Goal: Task Accomplishment & Management: Manage account settings

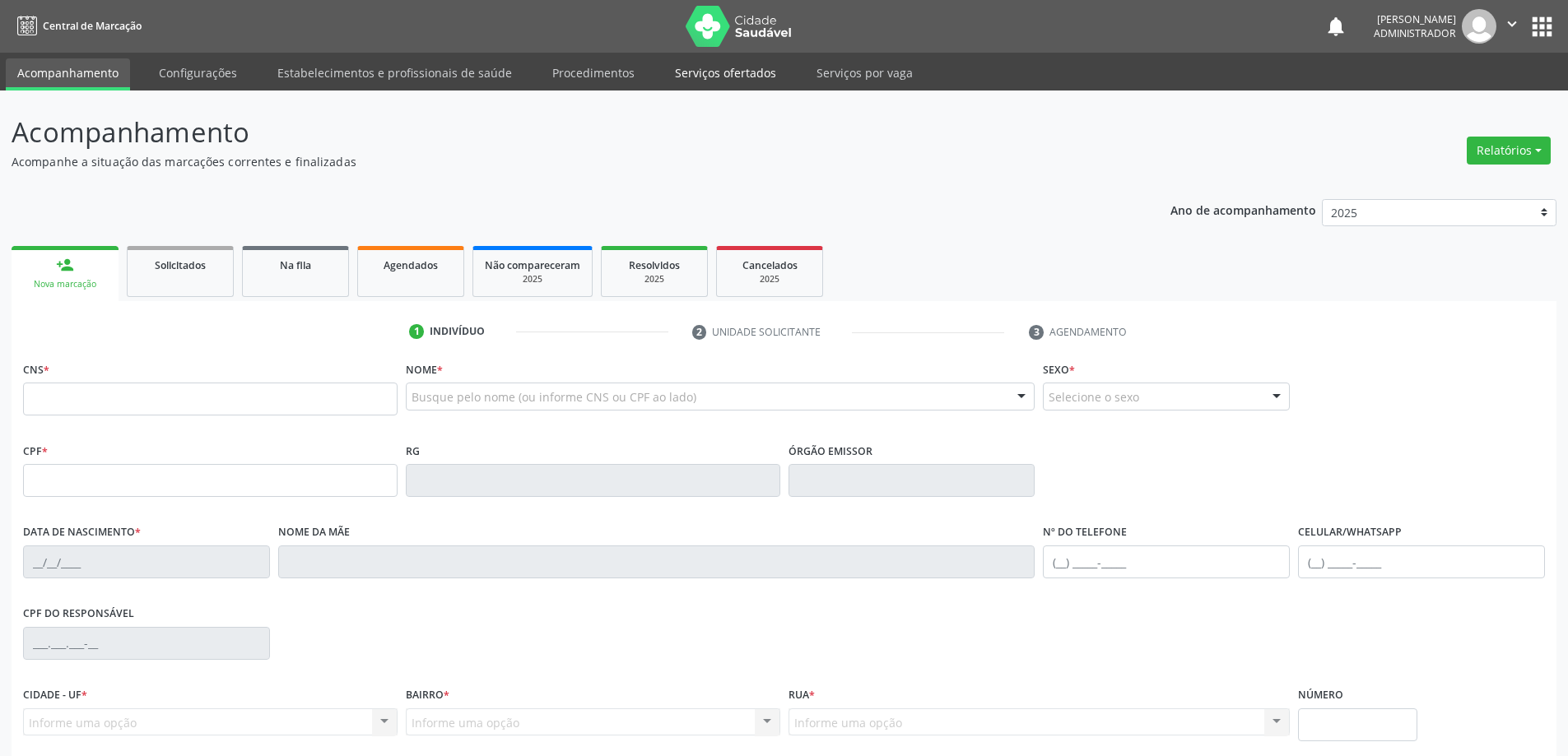
click at [731, 66] on link "Serviços ofertados" at bounding box center [726, 72] width 124 height 29
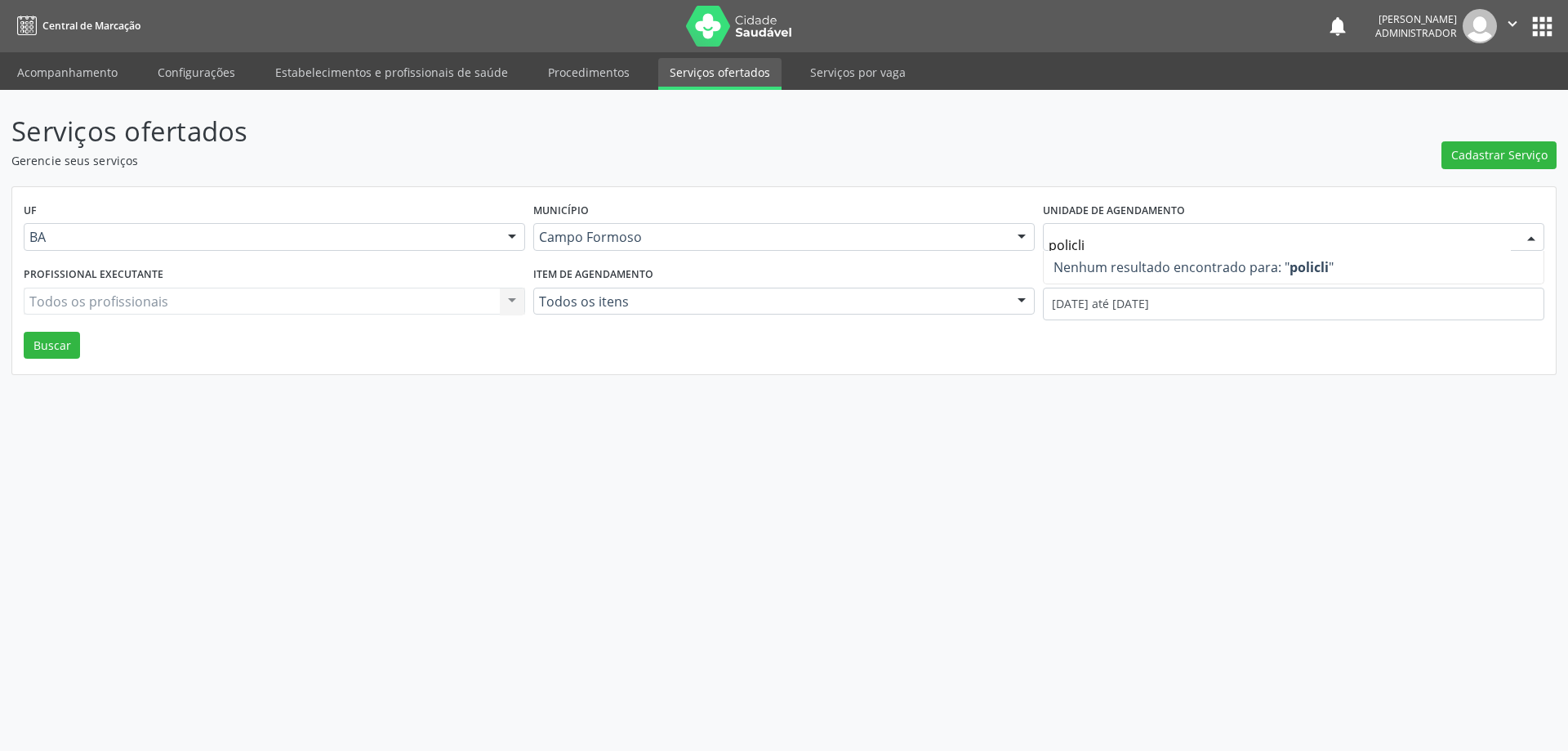
type input "policl"
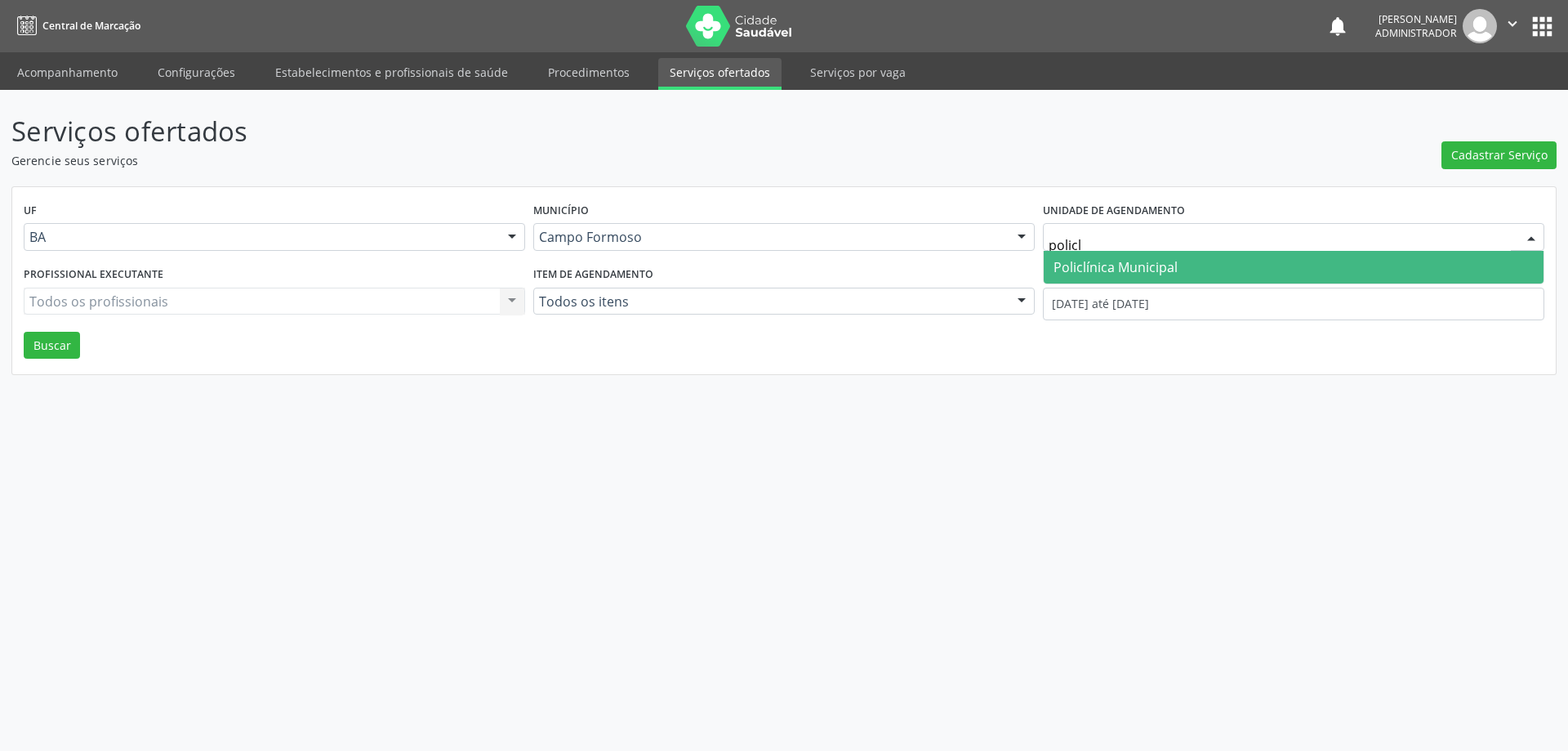
click at [1252, 263] on span "Policlínica Municipal" at bounding box center [1293, 268] width 500 height 33
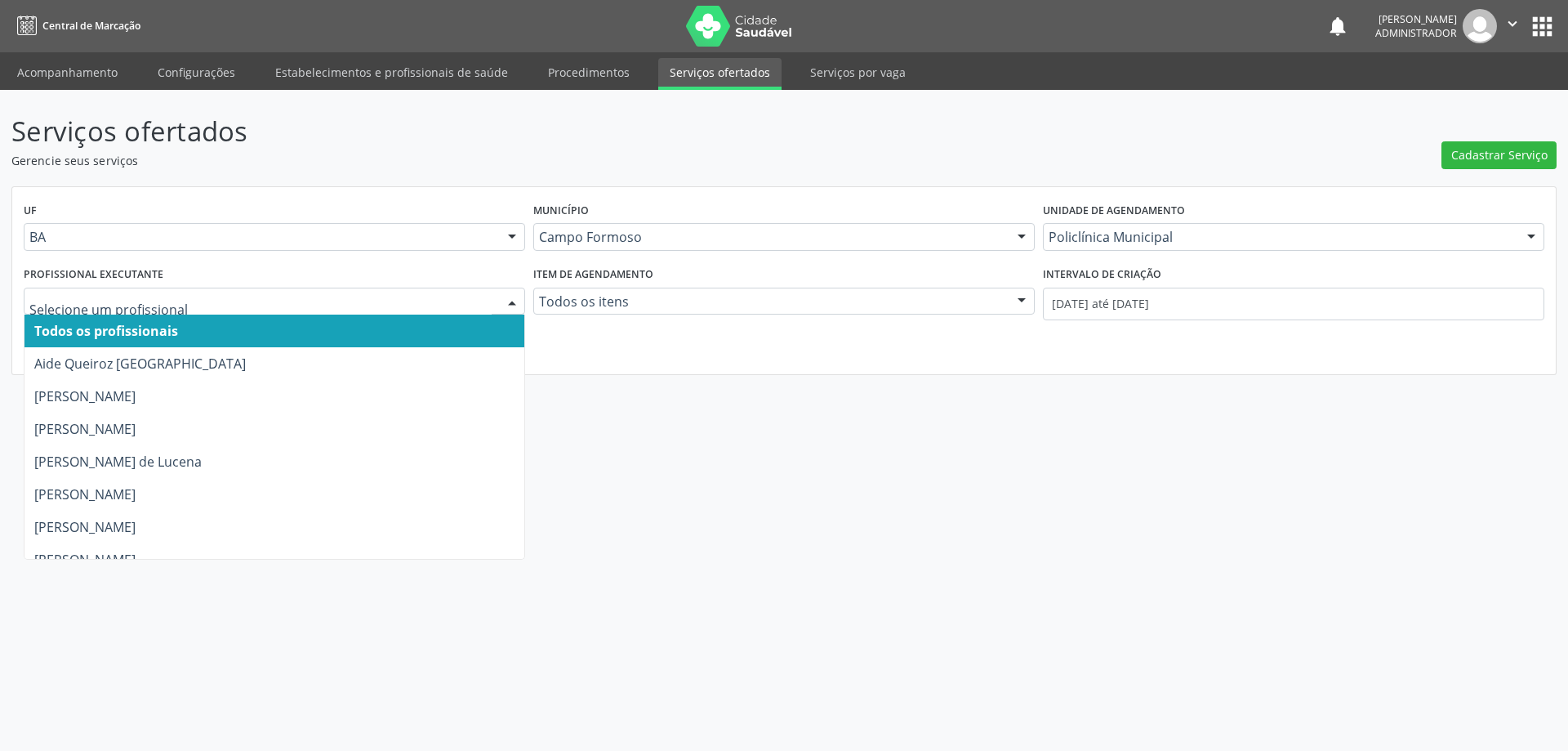
click at [505, 301] on div at bounding box center [512, 302] width 25 height 28
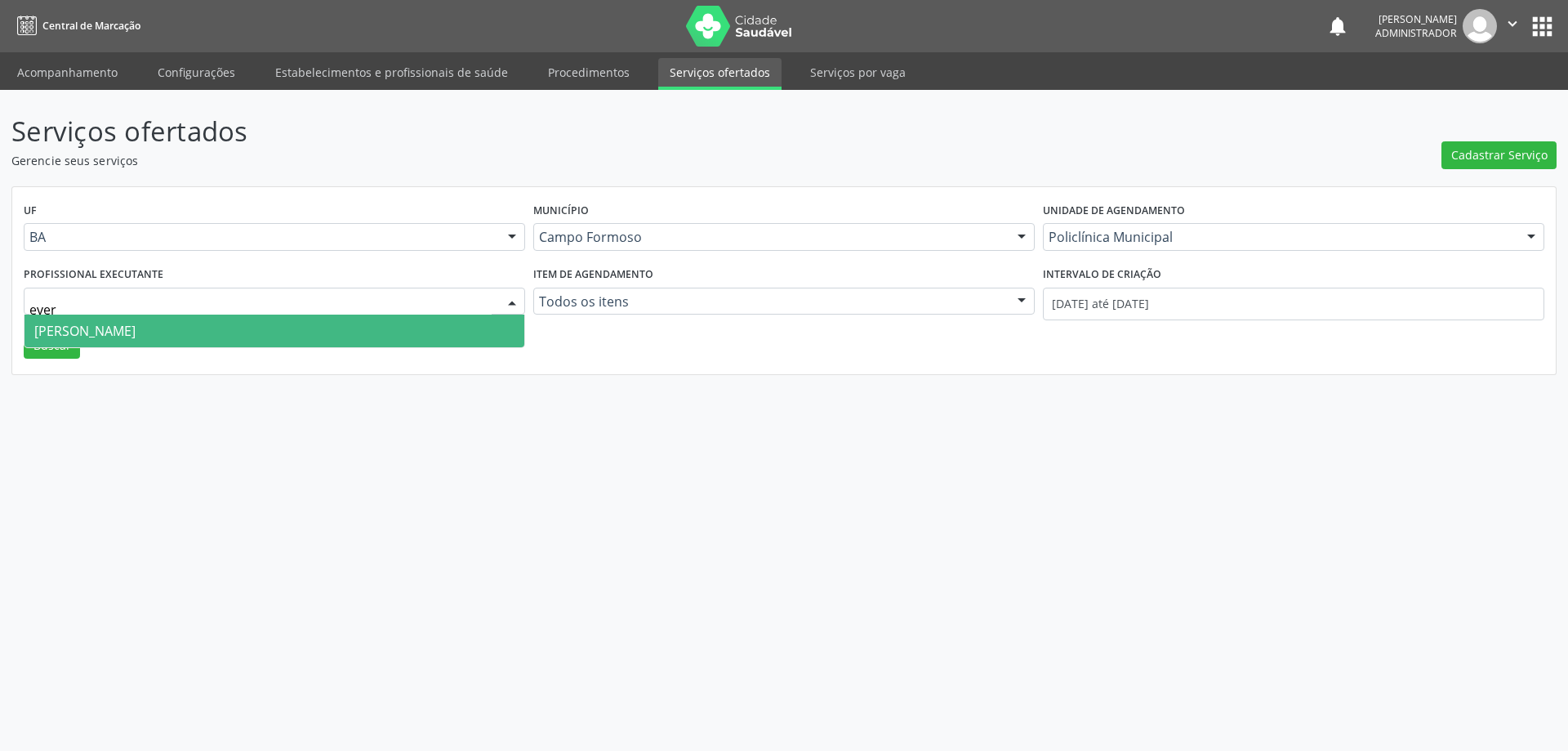
type input "evers"
click at [327, 334] on span "[PERSON_NAME]" at bounding box center [274, 331] width 500 height 33
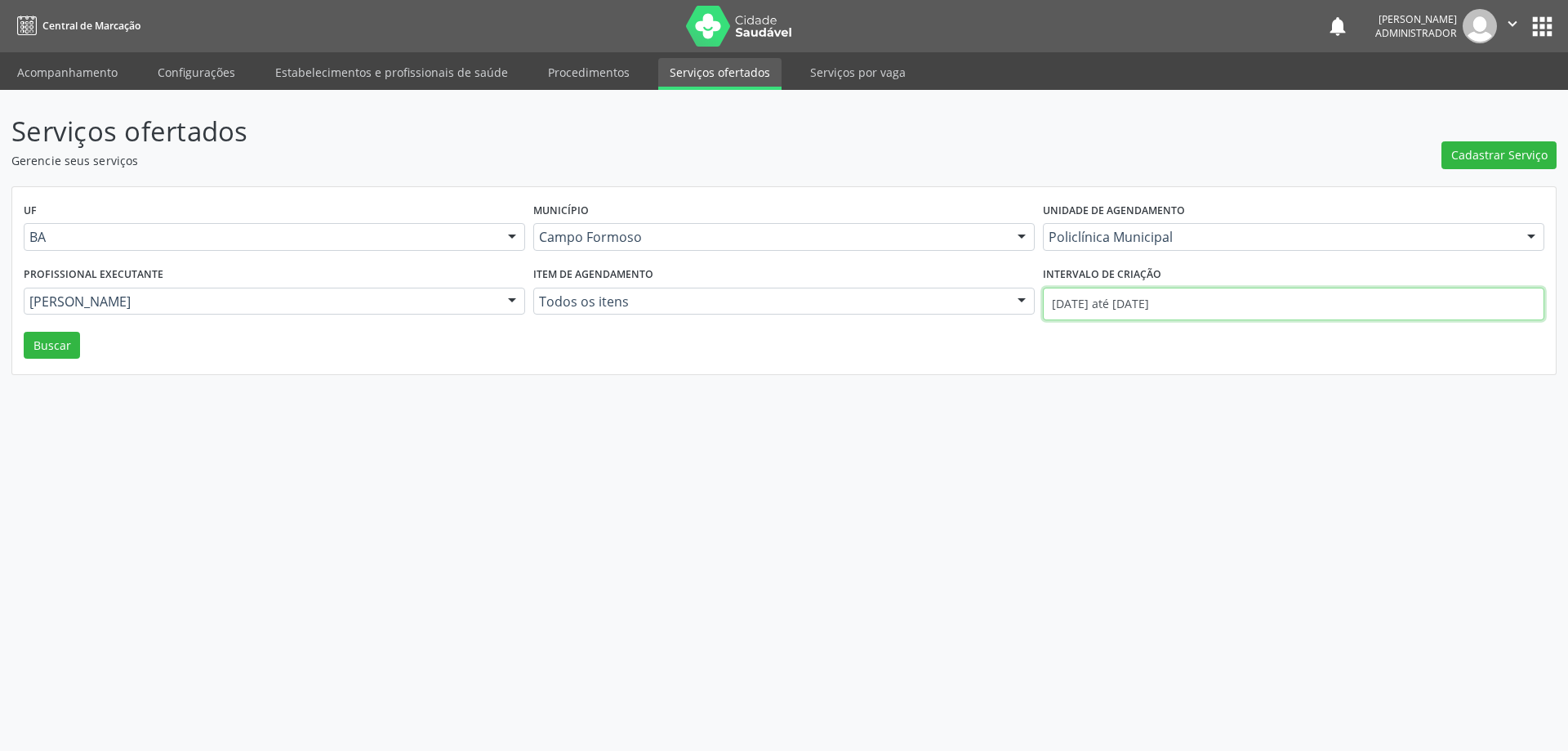
click at [1123, 305] on input "01/08/2025 até 12/08/2025" at bounding box center [1293, 304] width 501 height 33
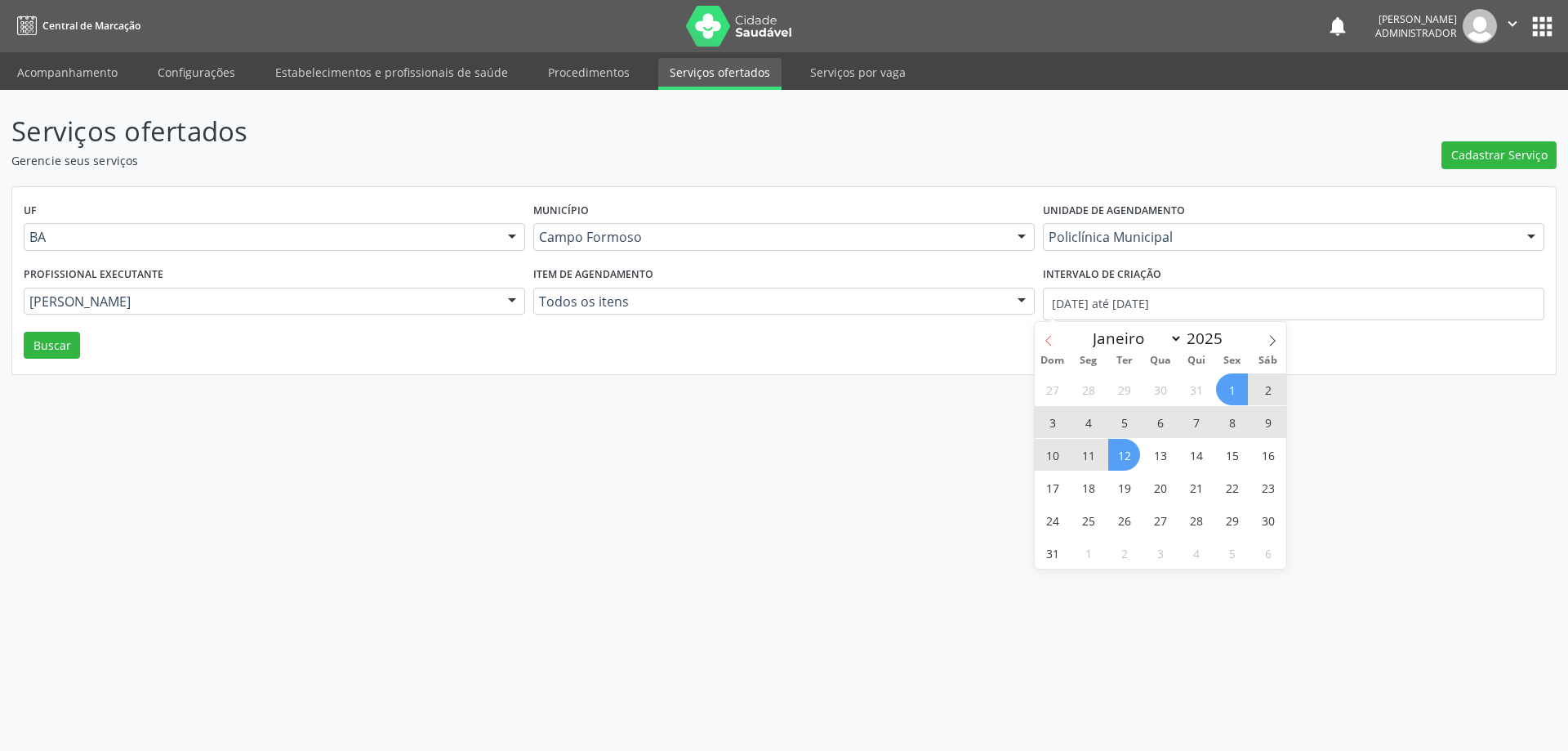
click at [1050, 334] on span at bounding box center [1049, 336] width 28 height 28
select select "6"
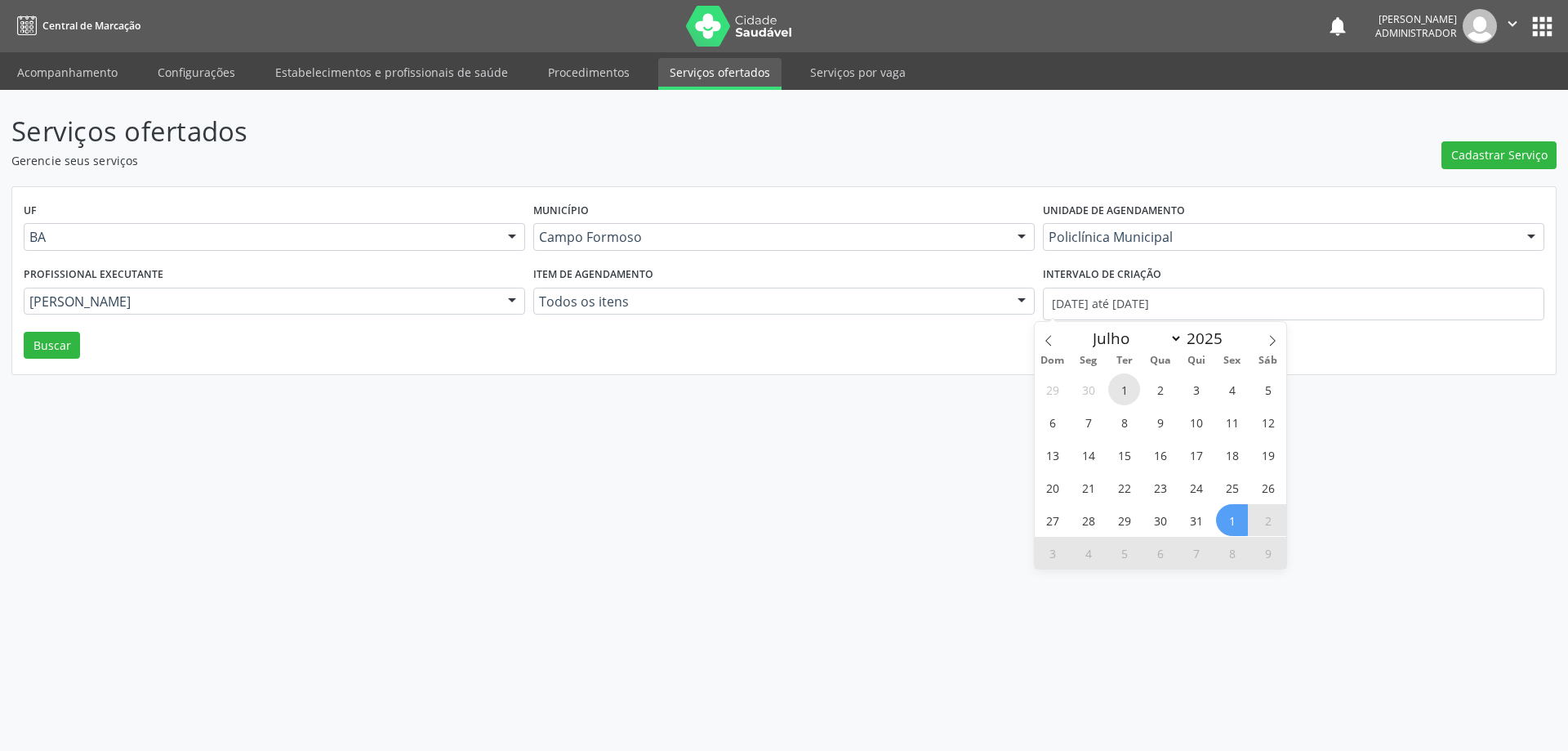
click at [1126, 387] on span "1" at bounding box center [1124, 389] width 32 height 32
type input "01/07/2025"
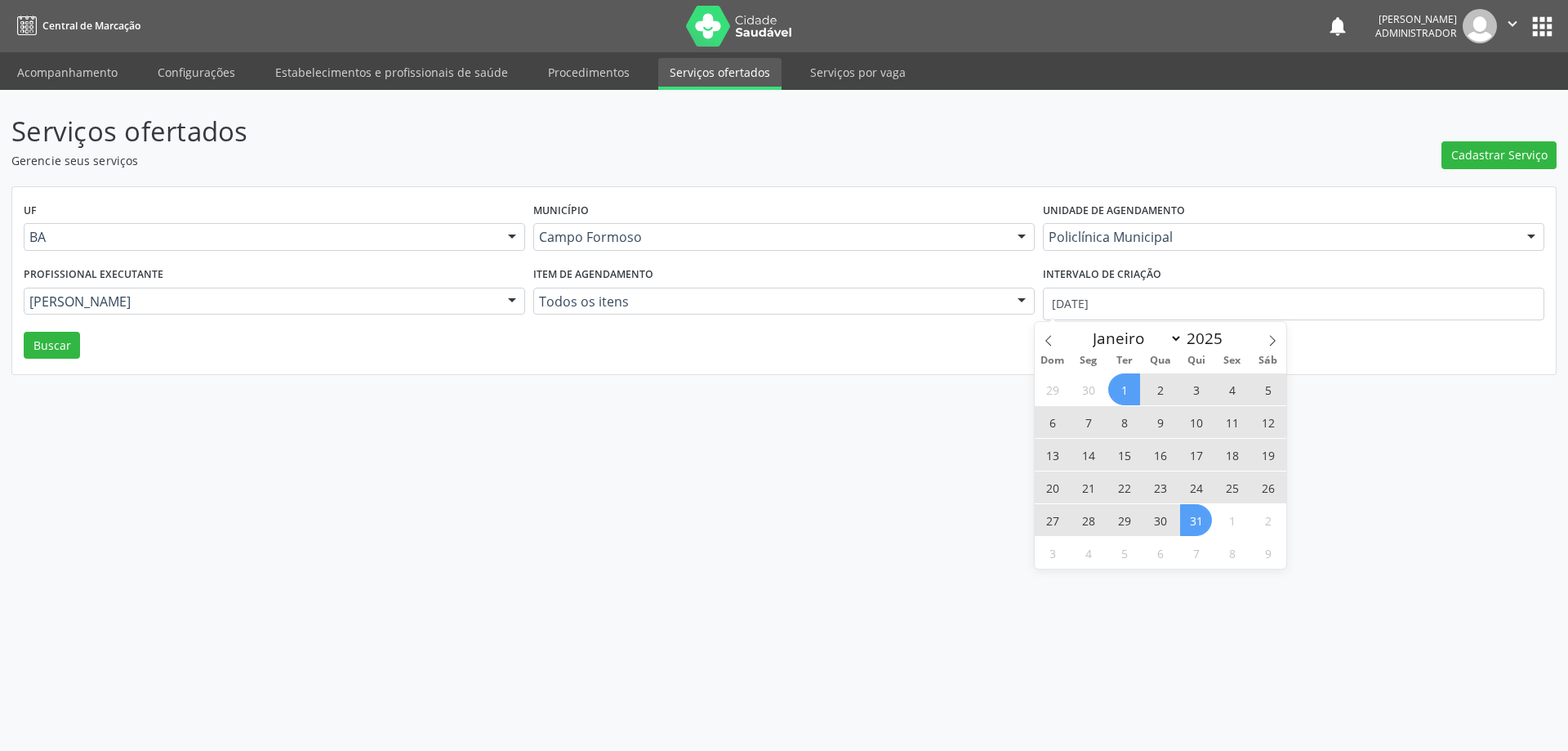
click at [1192, 520] on span "31" at bounding box center [1196, 520] width 32 height 32
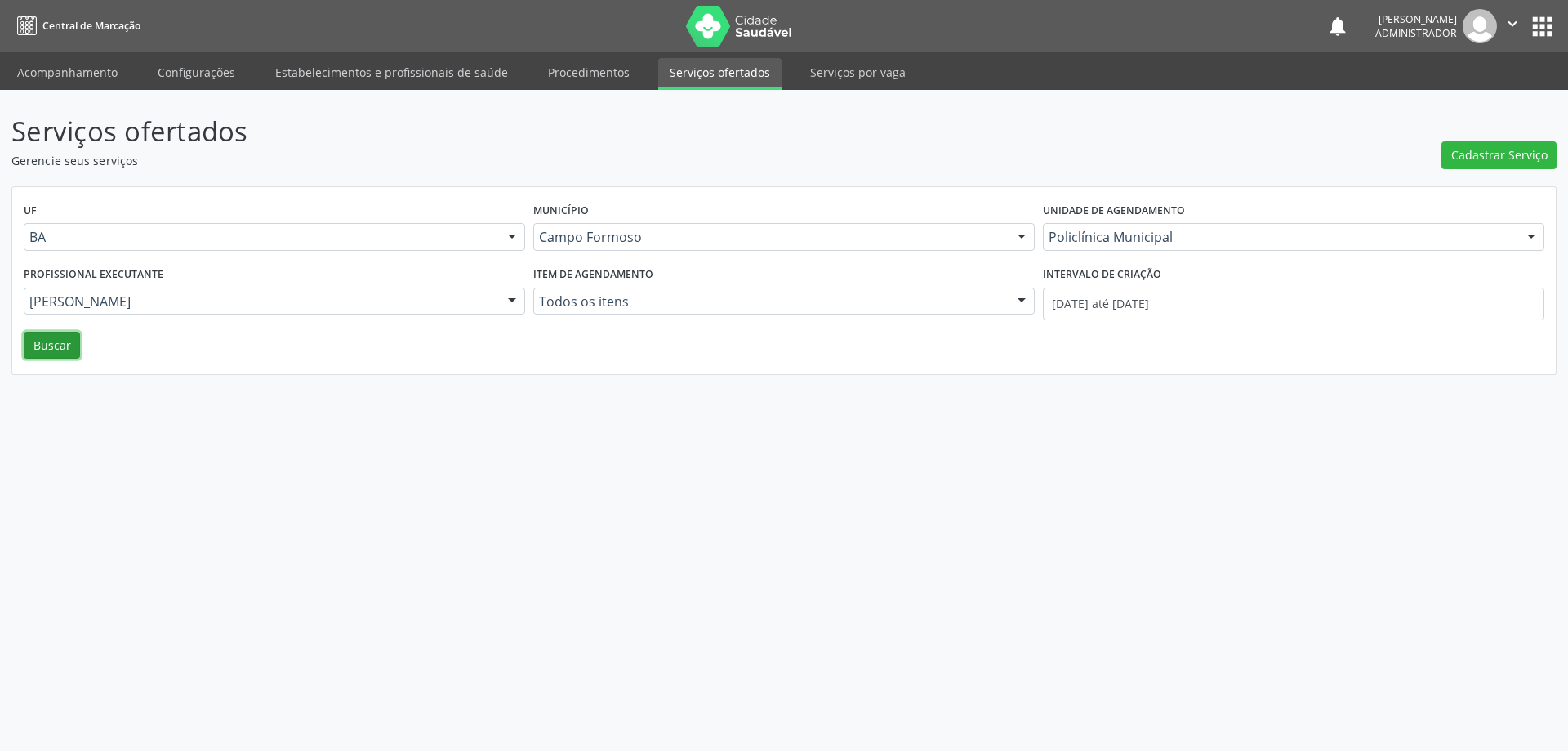
click at [54, 344] on button "Buscar" at bounding box center [52, 346] width 56 height 28
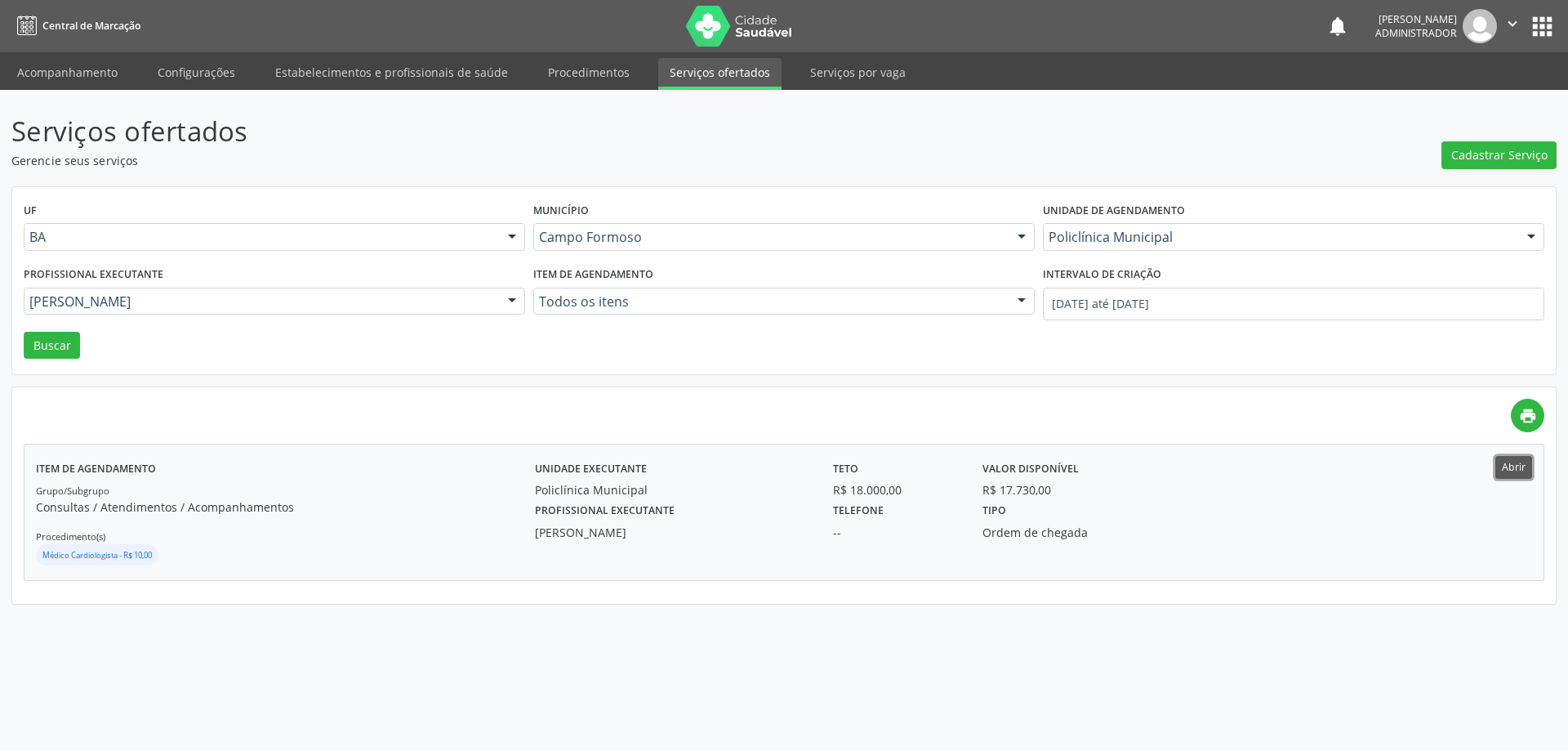
click at [1506, 461] on button "Abrir" at bounding box center [1514, 467] width 37 height 22
click at [77, 70] on link "Acompanhamento" at bounding box center [67, 72] width 123 height 29
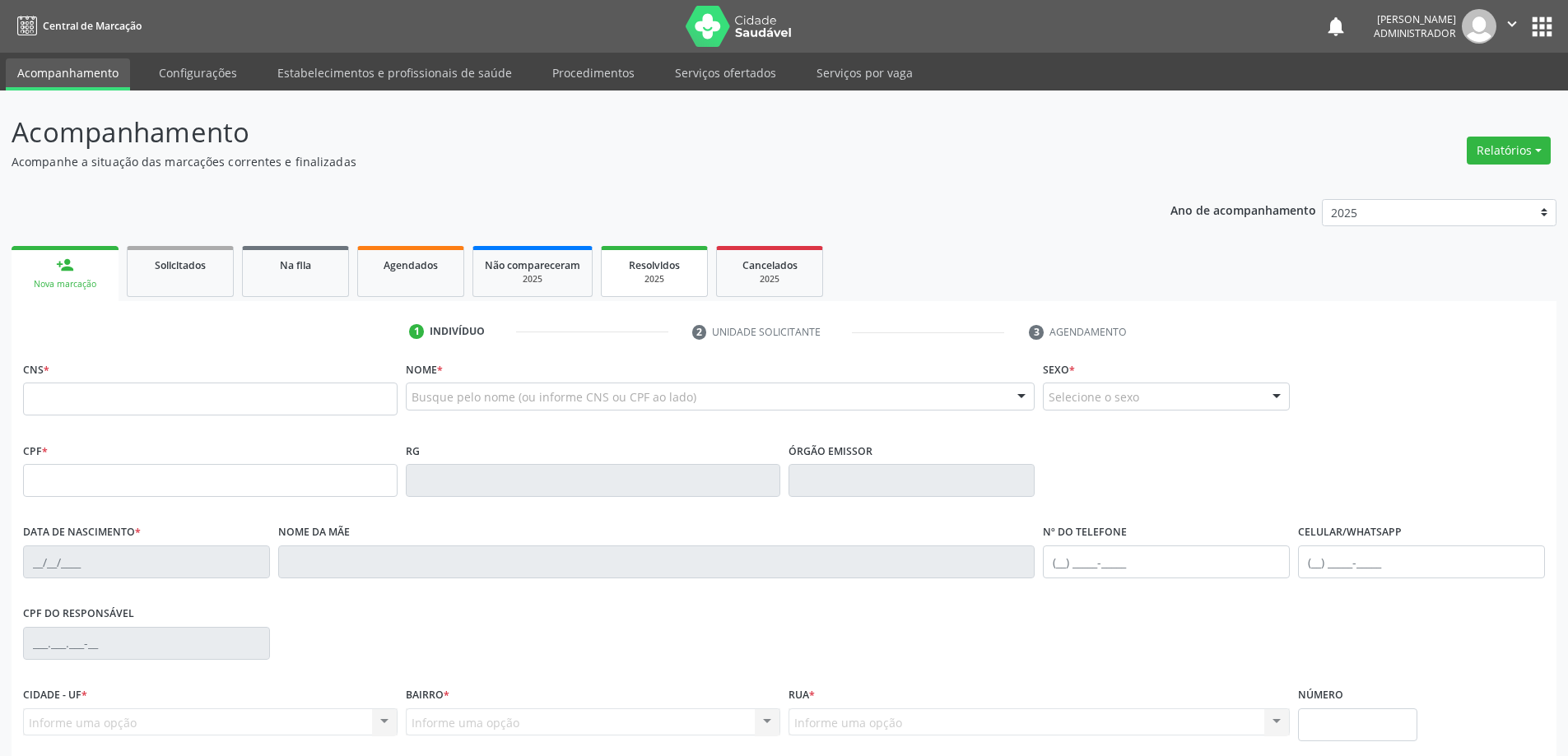
click at [667, 264] on span "Resolvidos" at bounding box center [654, 265] width 51 height 14
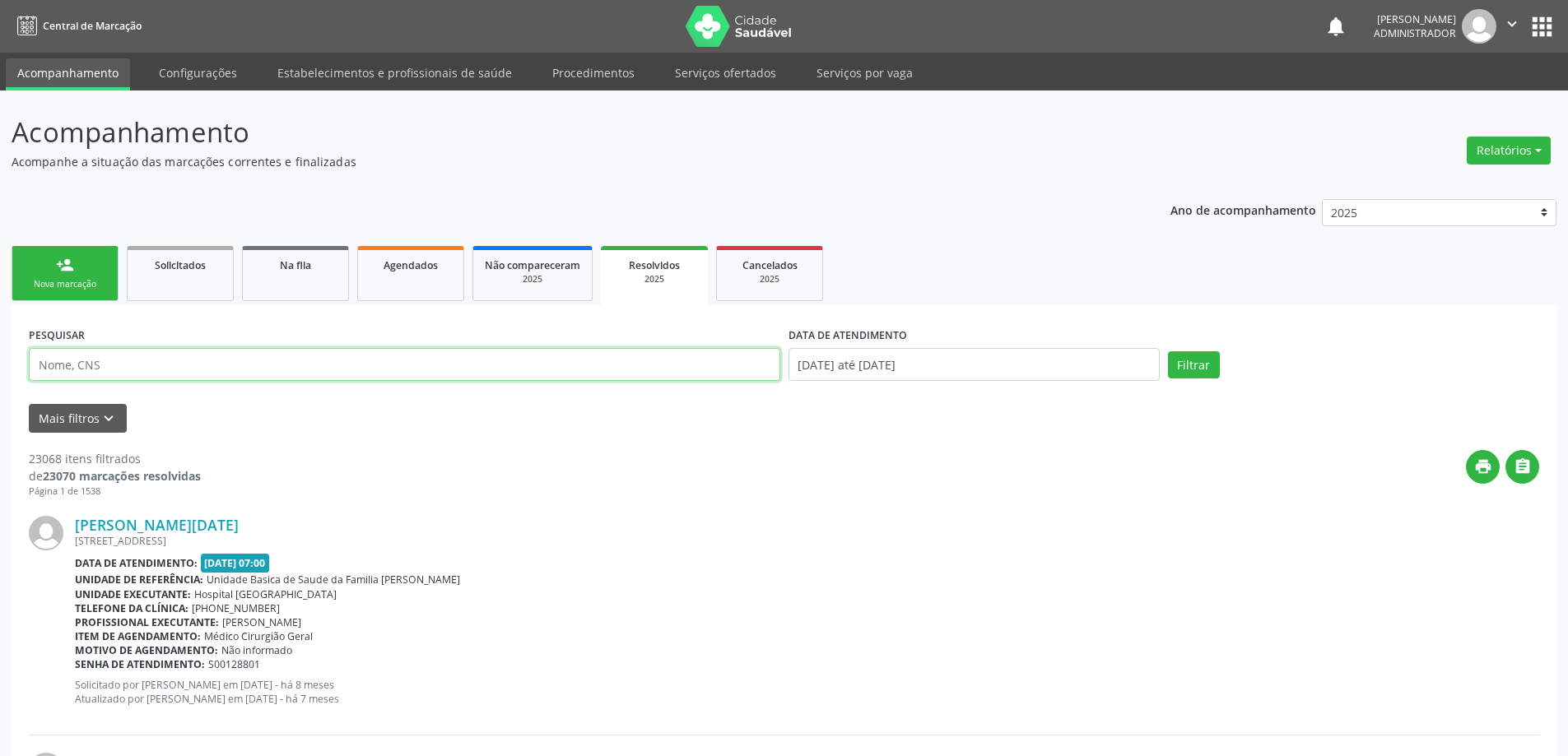
click at [278, 379] on input "text" at bounding box center [405, 365] width 751 height 33
type input "700407961431242"
click at [840, 362] on input "01/01/2025 até 12/08/2025" at bounding box center [974, 365] width 371 height 33
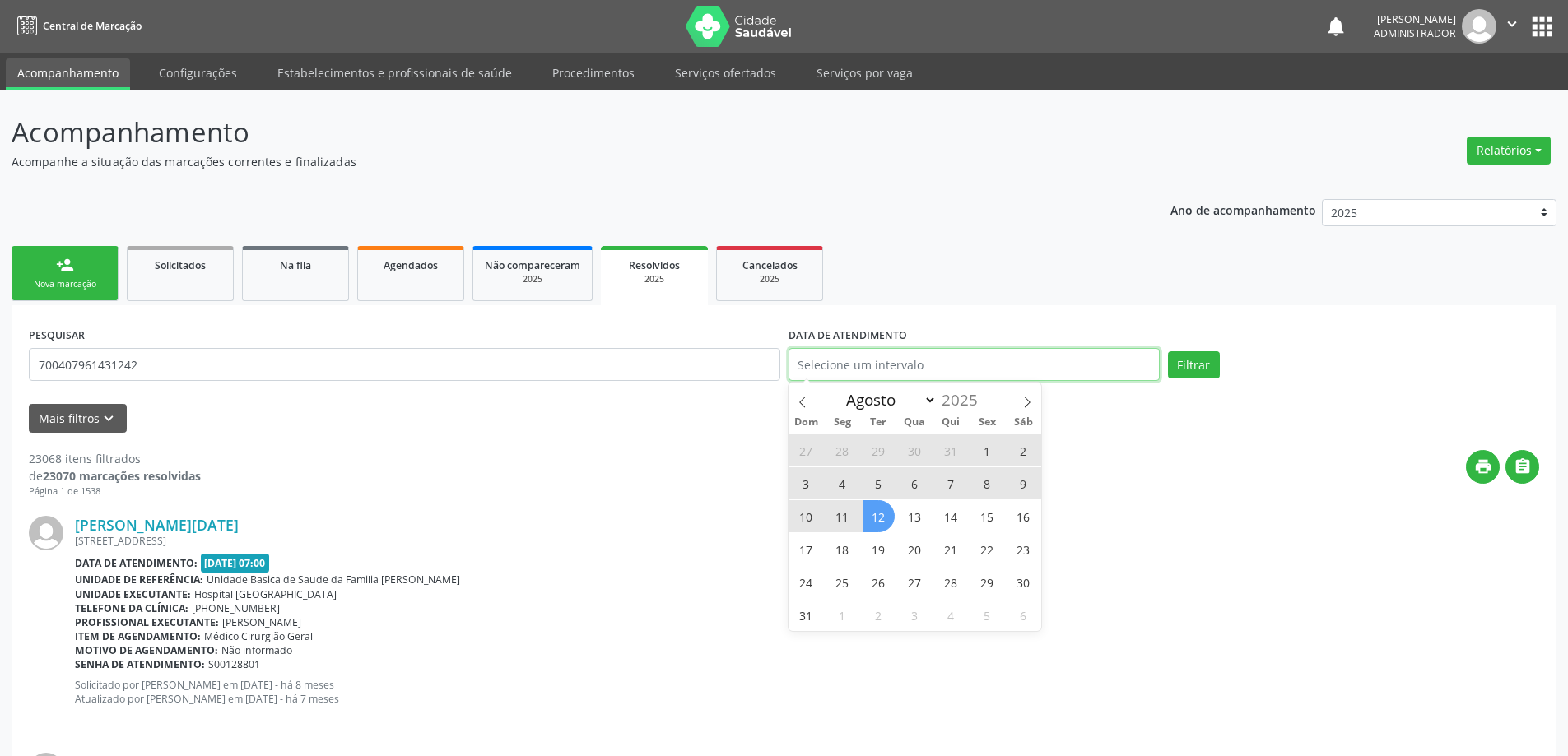
select select "0"
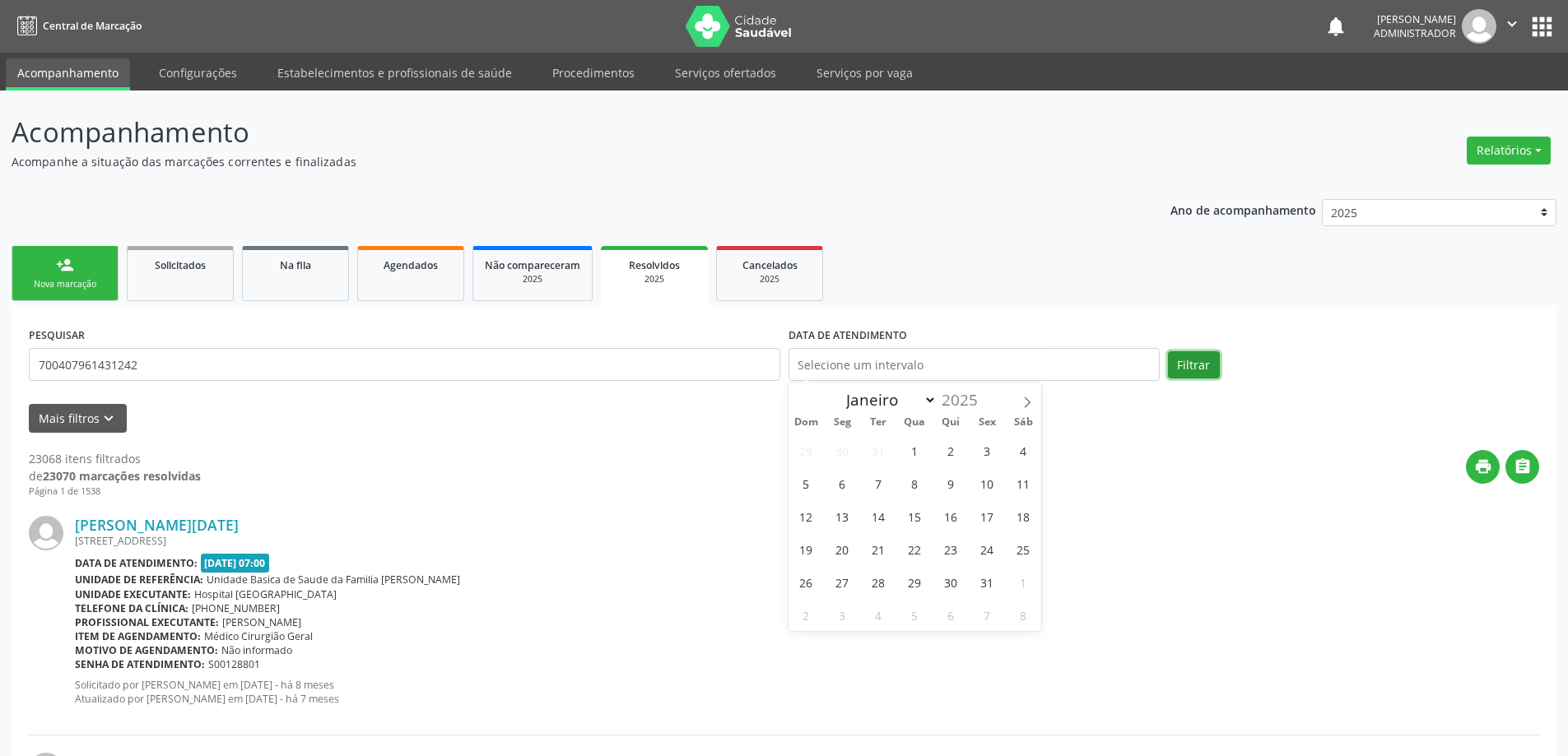
click at [1194, 361] on button "Filtrar" at bounding box center [1193, 366] width 52 height 28
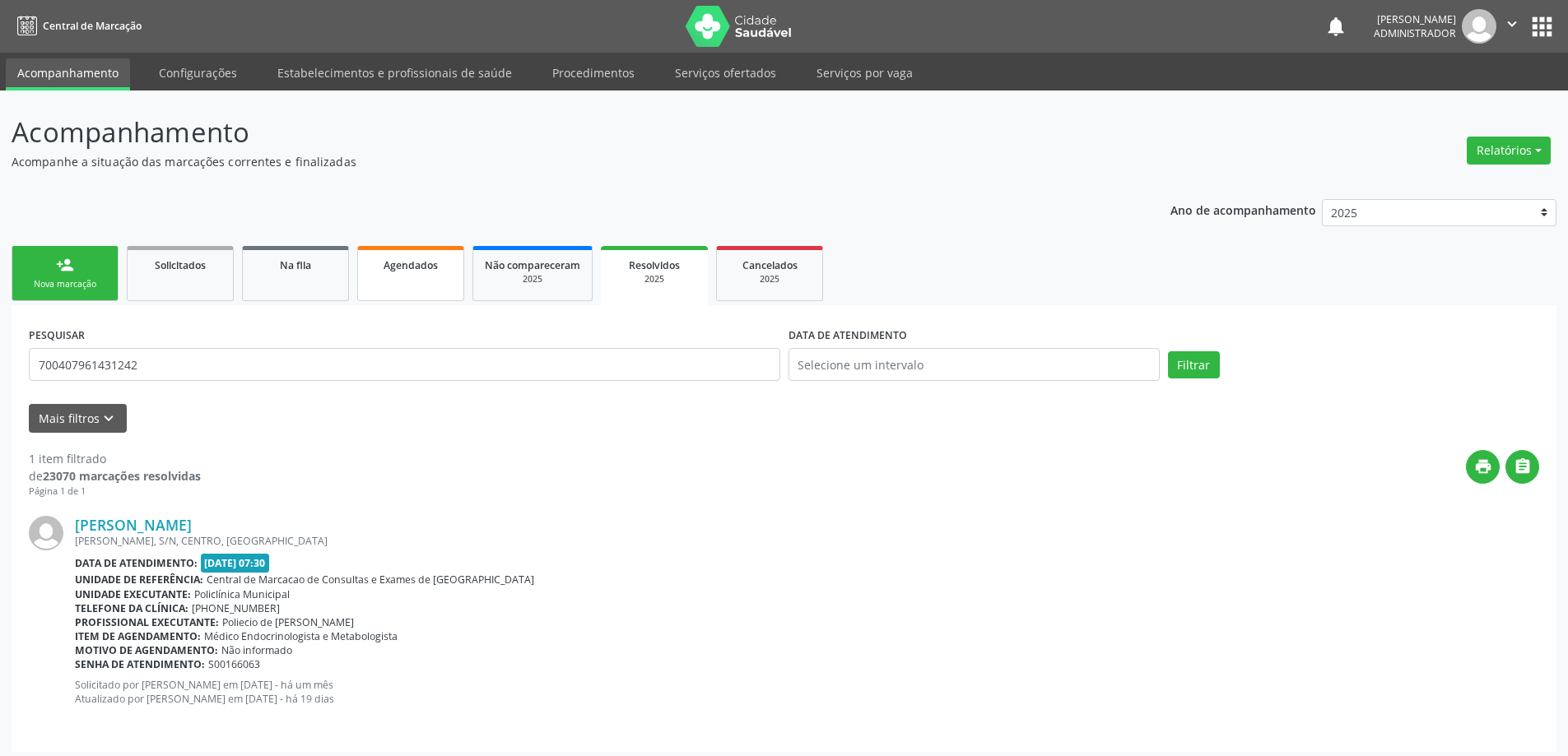
click at [381, 264] on div "Agendados" at bounding box center [410, 264] width 82 height 17
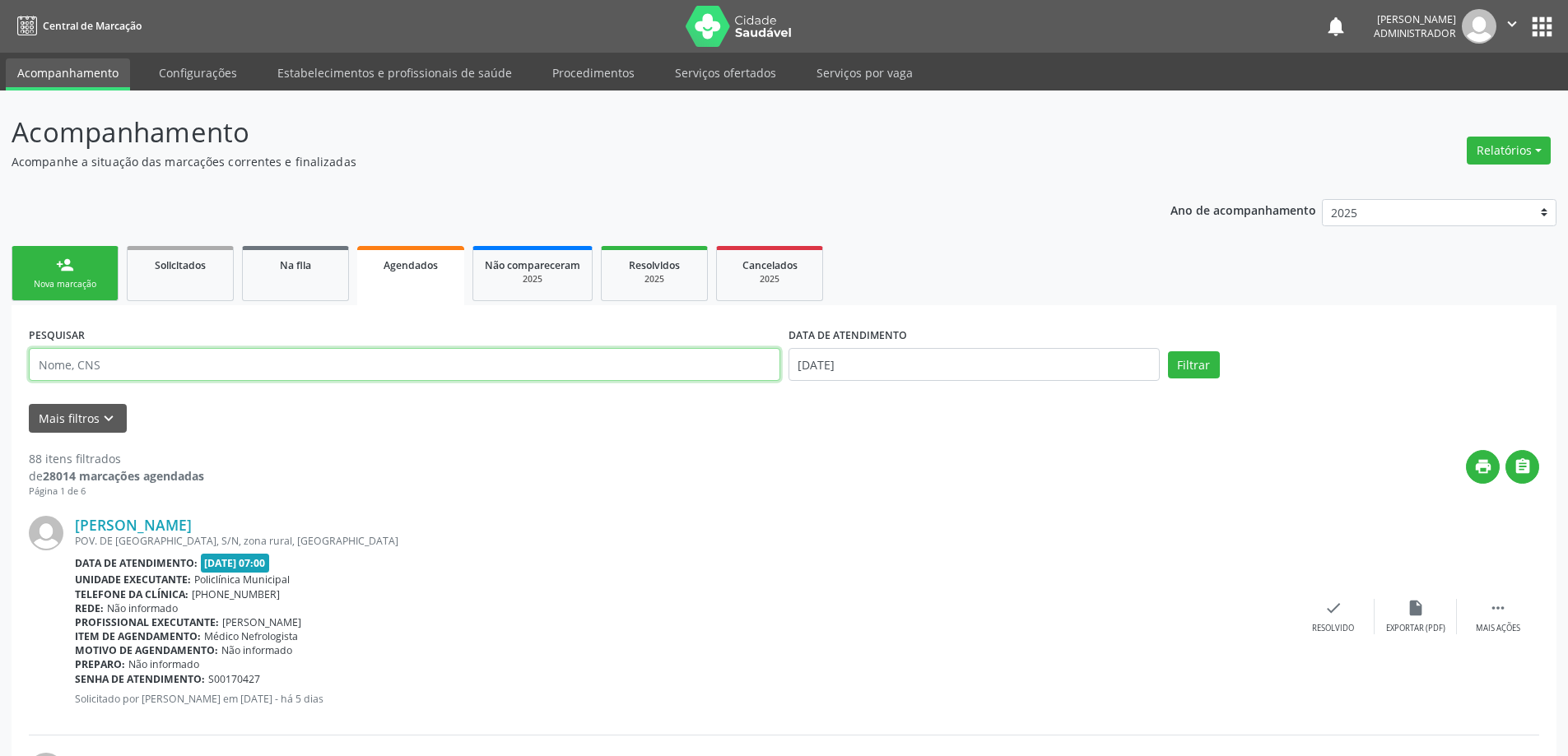
click at [150, 365] on input "text" at bounding box center [405, 365] width 751 height 33
click at [404, 267] on span "Agendados" at bounding box center [410, 265] width 55 height 14
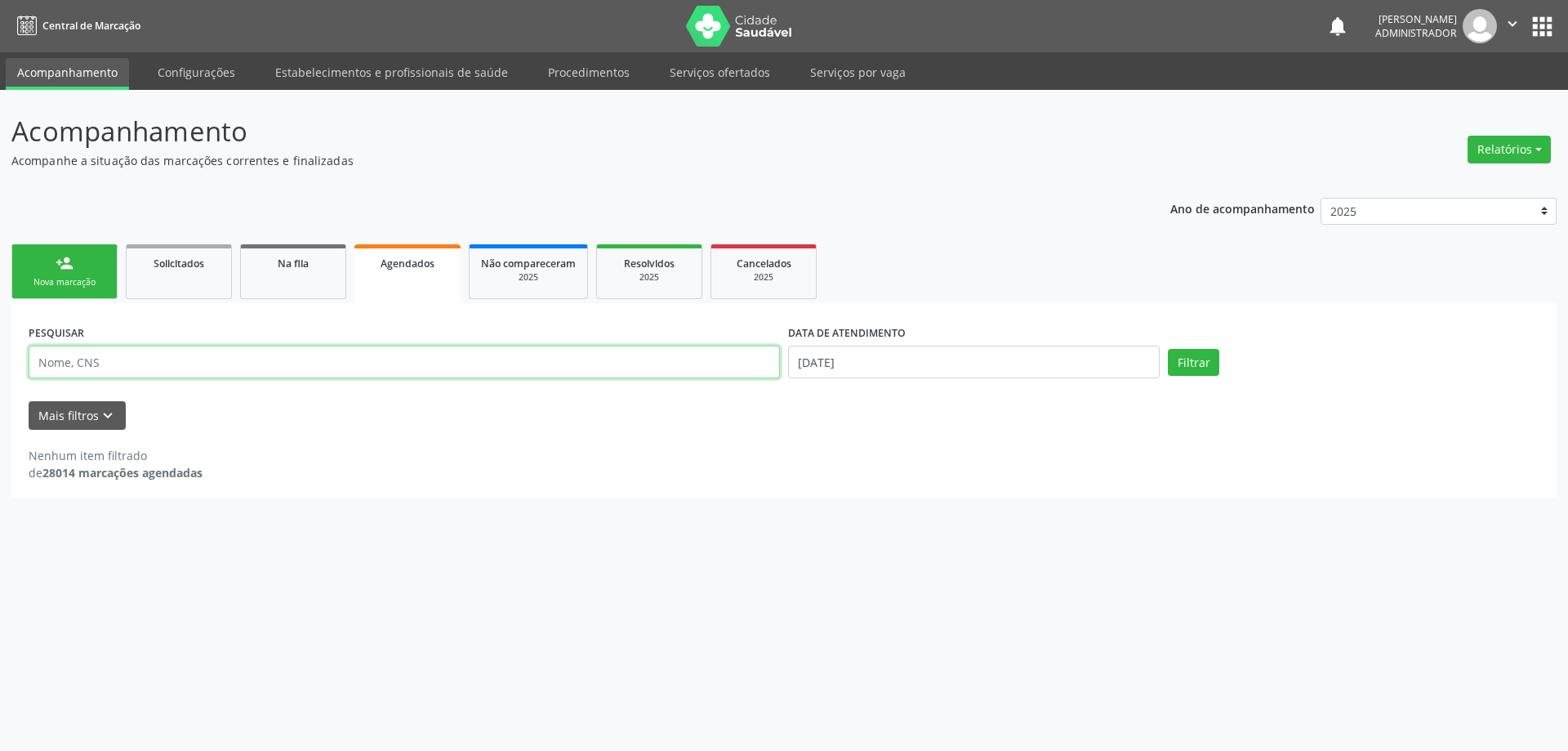
click at [296, 370] on input "text" at bounding box center [404, 362] width 751 height 33
type input "700407961431242"
click at [811, 357] on input "12/08/2025" at bounding box center [975, 362] width 372 height 33
click at [1177, 370] on button "Filtrar" at bounding box center [1193, 363] width 52 height 28
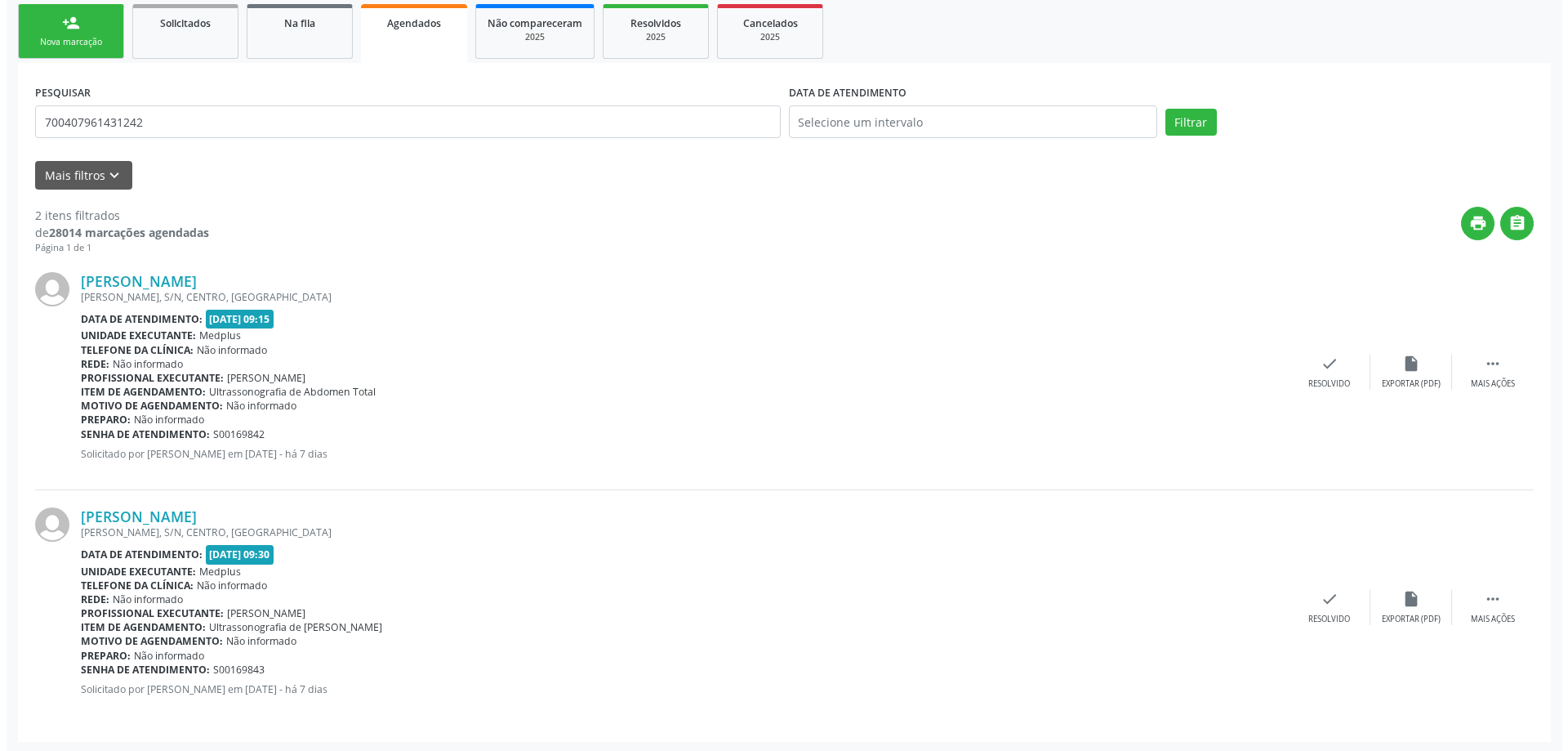
scroll to position [243, 0]
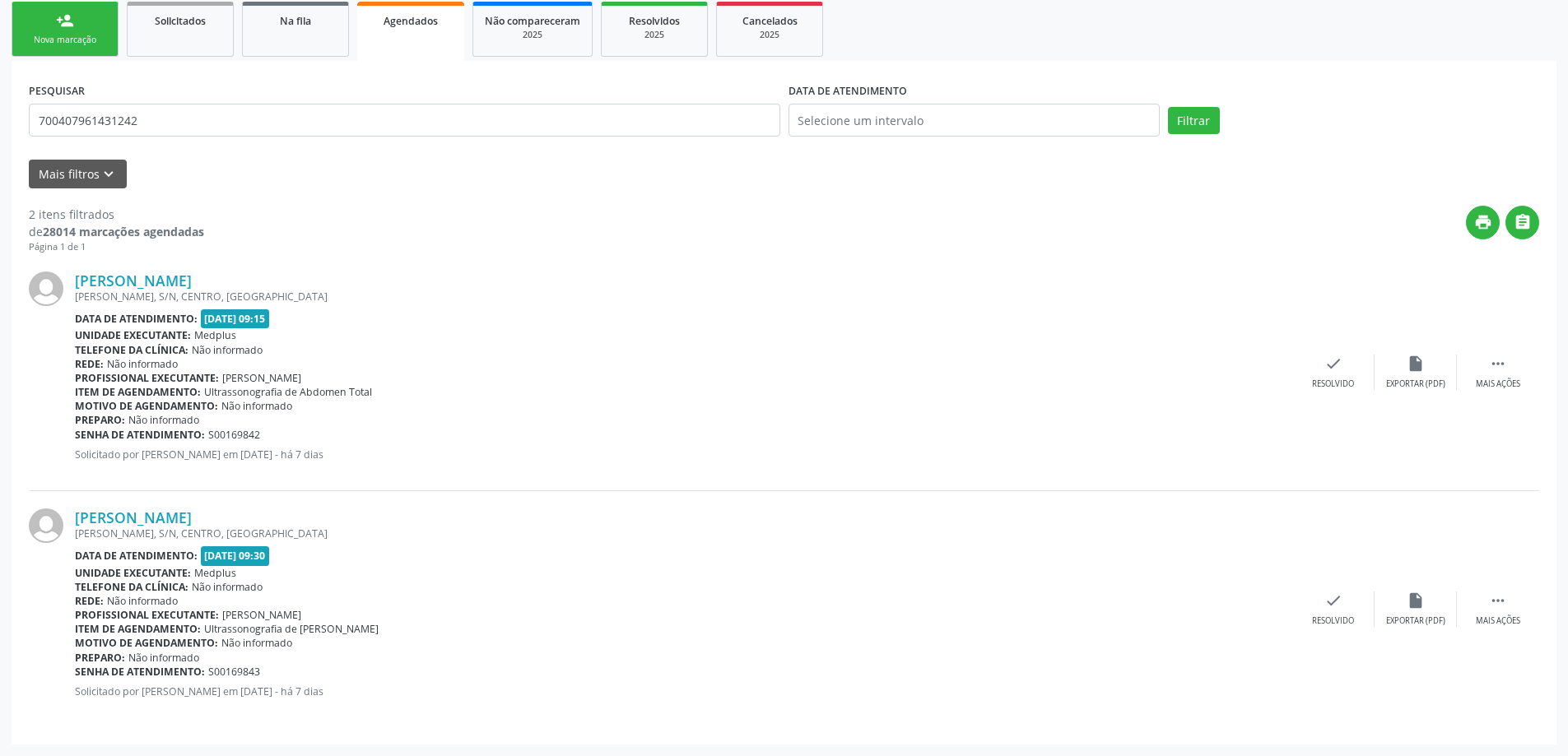
drag, startPoint x: 1498, startPoint y: 606, endPoint x: 1386, endPoint y: 535, distance: 132.6
click at [1386, 535] on div "Mariene Maria de Souza ALEXANDRE GOMES, S/N, CENTRO, Campo Formoso - BA Data de…" at bounding box center [784, 608] width 1510 height 236
click at [1326, 602] on icon "check" at bounding box center [1333, 601] width 18 height 18
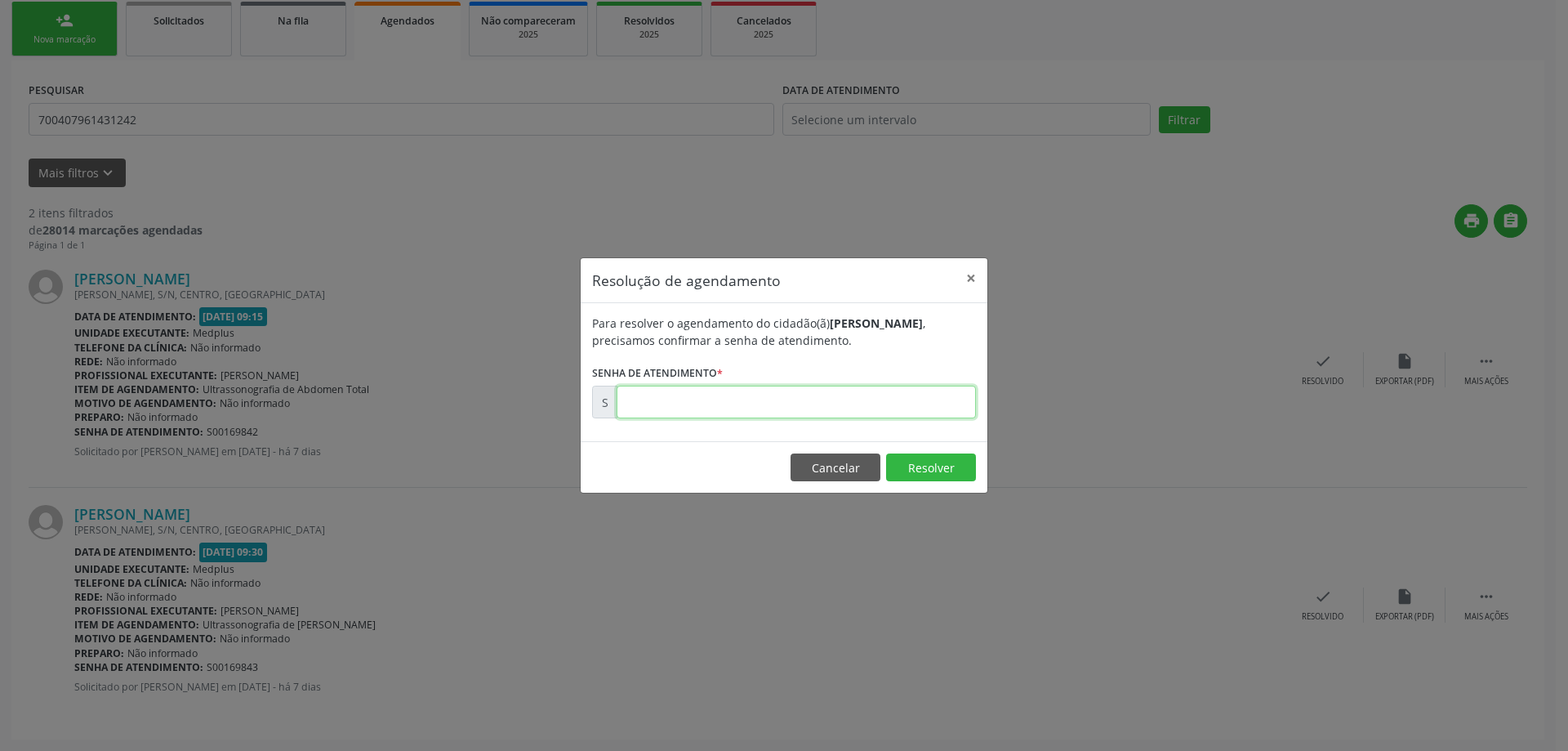
click at [767, 403] on input "text" at bounding box center [796, 402] width 360 height 33
type input "00169843"
click at [934, 474] on button "Resolver" at bounding box center [931, 468] width 90 height 28
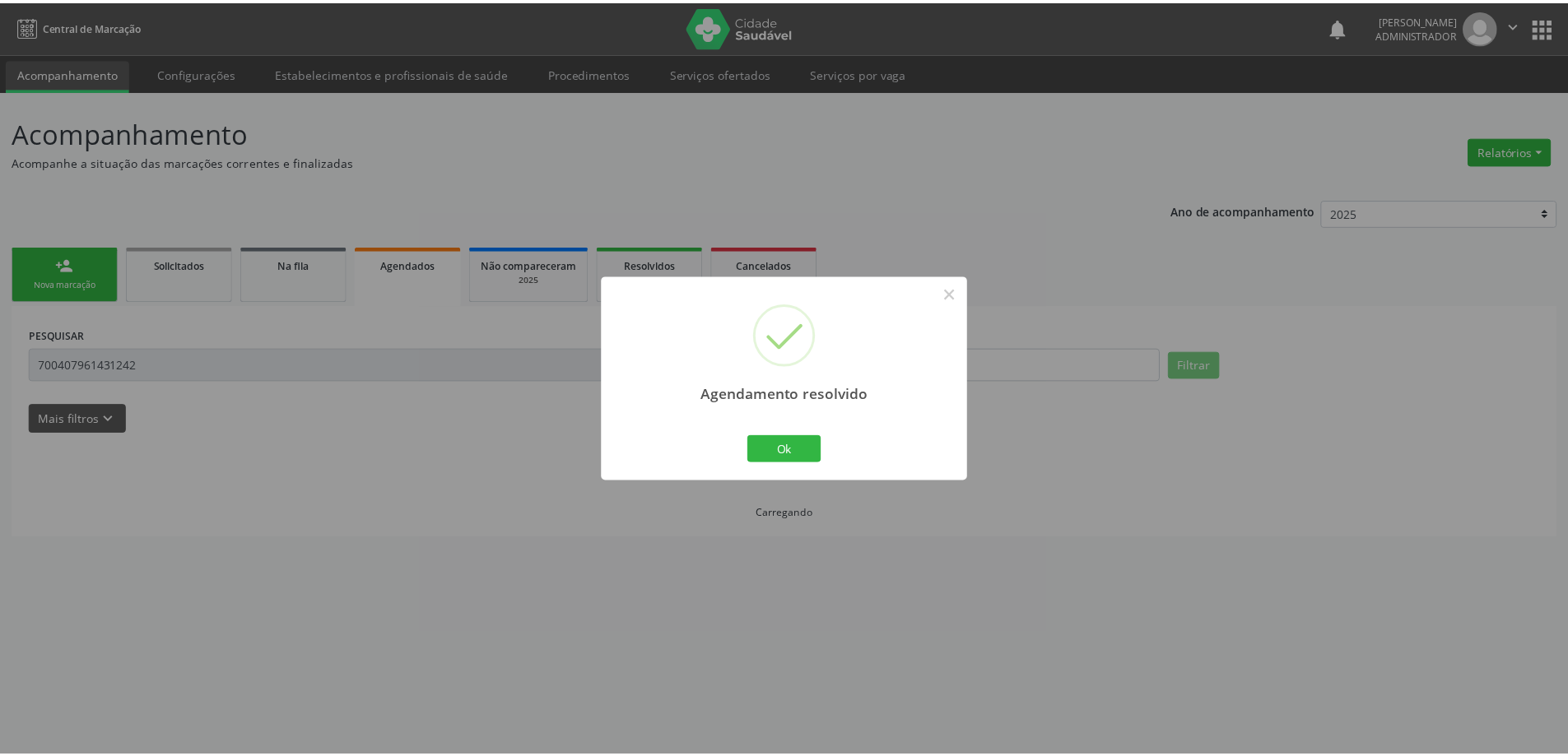
scroll to position [0, 0]
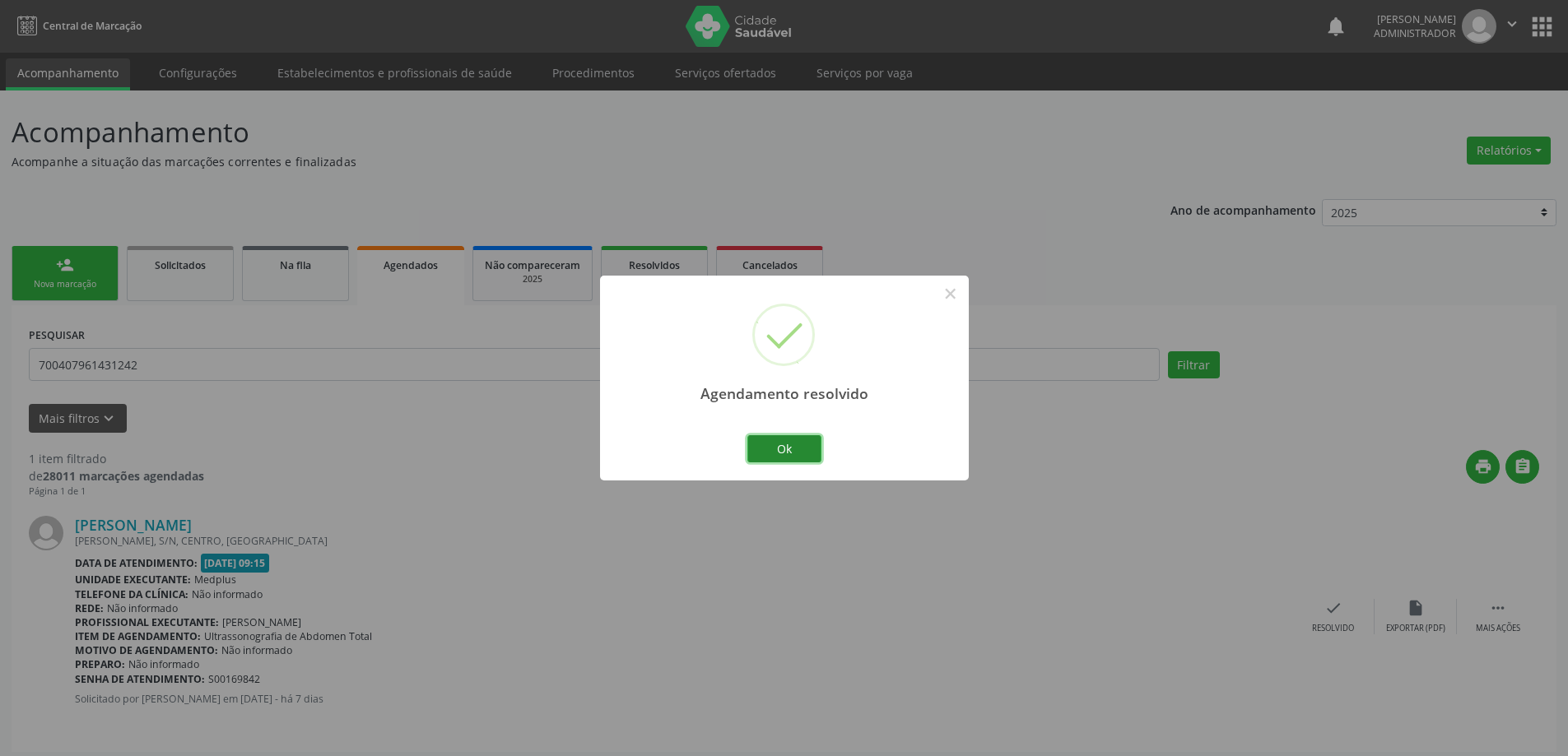
click at [794, 443] on button "Ok" at bounding box center [784, 449] width 74 height 28
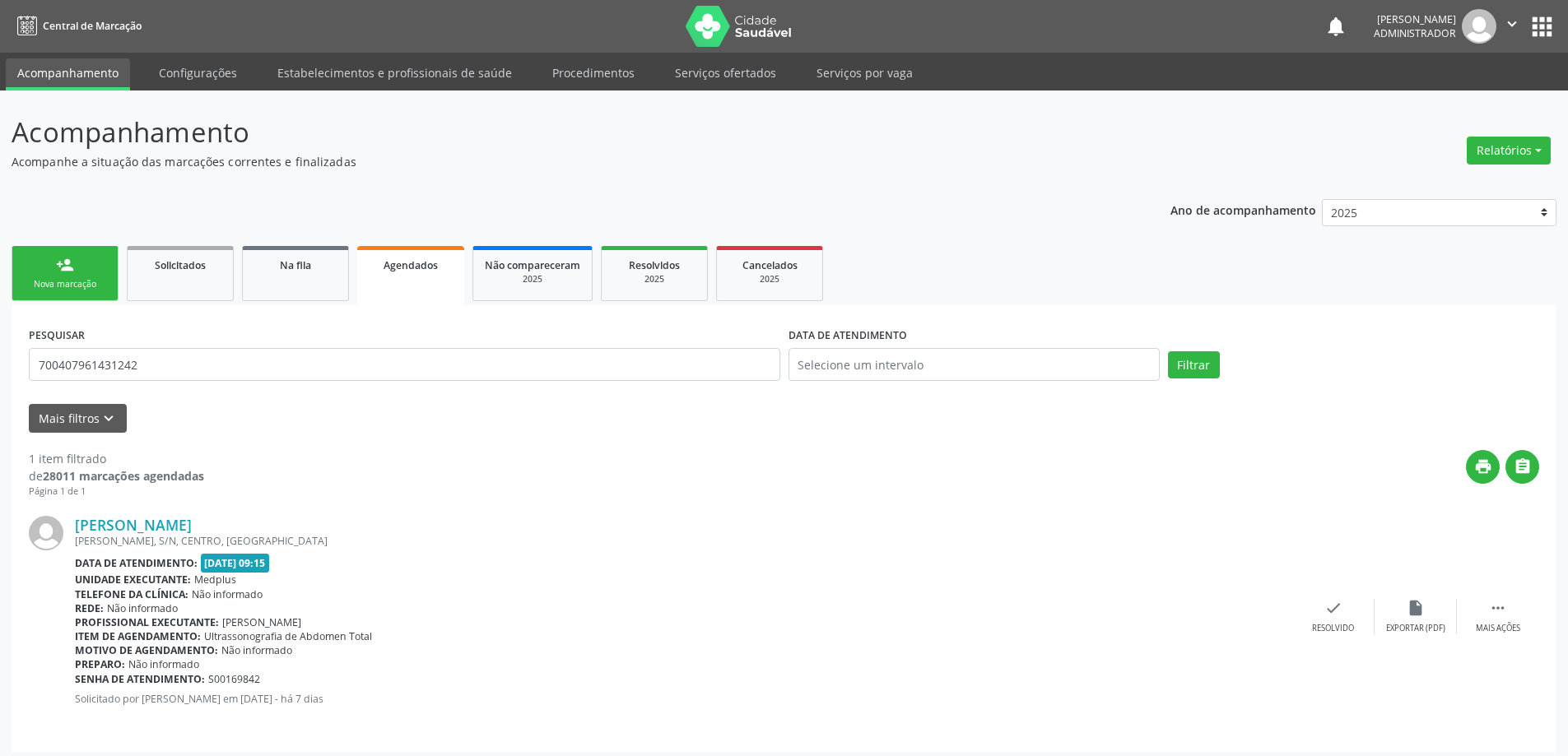
click at [418, 264] on span "Agendados" at bounding box center [410, 265] width 55 height 14
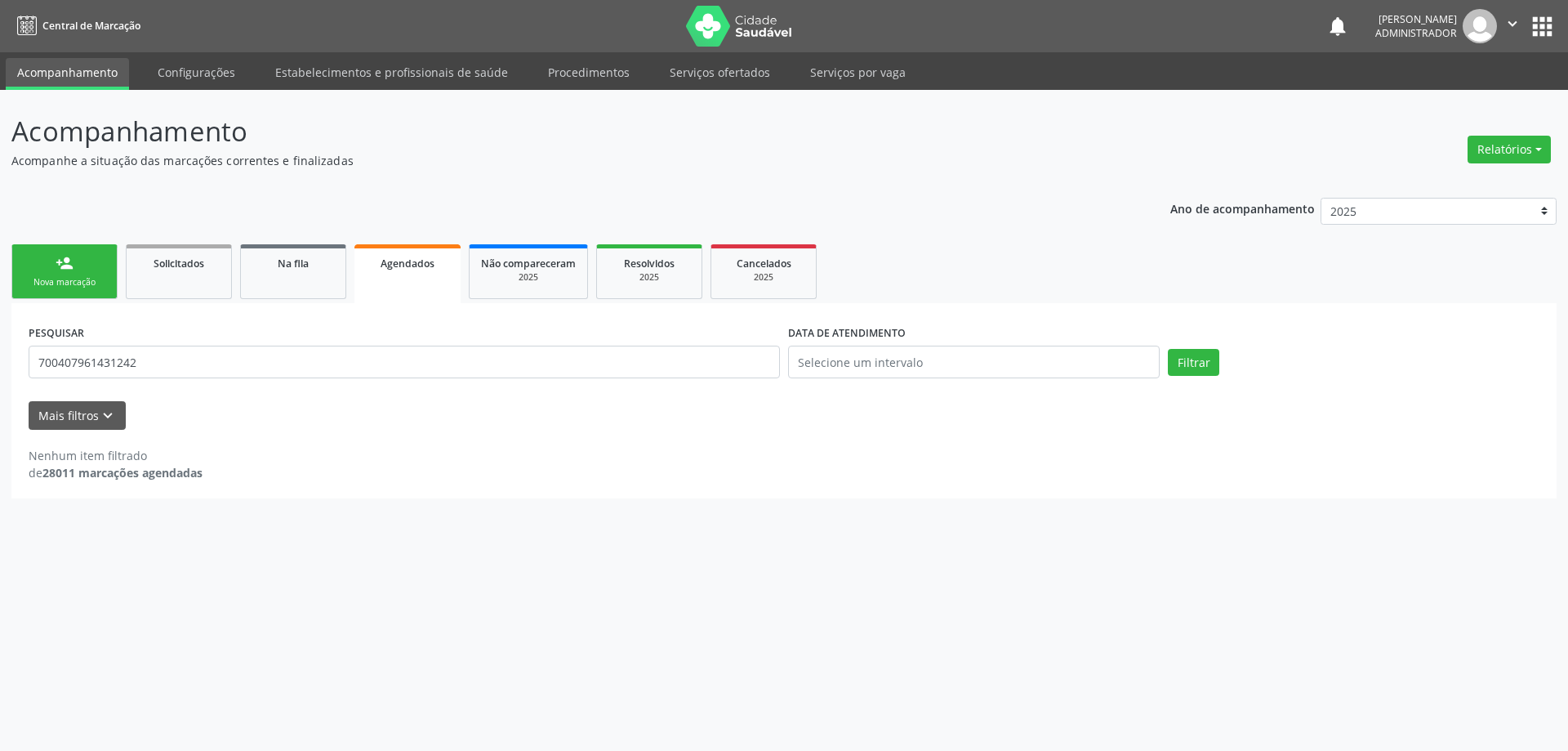
click at [393, 264] on span "Agendados" at bounding box center [407, 264] width 54 height 14
click at [393, 264] on span "Agendados" at bounding box center [407, 264] width 54 height 14
click at [232, 365] on input "700407961431242" at bounding box center [404, 362] width 751 height 33
type input "7"
click at [91, 408] on button "Mais filtros keyboard_arrow_down" at bounding box center [77, 415] width 97 height 29
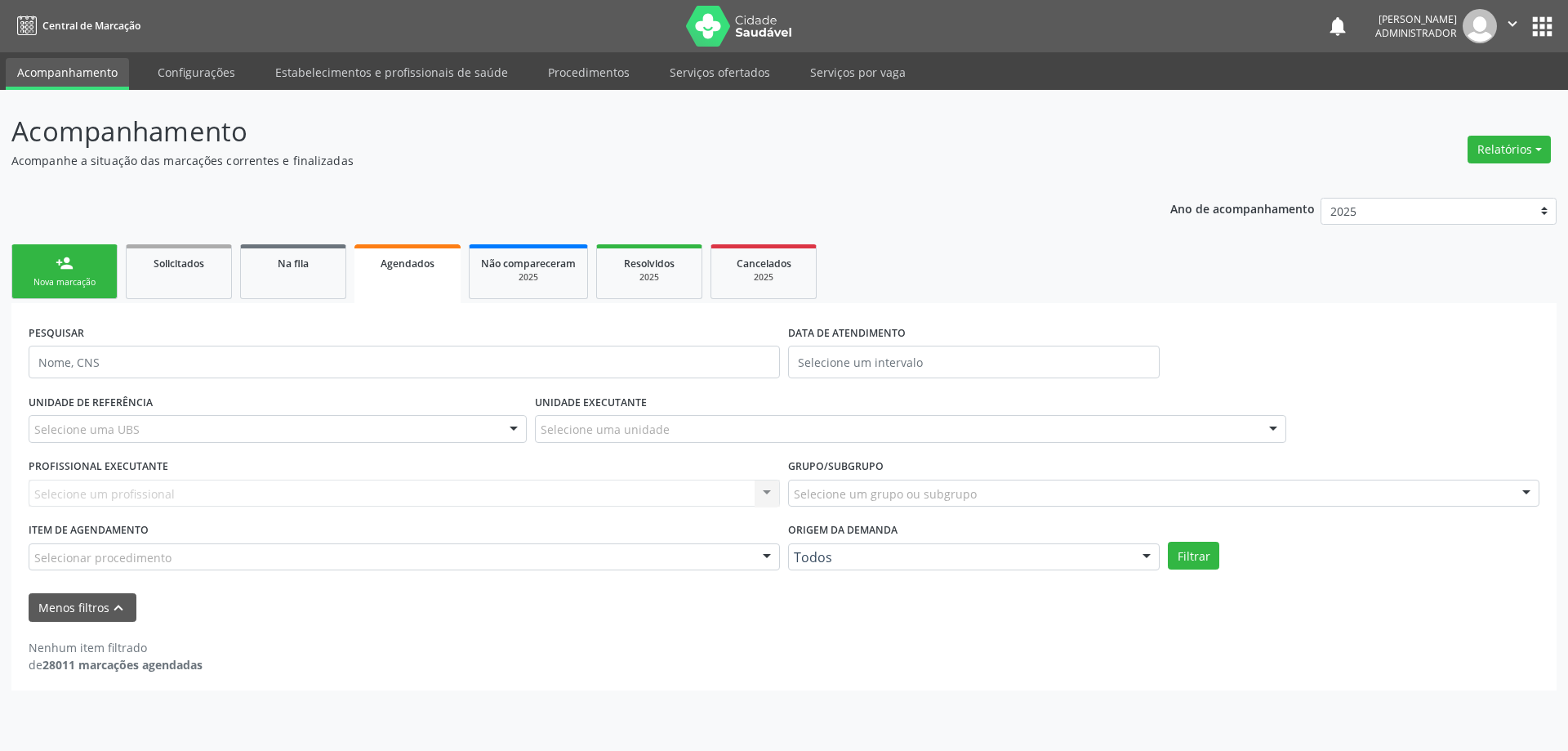
click at [1277, 427] on div at bounding box center [1273, 430] width 25 height 28
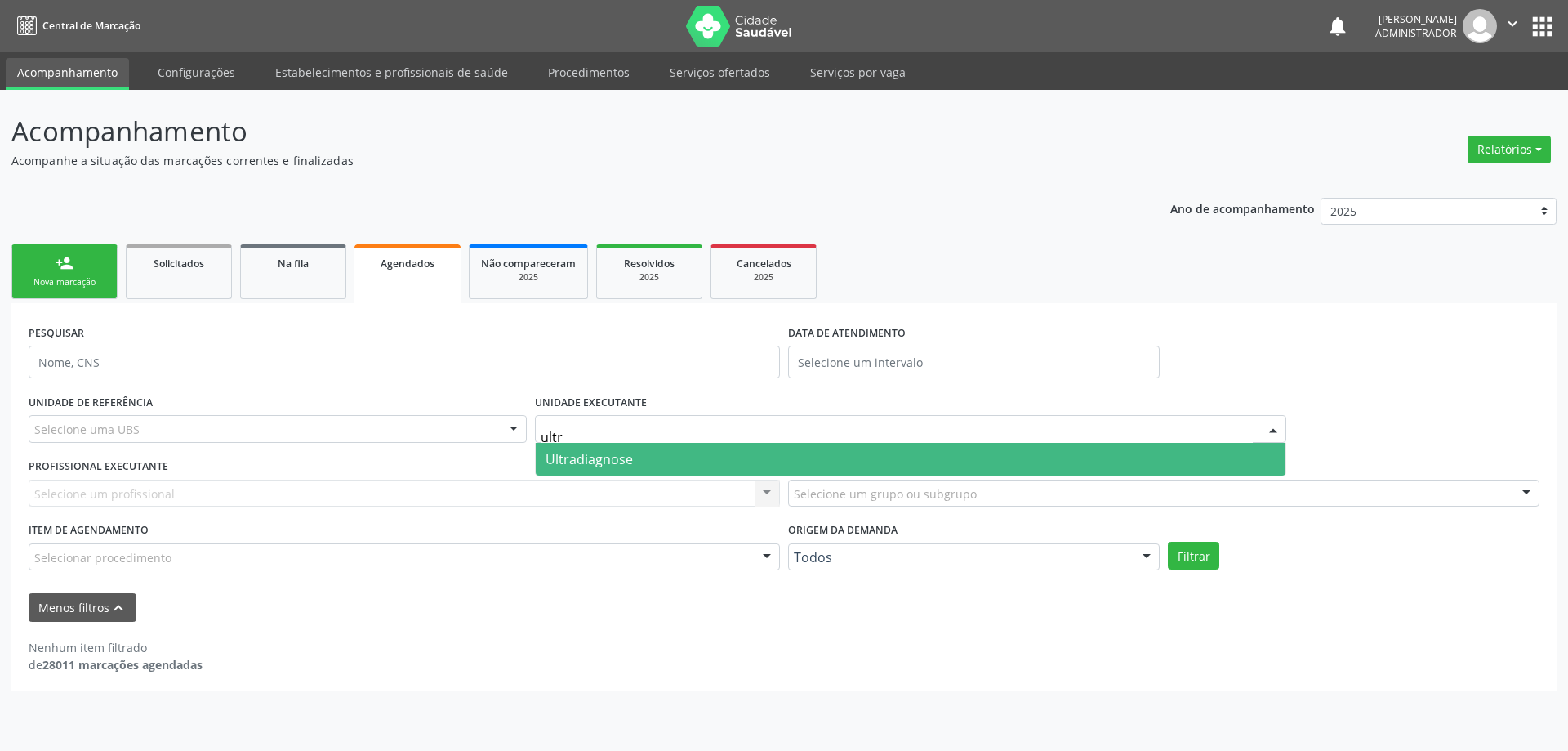
type input "ultra"
click at [706, 460] on span "Ultradiagnose" at bounding box center [910, 459] width 750 height 33
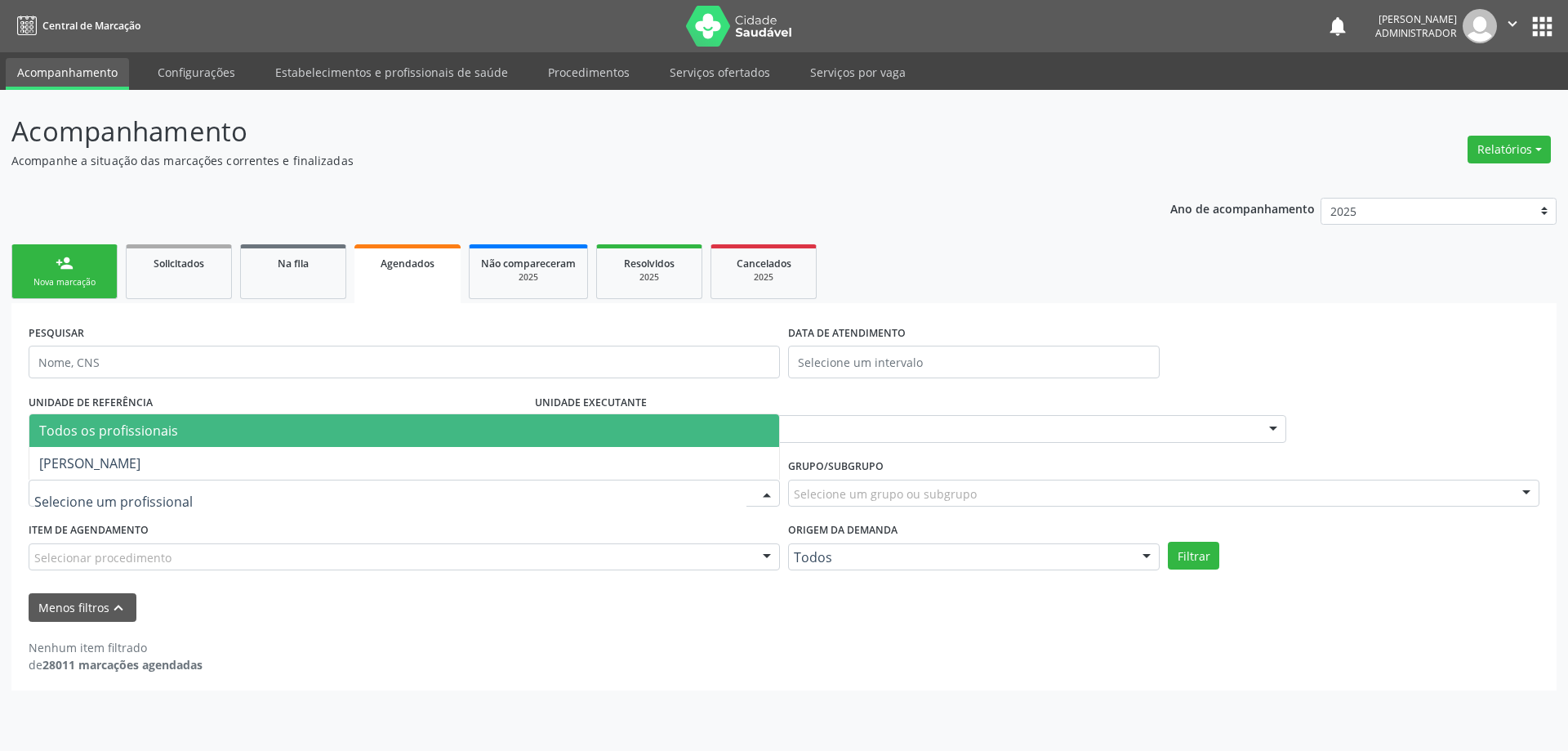
click at [765, 486] on div at bounding box center [767, 495] width 25 height 28
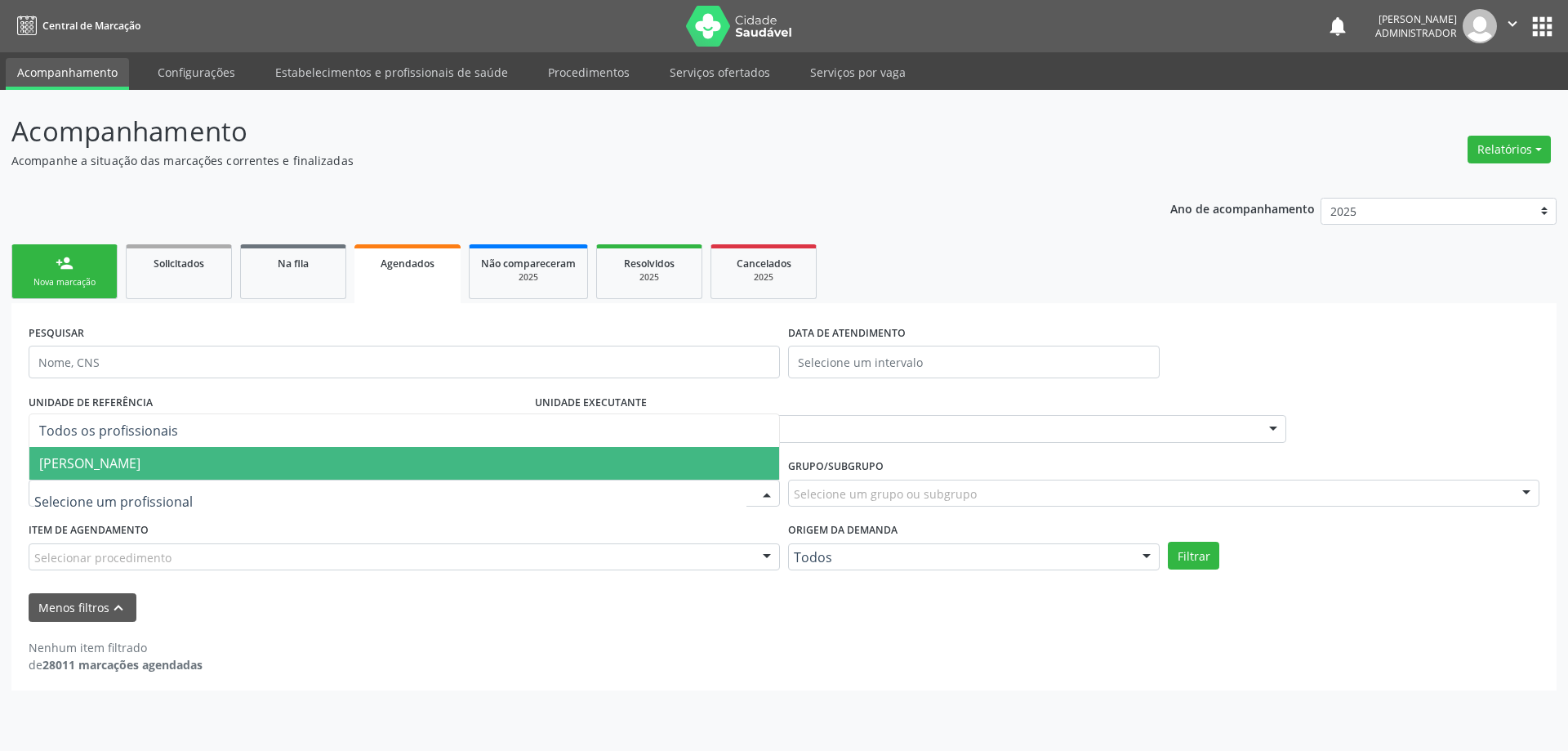
click at [594, 466] on span "Alciole Mendes Muritiba" at bounding box center [404, 464] width 750 height 33
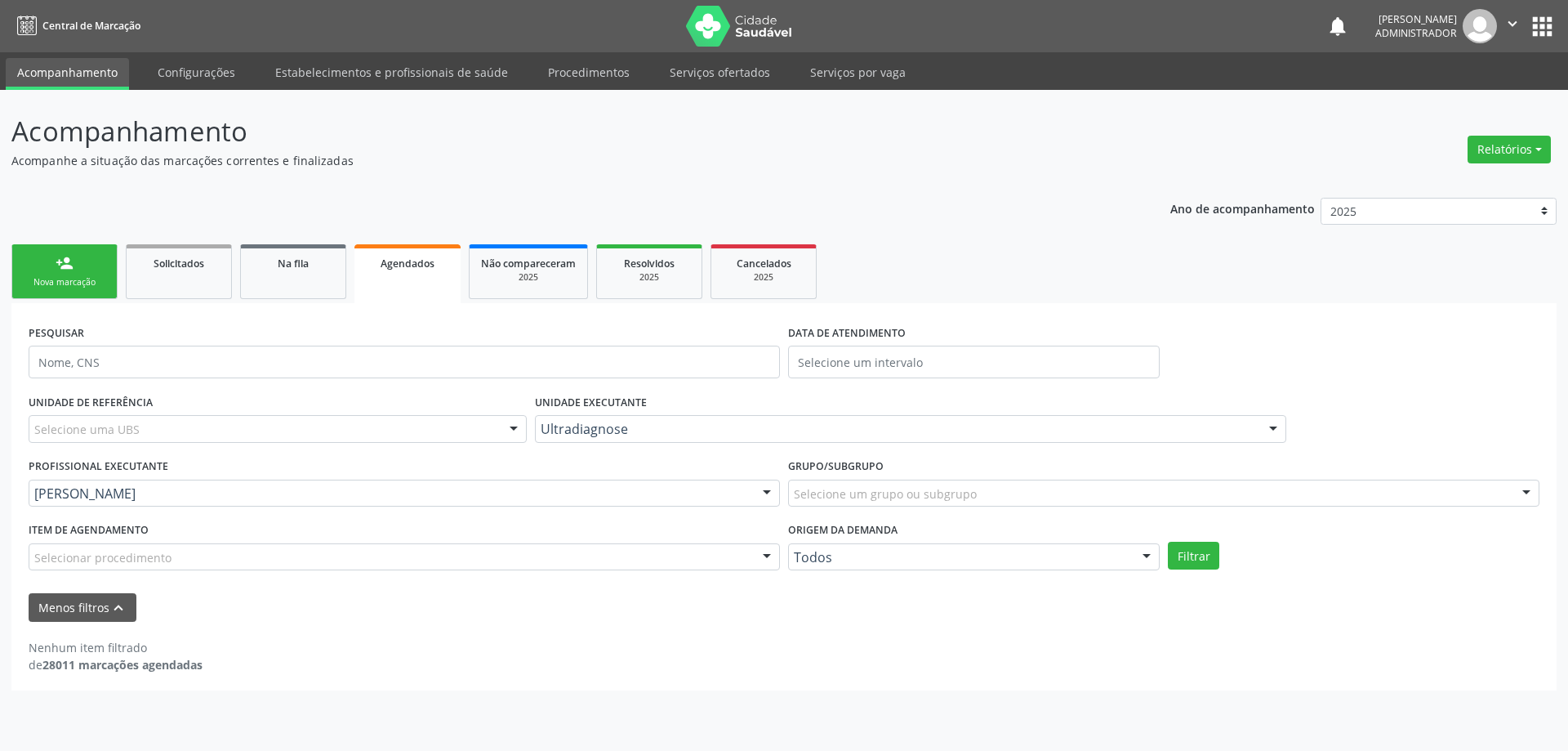
click at [762, 556] on div at bounding box center [767, 558] width 25 height 28
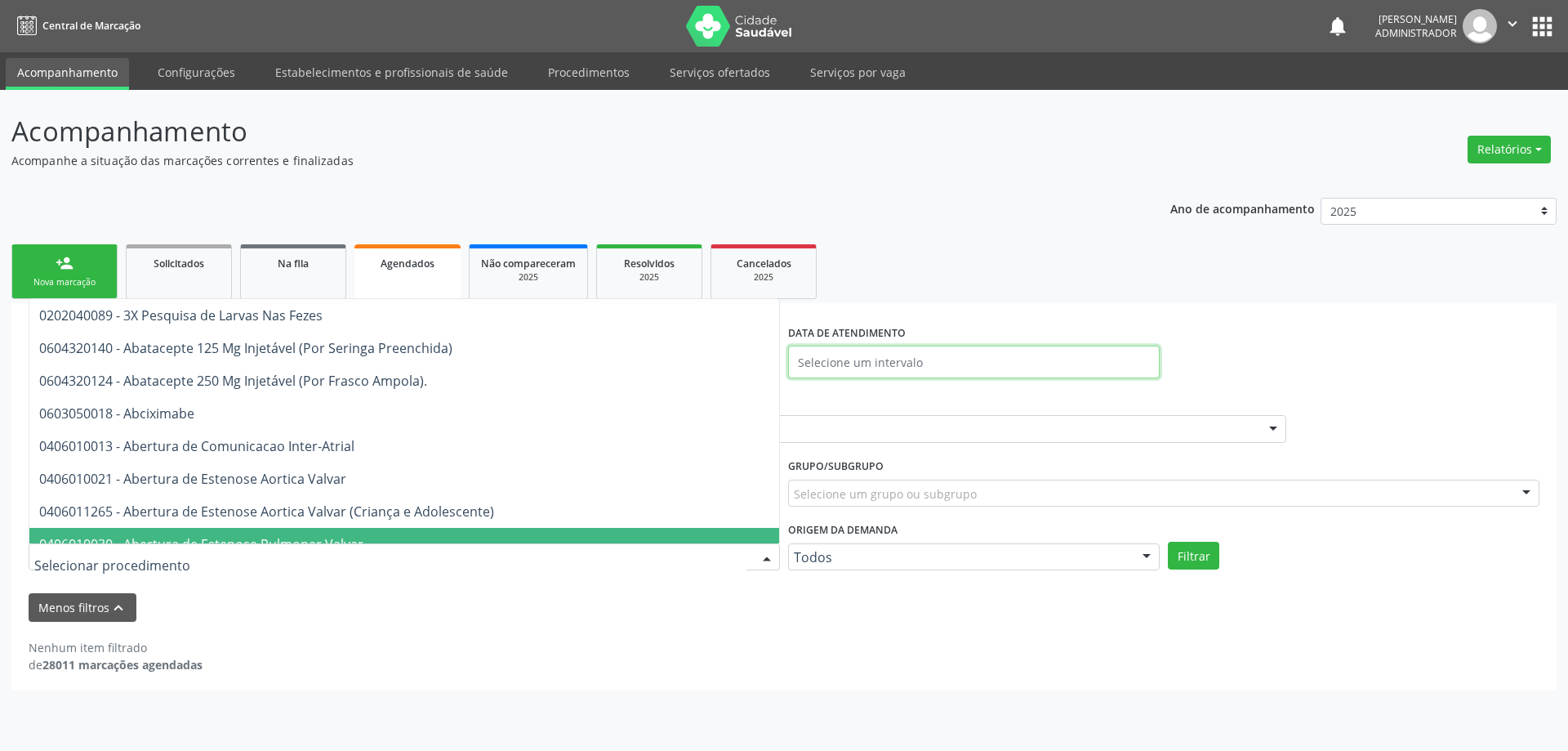
click at [898, 363] on input "text" at bounding box center [975, 362] width 372 height 33
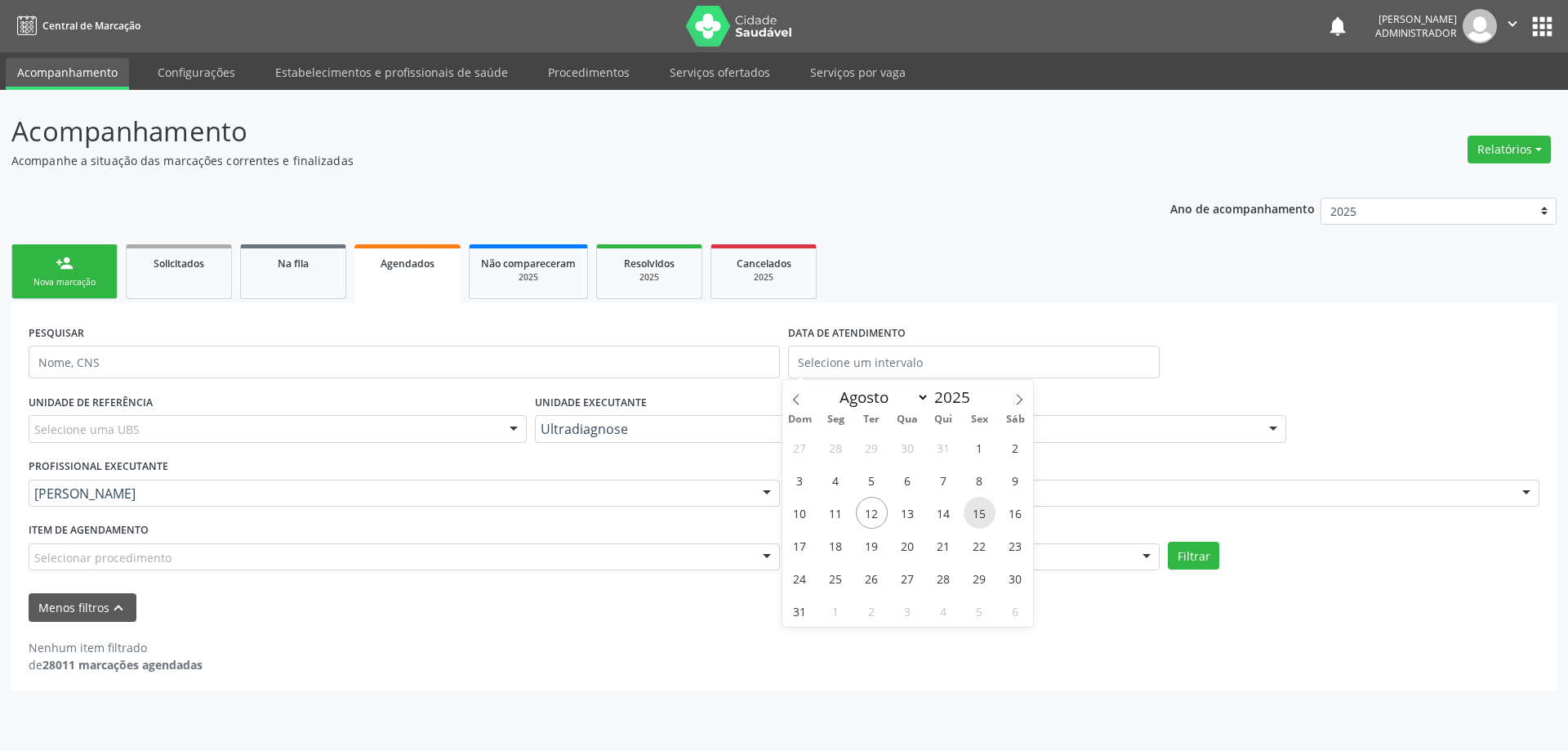
click at [975, 510] on span "15" at bounding box center [979, 512] width 32 height 32
type input "15/08/2025"
click at [975, 510] on span "15" at bounding box center [979, 512] width 32 height 32
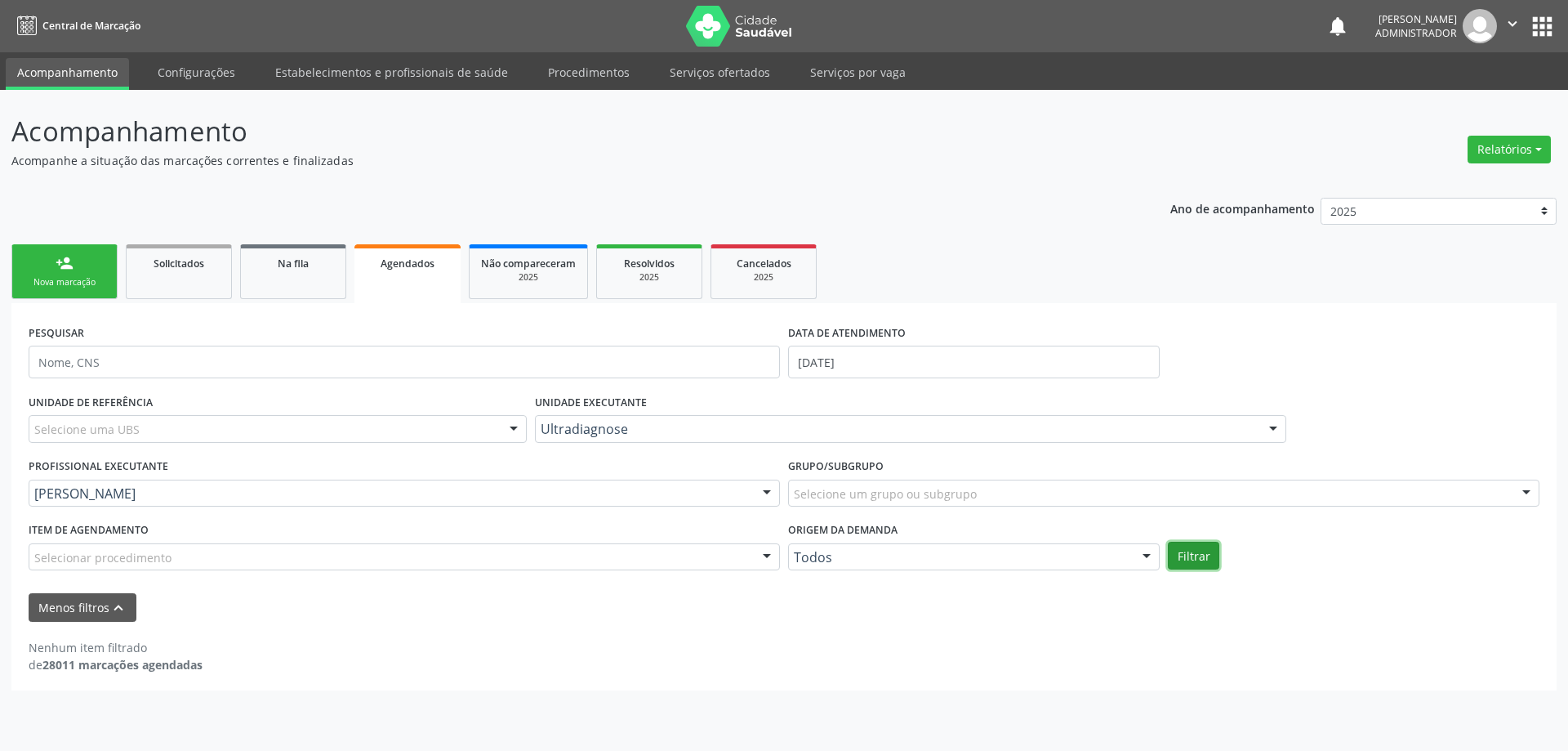
click at [1191, 561] on button "Filtrar" at bounding box center [1193, 556] width 52 height 28
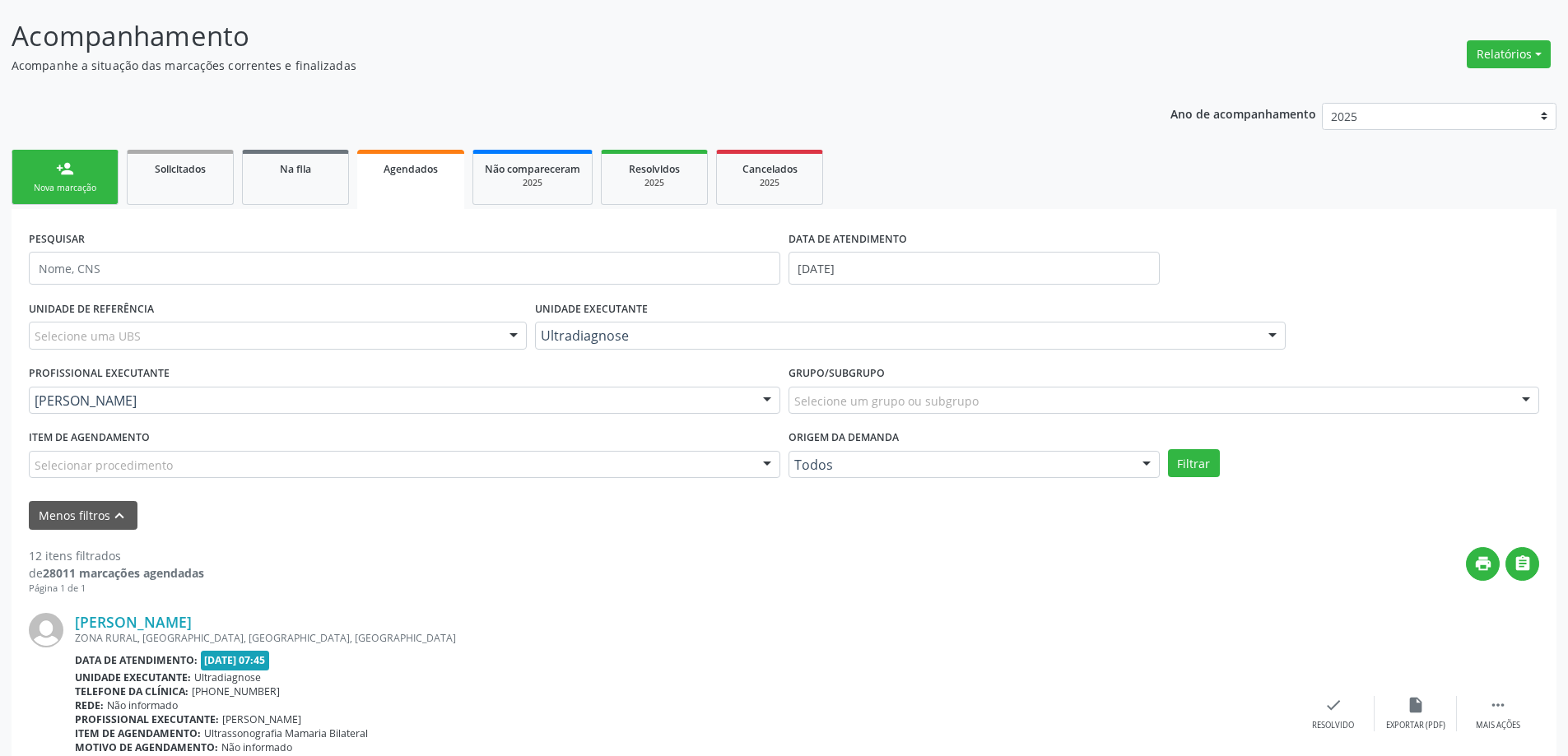
scroll to position [82, 0]
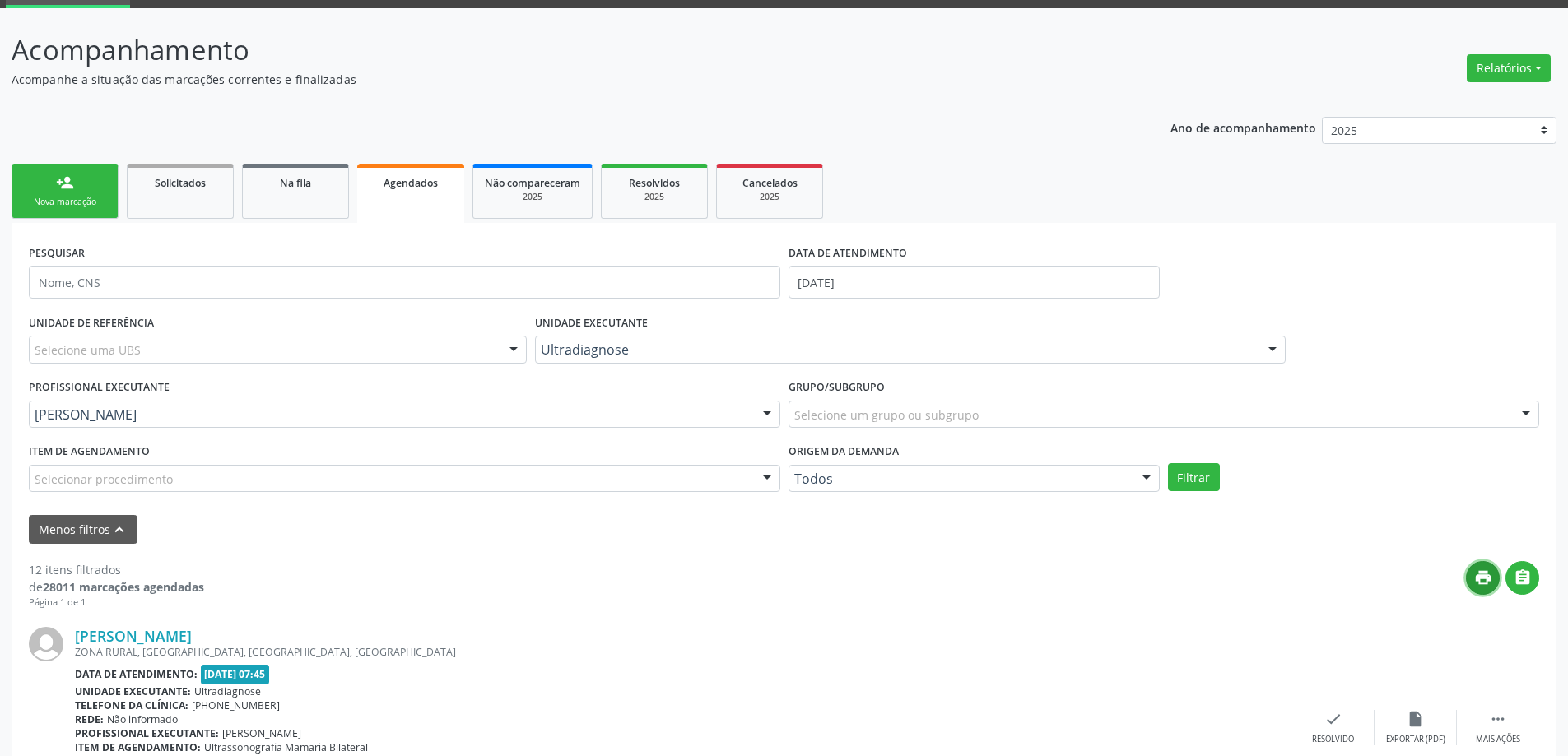
click at [1482, 582] on icon "print" at bounding box center [1483, 578] width 18 height 18
click at [70, 174] on div "person_add" at bounding box center [65, 182] width 18 height 18
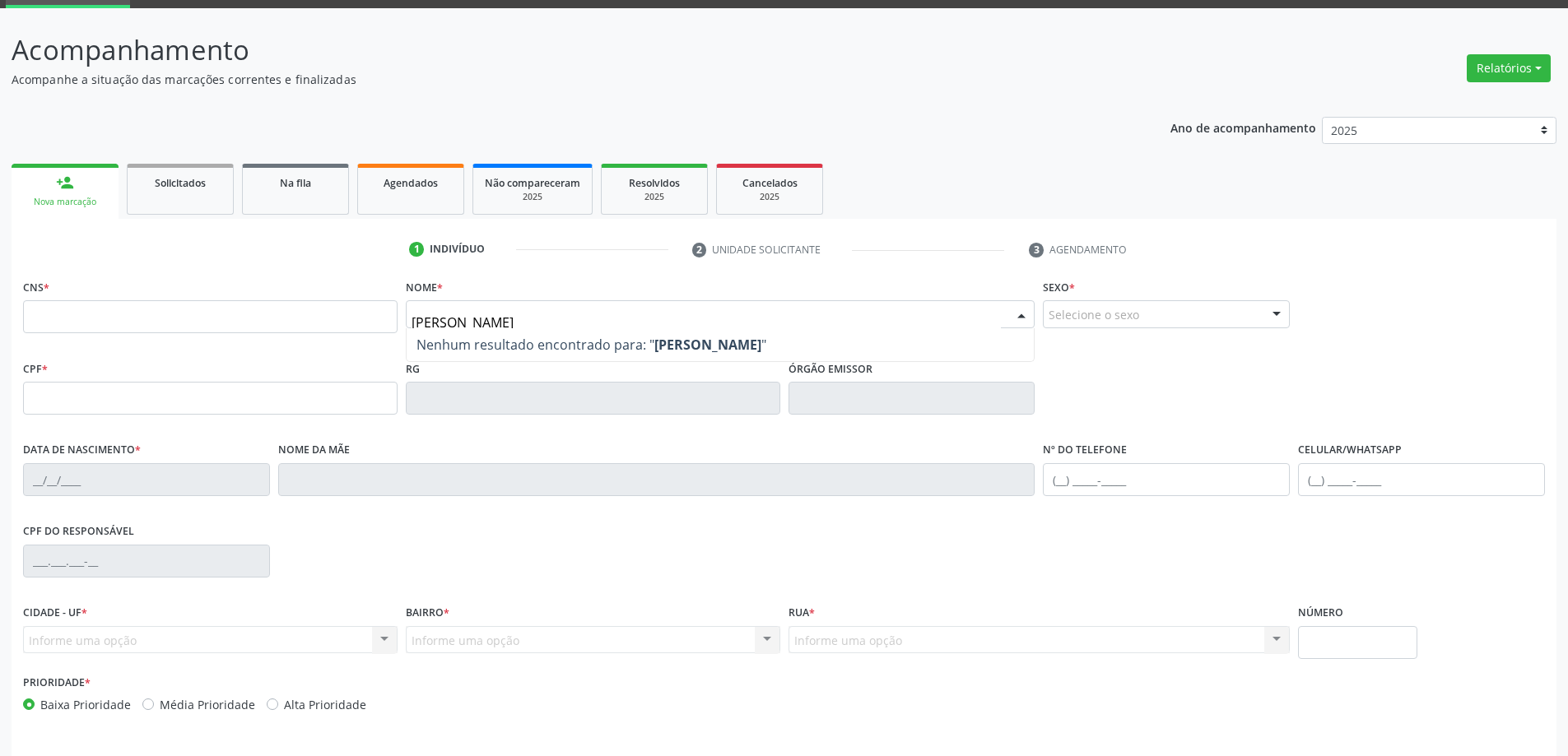
click at [427, 321] on input "ednalva antonia monteiro" at bounding box center [706, 322] width 590 height 33
type input "edinalva antonia monteiro"
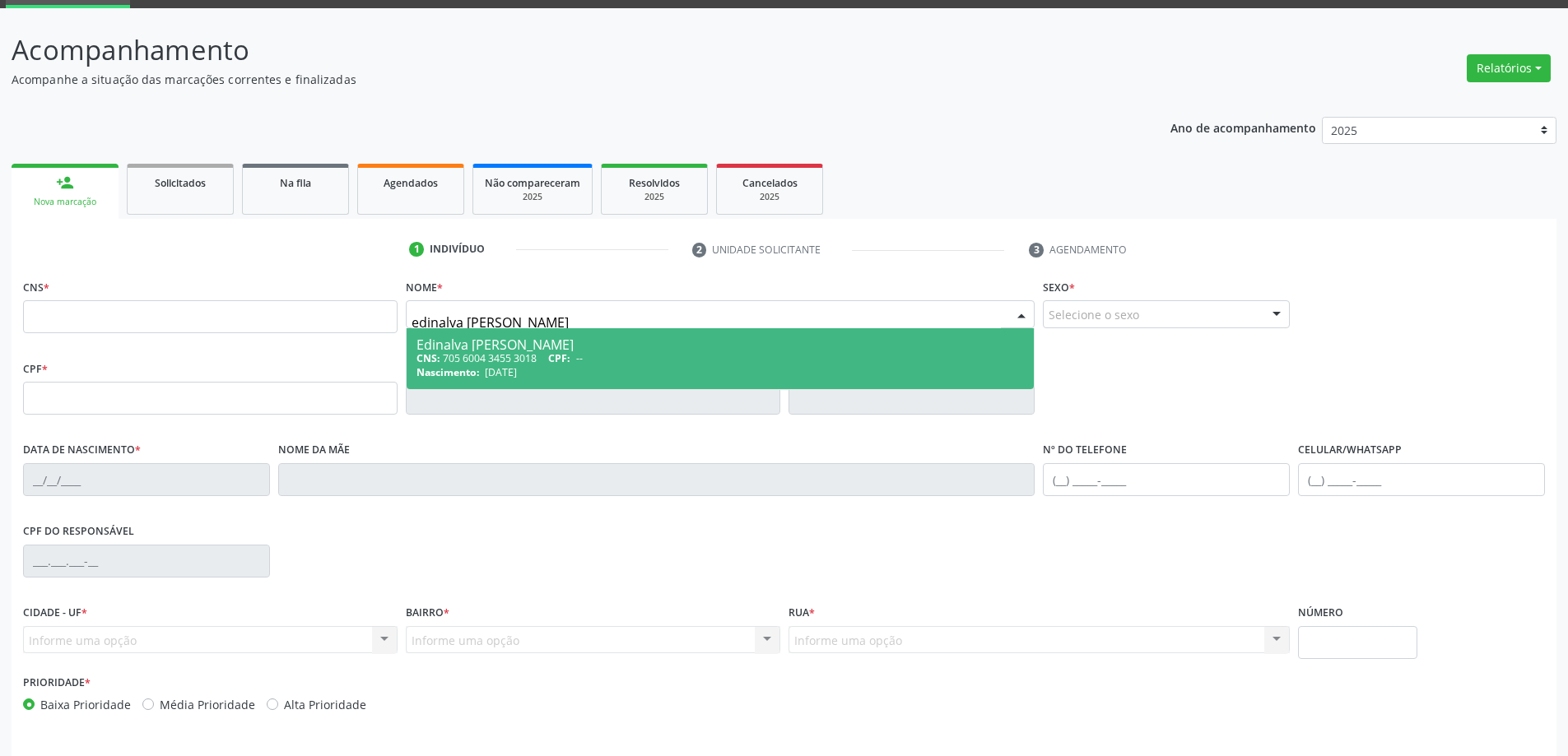
click at [589, 352] on div "CNS: 705 6004 3455 3018 CPF: --" at bounding box center [720, 358] width 608 height 14
type input "705 6004 3455 3018"
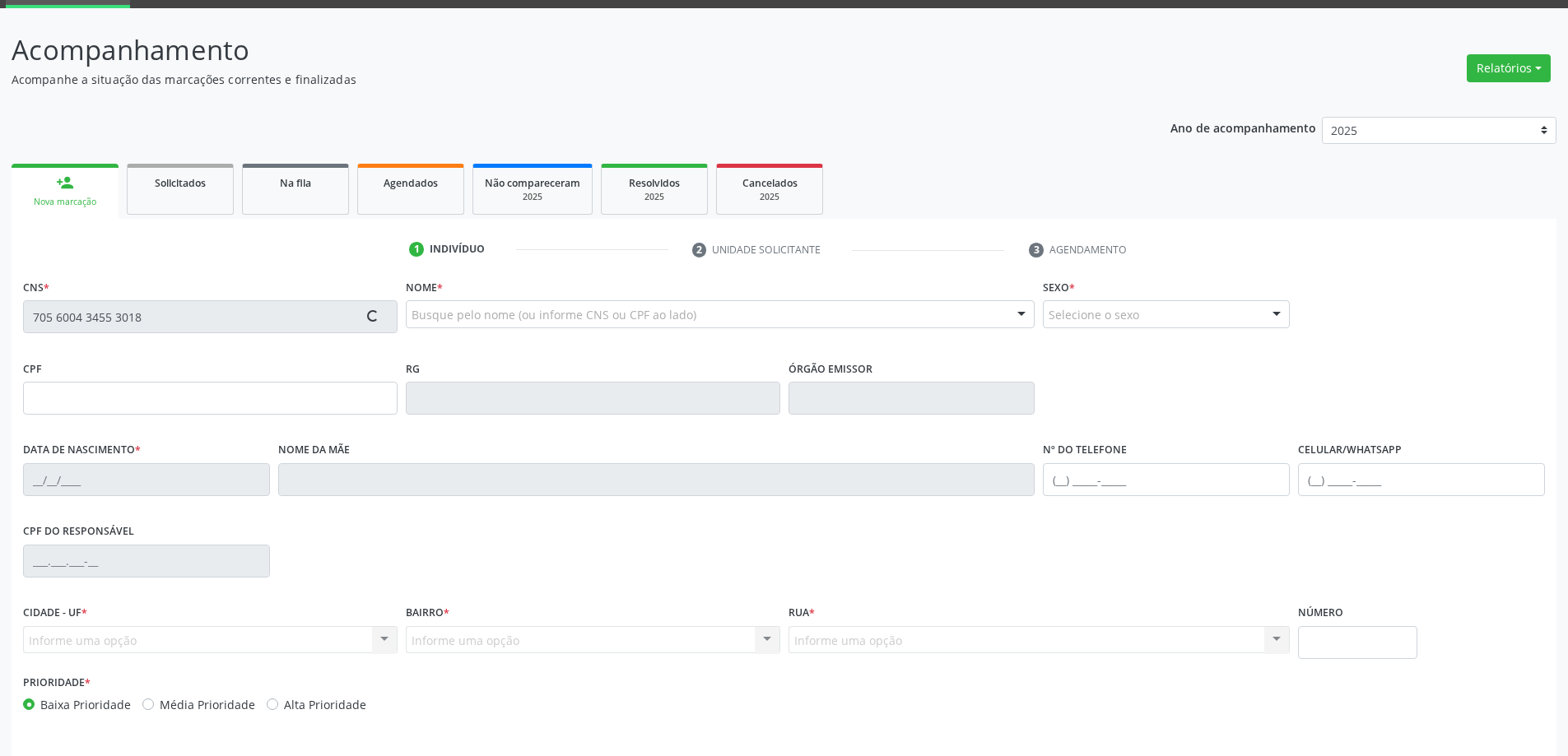
type input "1209408686"
type input "06/06/1981"
type input "020.161.595-96"
type input "S/N"
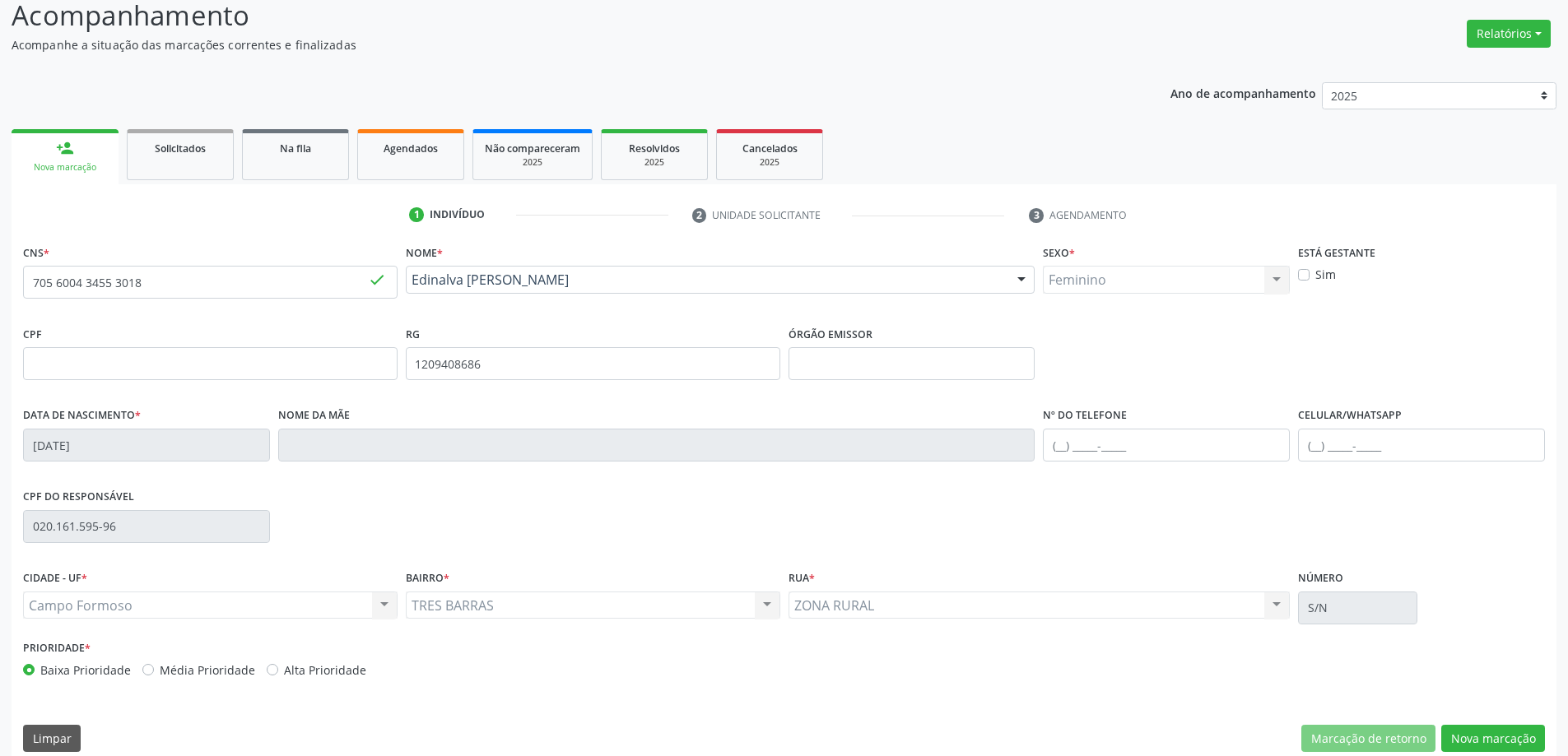
scroll to position [136, 0]
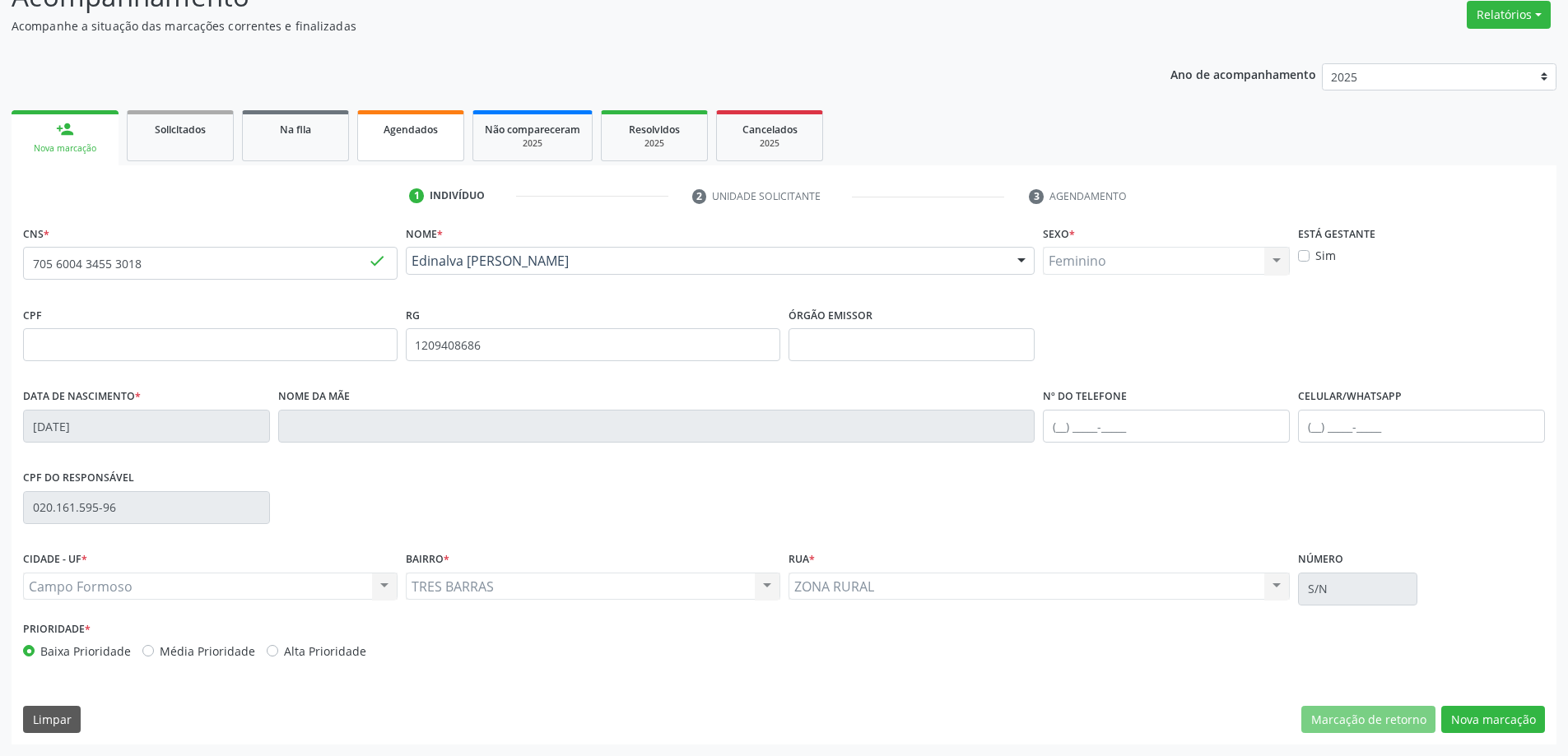
click at [391, 130] on span "Agendados" at bounding box center [410, 129] width 55 height 14
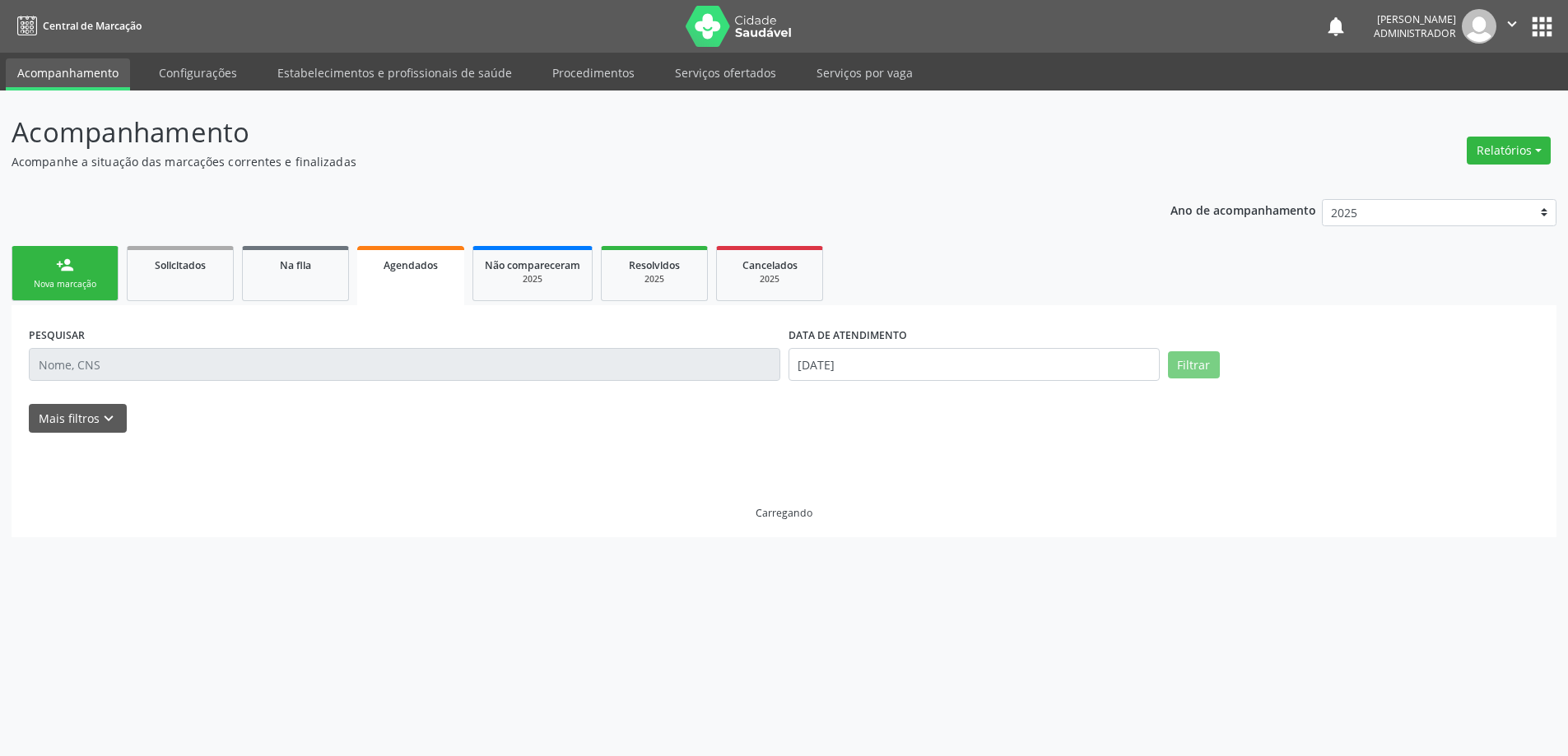
scroll to position [0, 0]
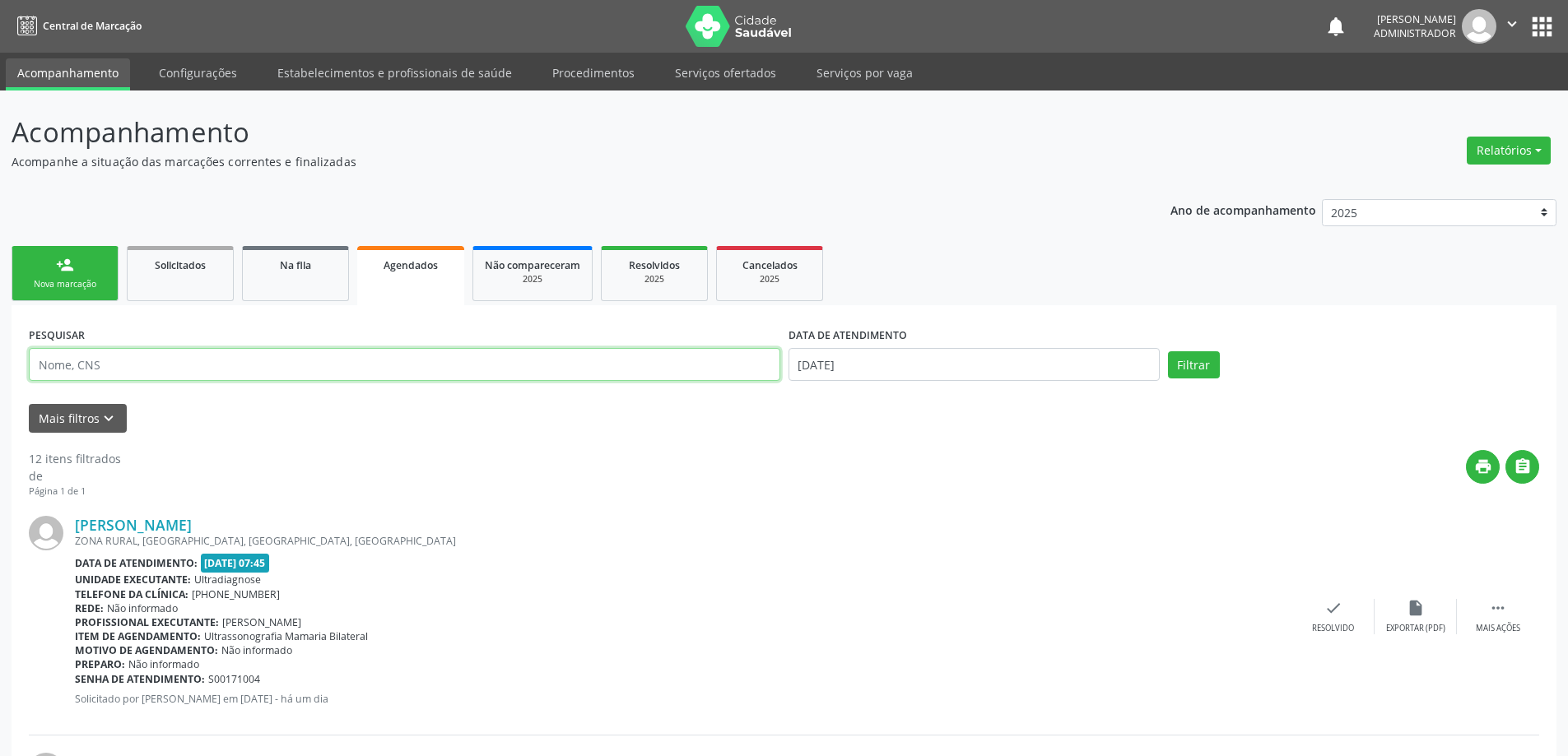
click at [257, 367] on input "text" at bounding box center [405, 365] width 751 height 33
type input "700407961431242"
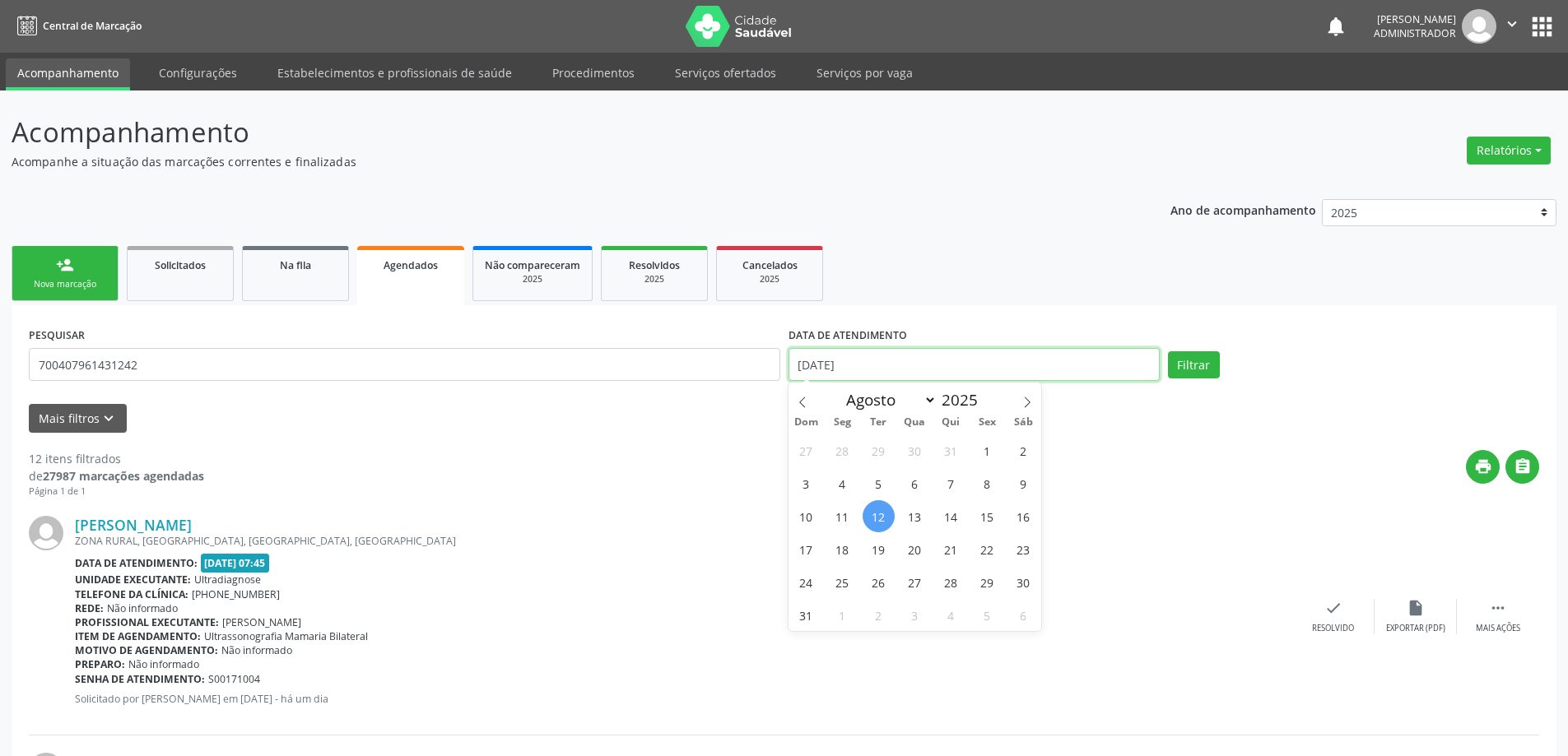
click at [836, 366] on input "12/08/2025" at bounding box center [974, 365] width 371 height 33
click at [1185, 363] on button "Filtrar" at bounding box center [1193, 366] width 52 height 28
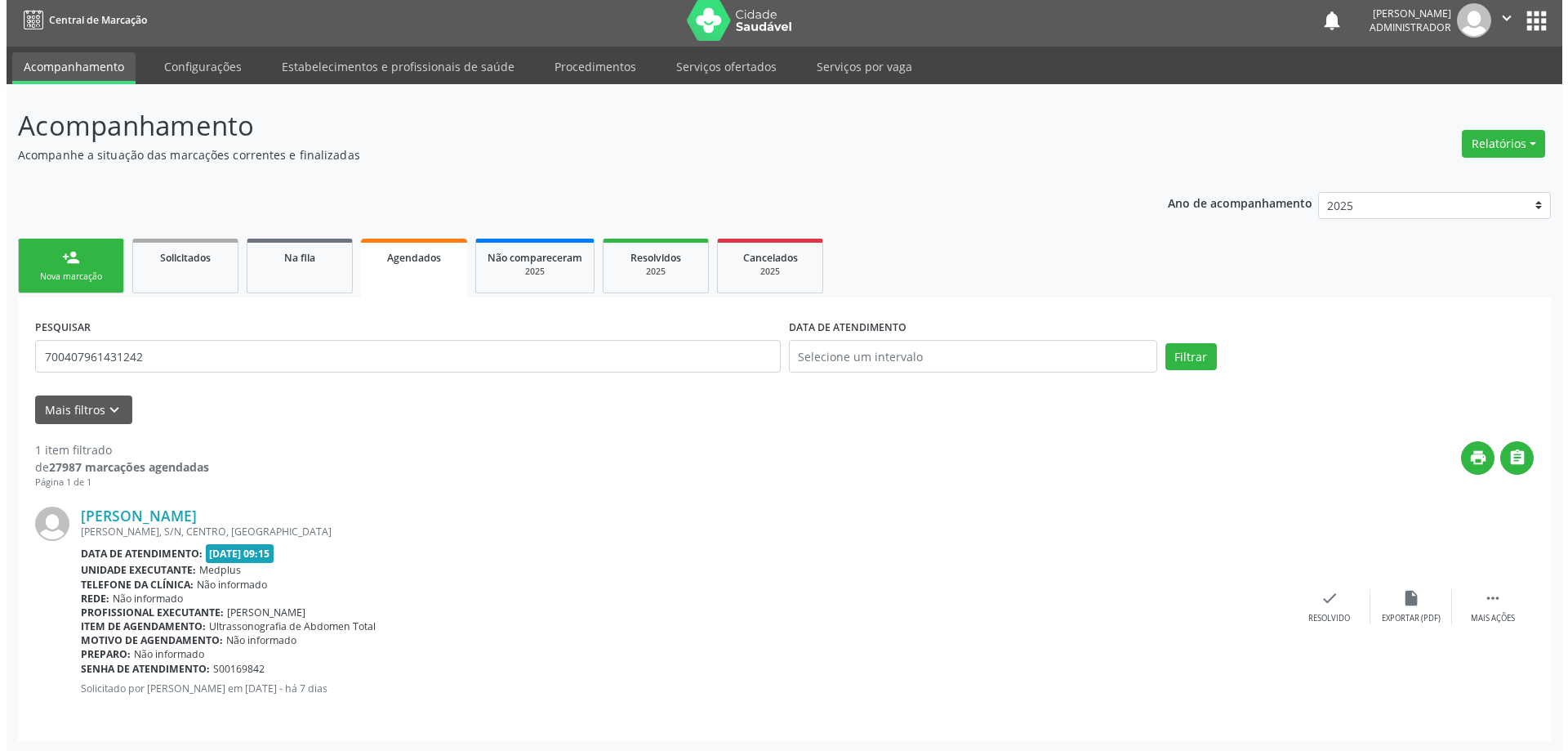
scroll to position [7, 0]
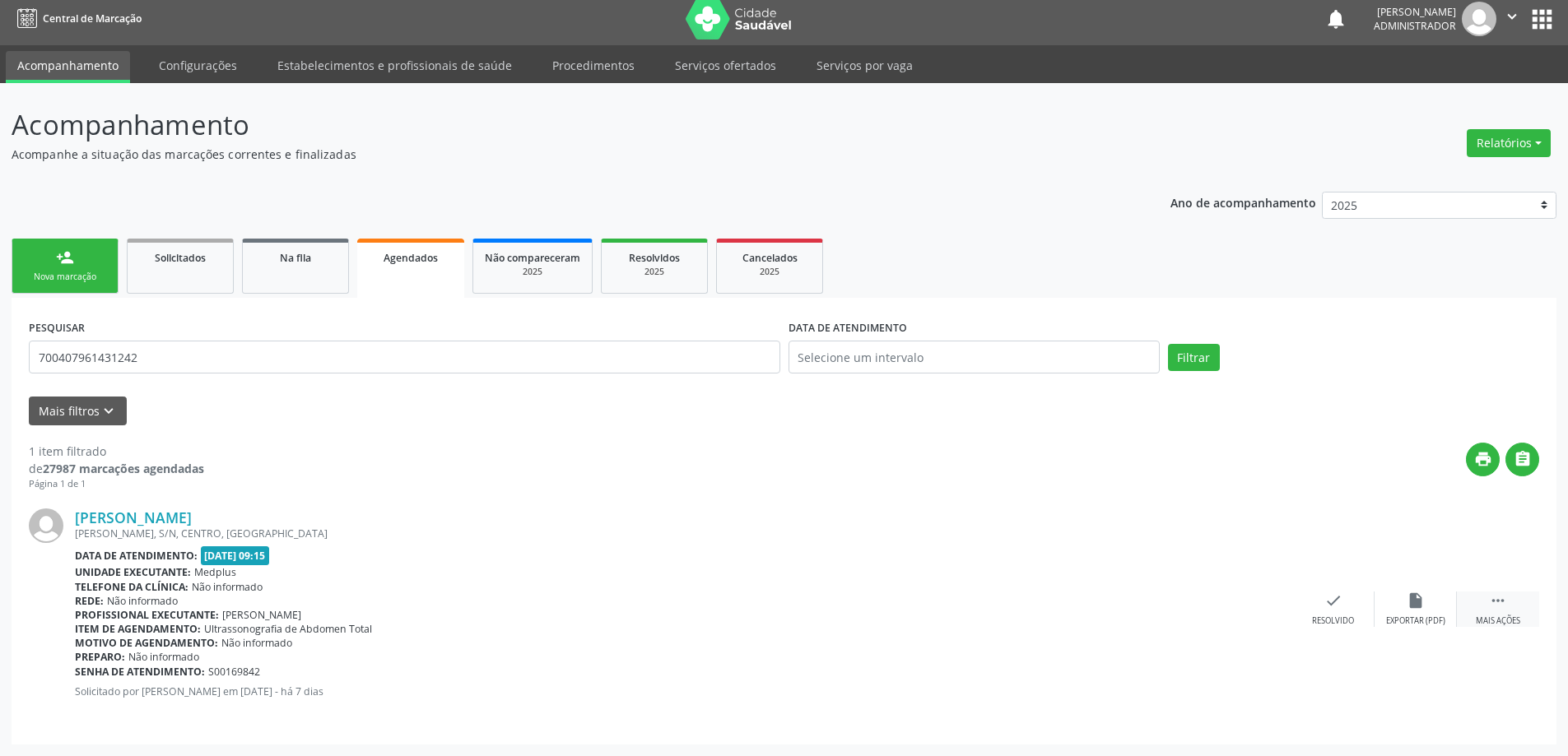
click at [1496, 599] on icon "" at bounding box center [1498, 601] width 18 height 18
click at [1175, 604] on icon "print" at bounding box center [1168, 601] width 18 height 18
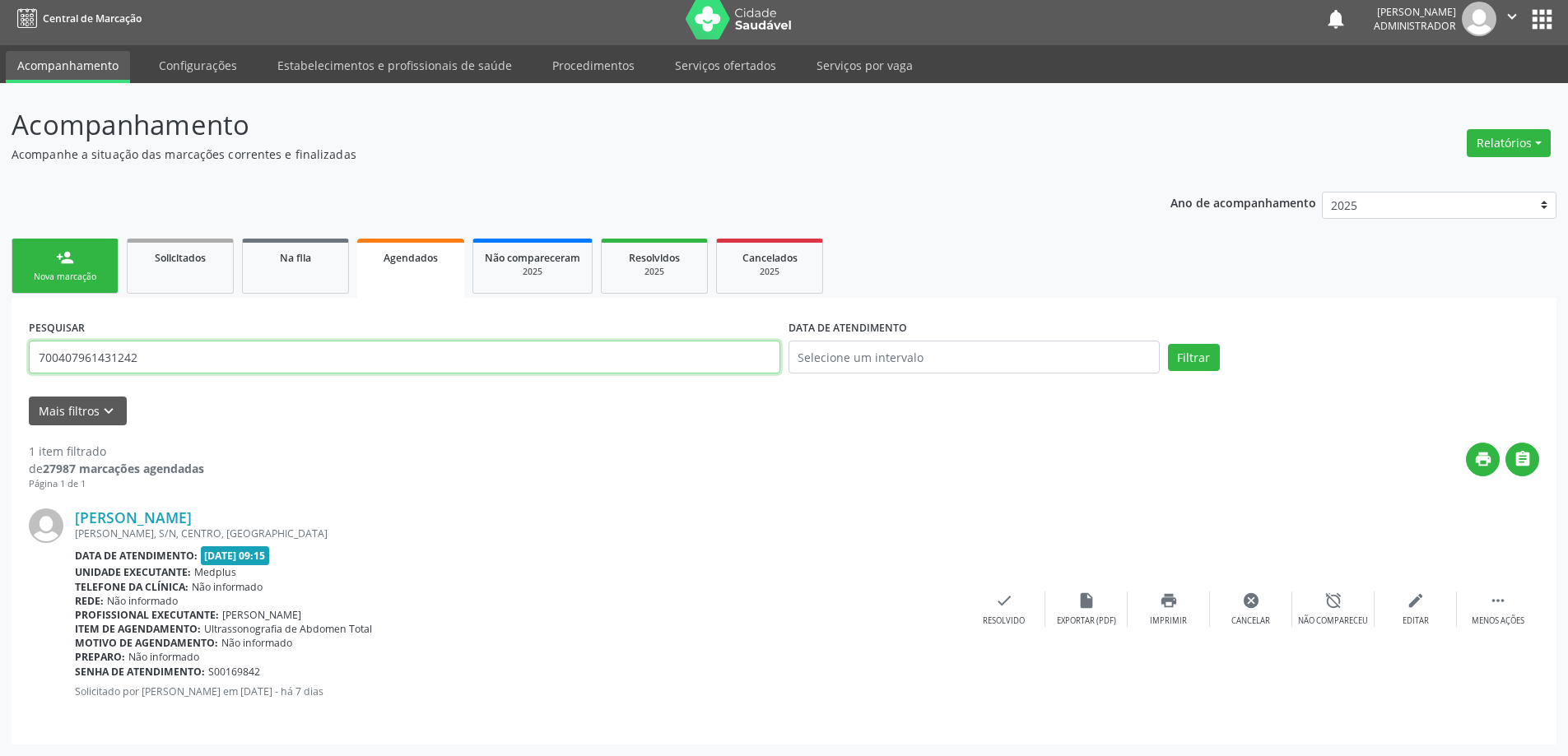
click at [163, 360] on input "700407961431242" at bounding box center [405, 357] width 751 height 33
click at [1002, 608] on icon "check" at bounding box center [1004, 601] width 18 height 18
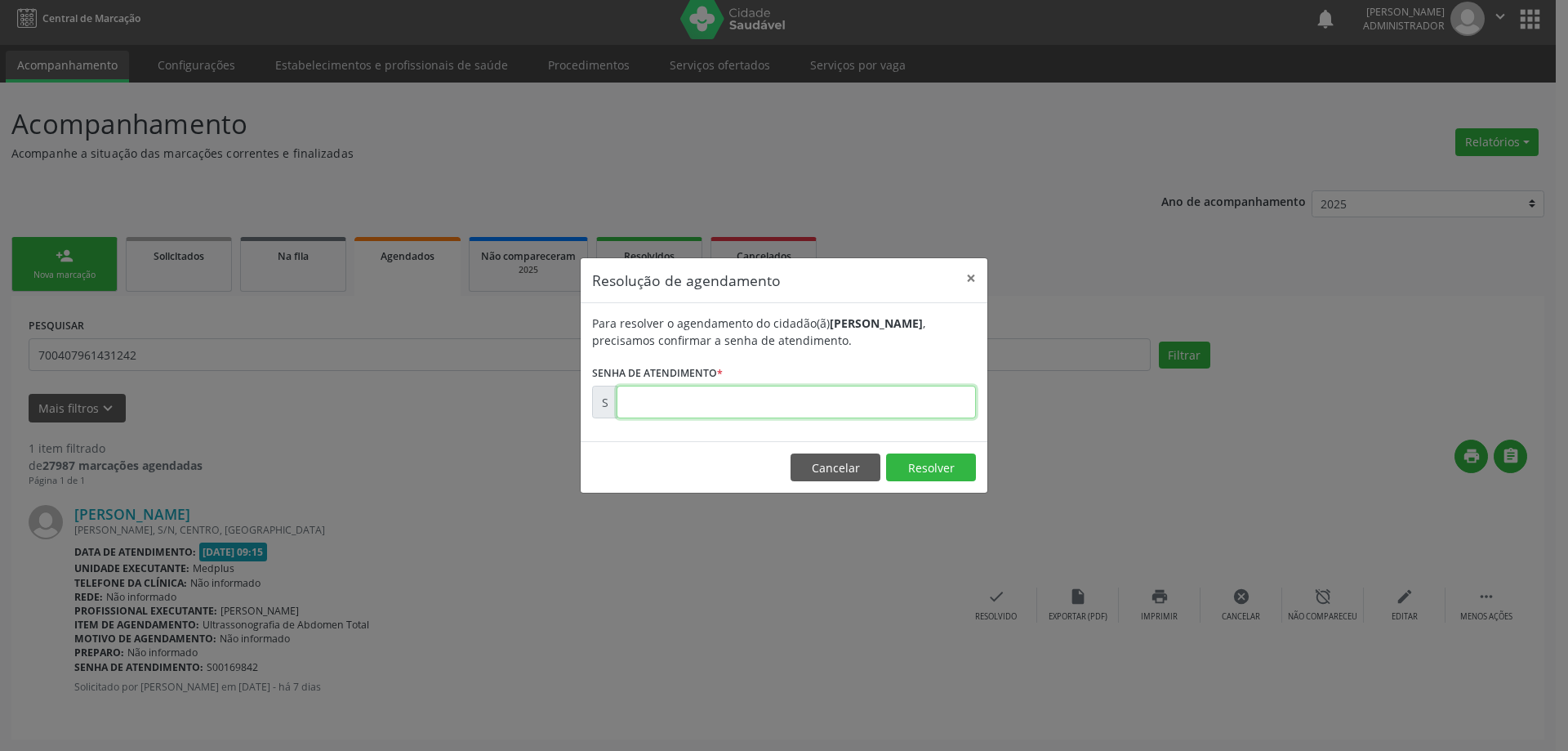
click at [837, 396] on input "text" at bounding box center [796, 402] width 360 height 33
type input "00169842"
click at [921, 468] on button "Resolver" at bounding box center [931, 468] width 90 height 28
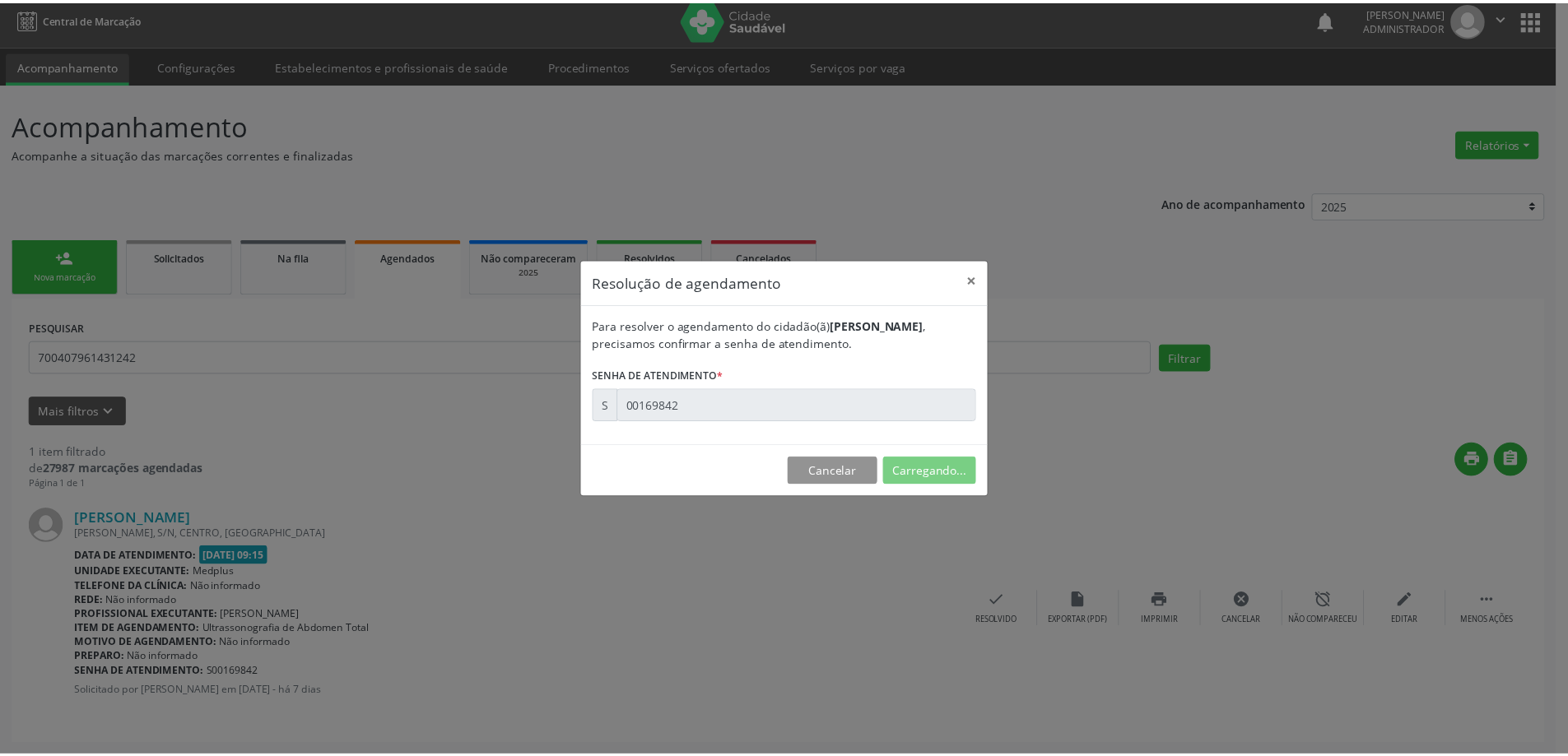
scroll to position [0, 0]
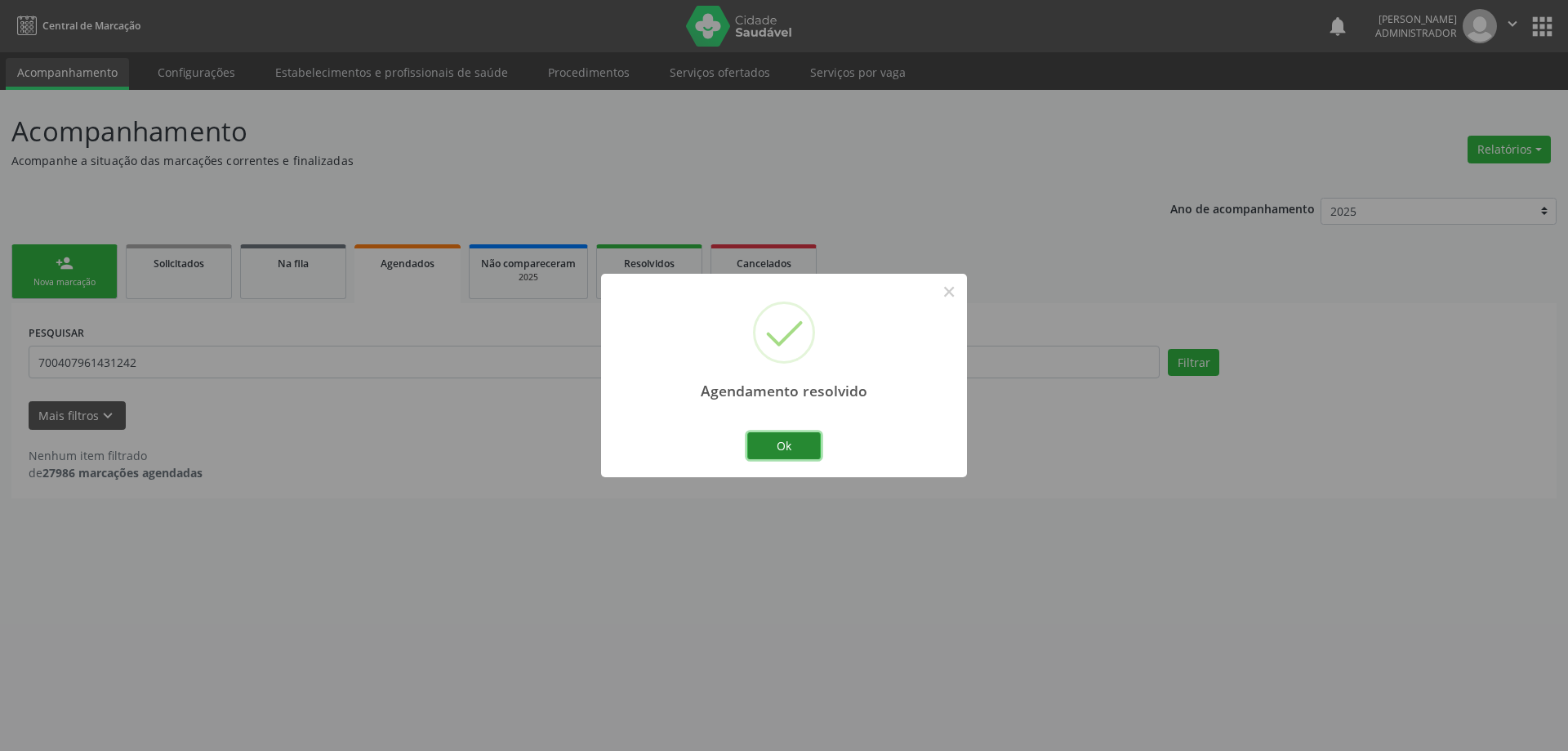
click at [796, 444] on button "Ok" at bounding box center [784, 446] width 73 height 28
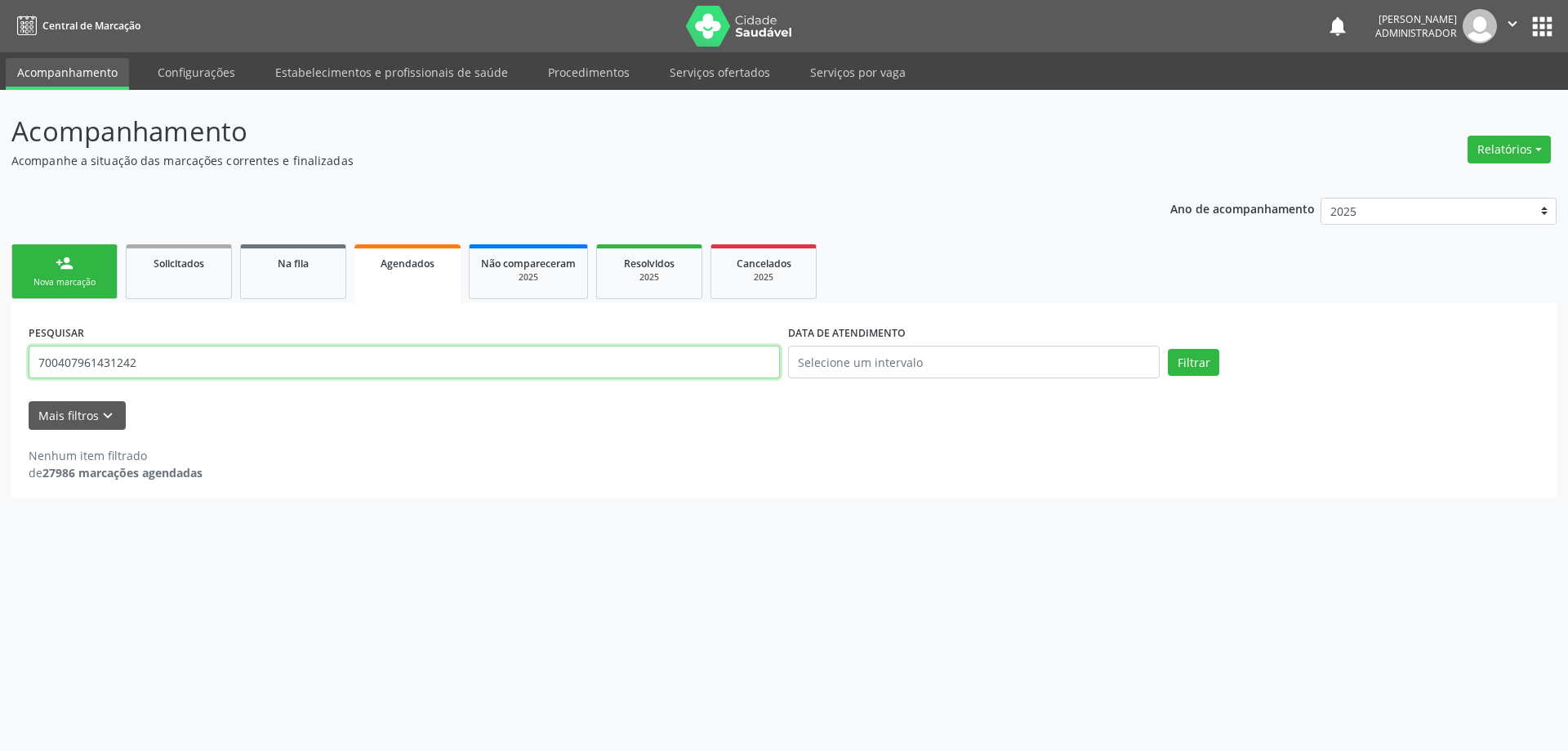
click at [162, 360] on input "700407961431242" at bounding box center [404, 362] width 751 height 33
type input "706402667590287"
drag, startPoint x: 1209, startPoint y: 363, endPoint x: 1193, endPoint y: 360, distance: 16.3
click at [1207, 363] on button "Filtrar" at bounding box center [1193, 363] width 52 height 28
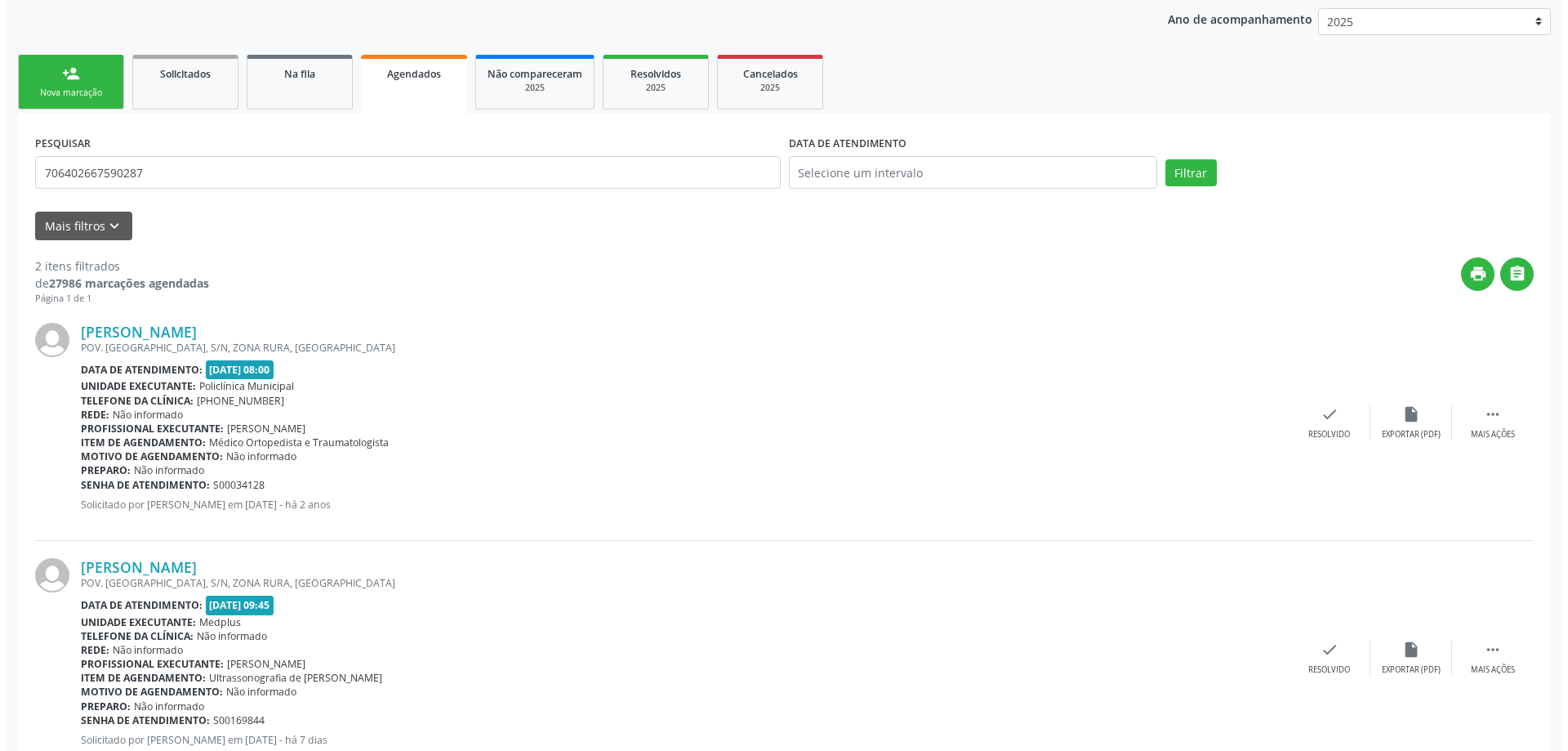
scroll to position [243, 0]
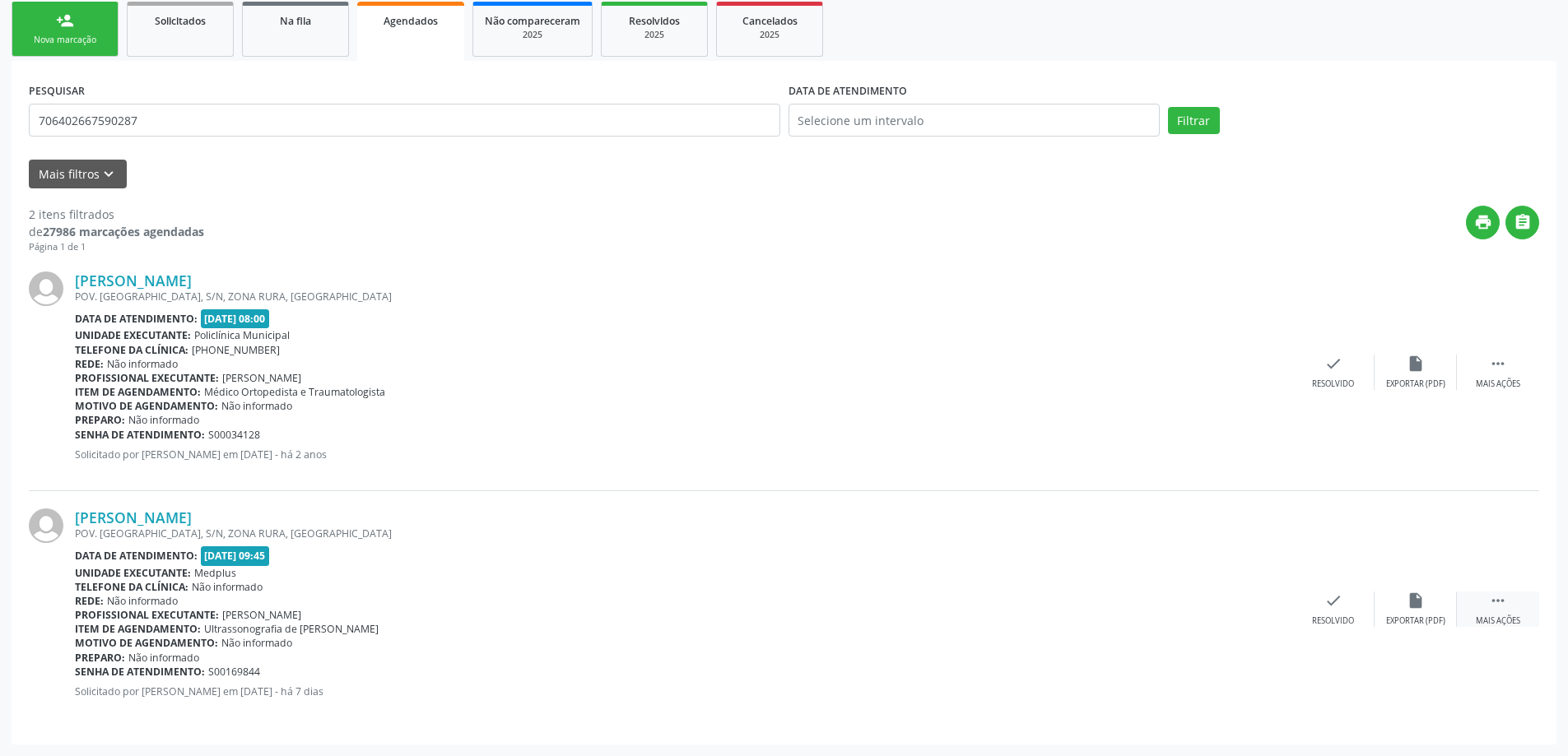
click at [1497, 598] on icon "" at bounding box center [1498, 601] width 18 height 18
click at [1175, 601] on icon "print" at bounding box center [1168, 601] width 18 height 18
click at [1003, 598] on icon "check" at bounding box center [1004, 601] width 18 height 18
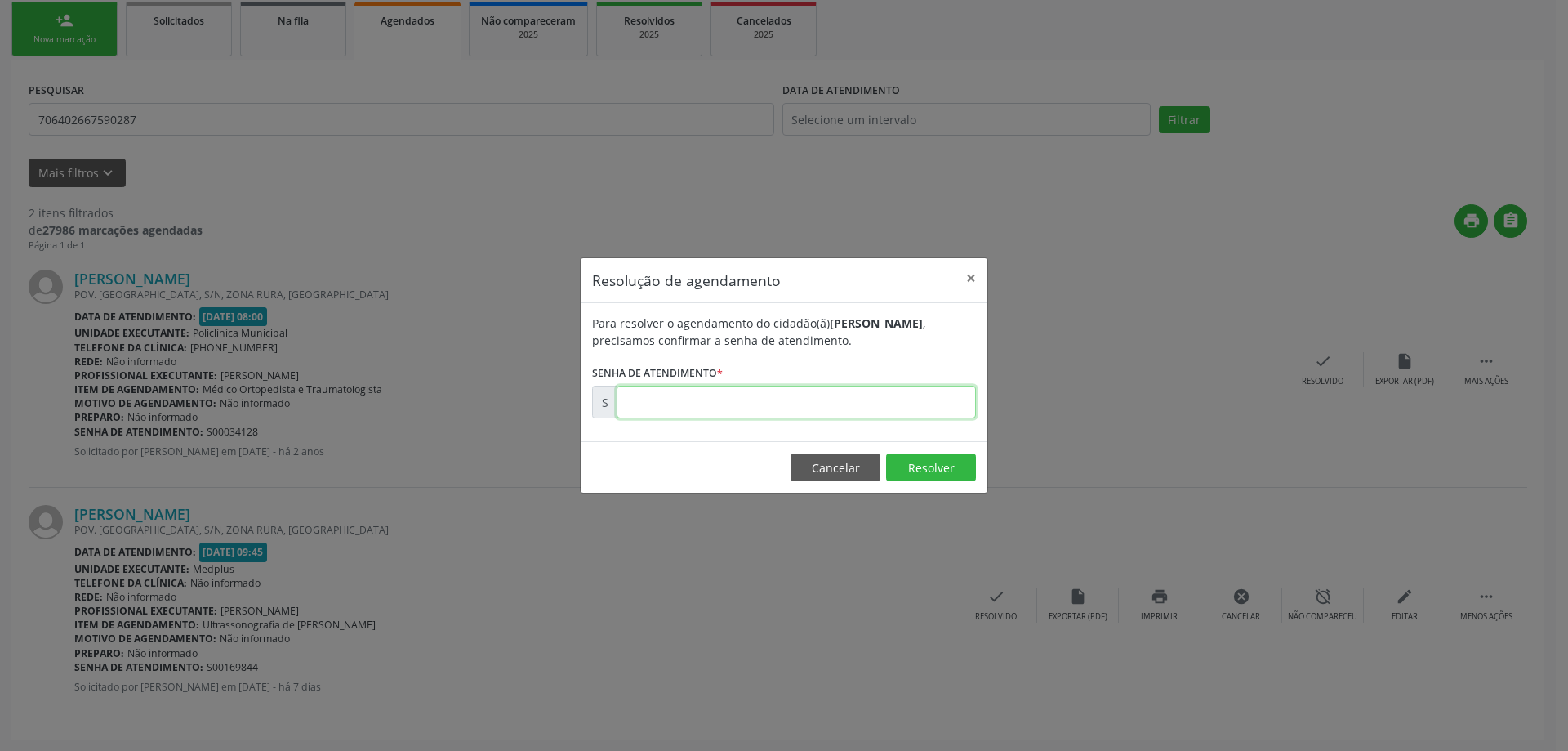
click at [779, 395] on input "text" at bounding box center [796, 402] width 360 height 33
paste input "00169844"
type input "00169844"
click at [931, 463] on button "Resolver" at bounding box center [931, 468] width 90 height 28
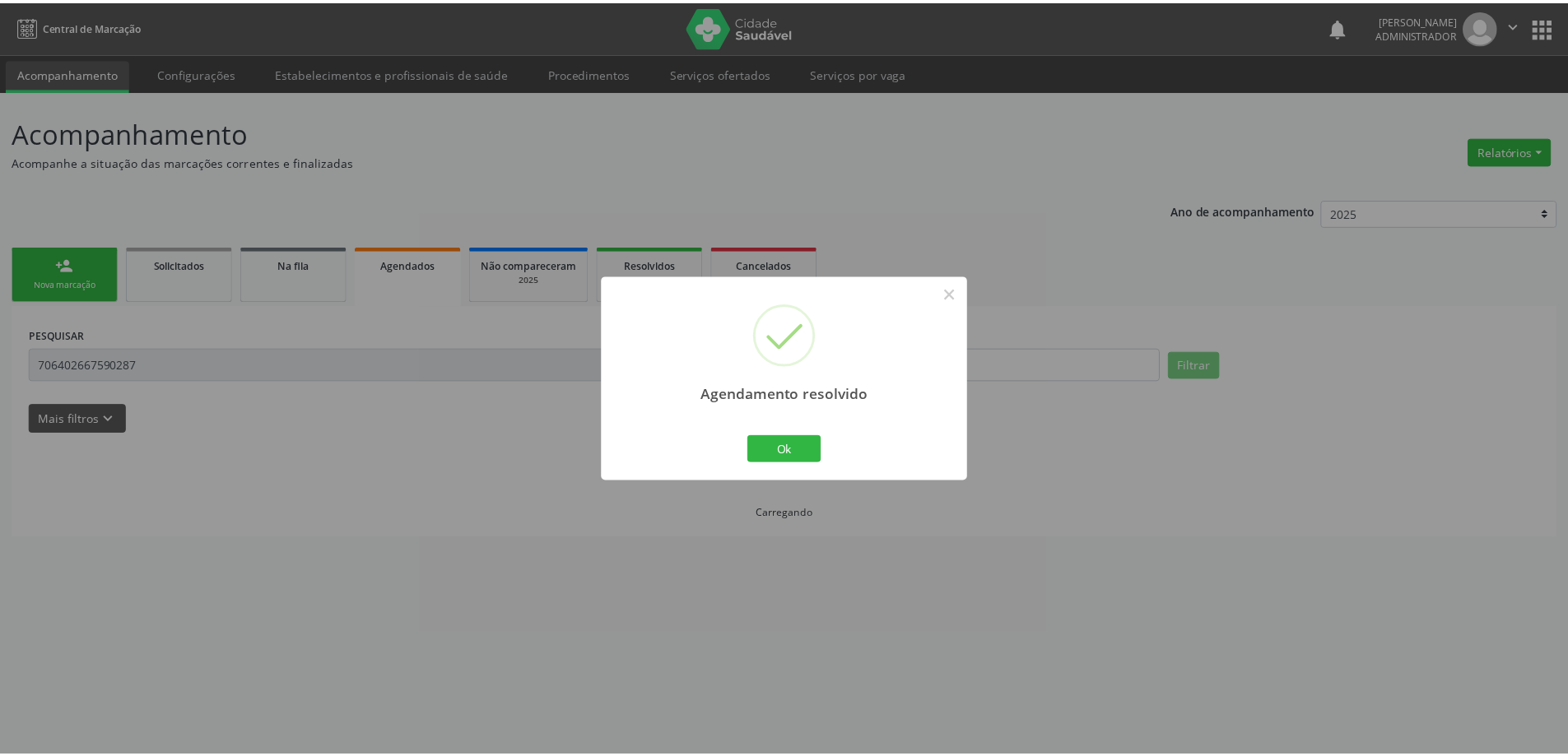
scroll to position [0, 0]
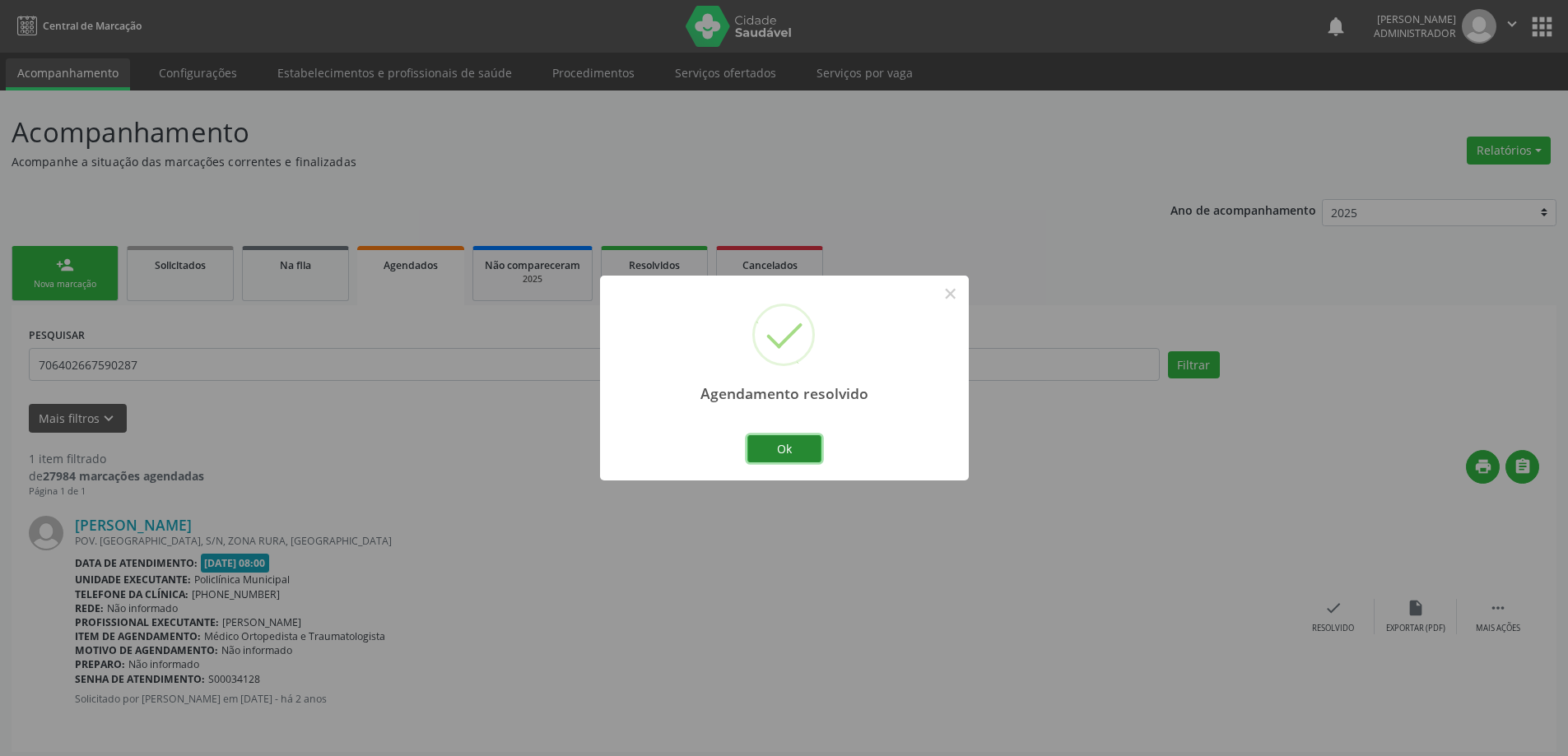
click at [789, 452] on button "Ok" at bounding box center [784, 449] width 74 height 28
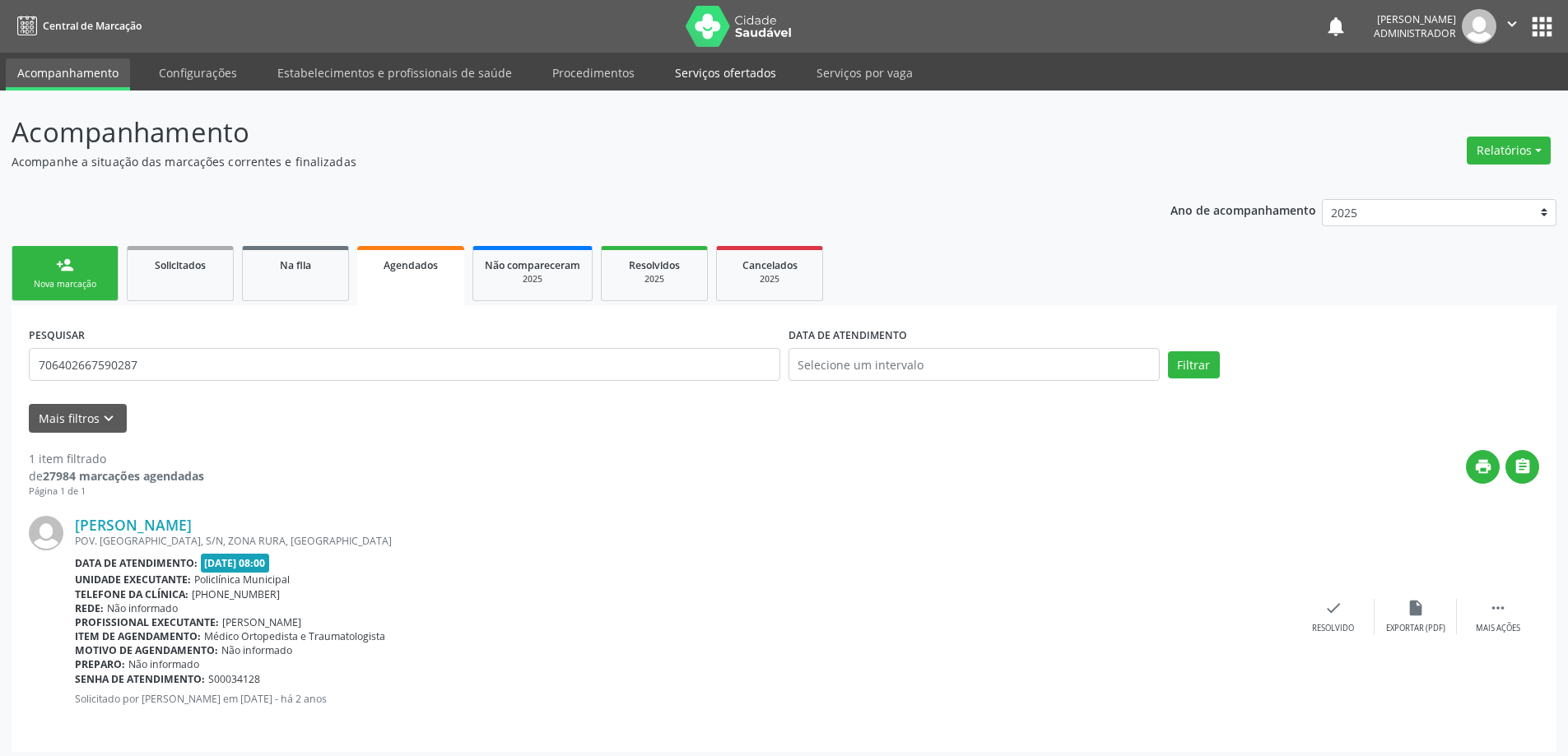
click at [714, 64] on link "Serviços ofertados" at bounding box center [726, 72] width 124 height 29
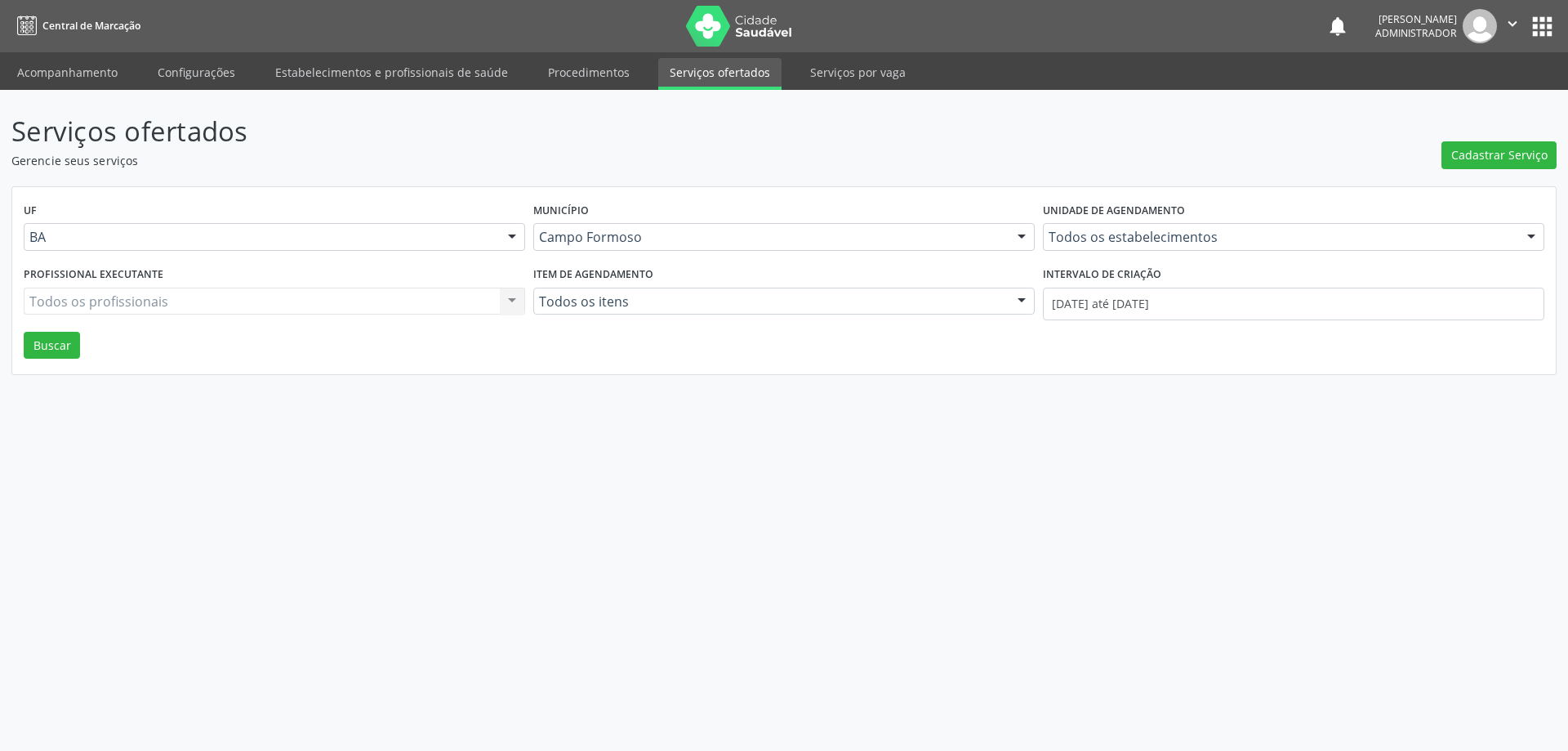
click at [1143, 241] on div "Todos os estabelecimentos Todos os estabelecimentos Academia da Saude Analise D…" at bounding box center [1293, 237] width 501 height 28
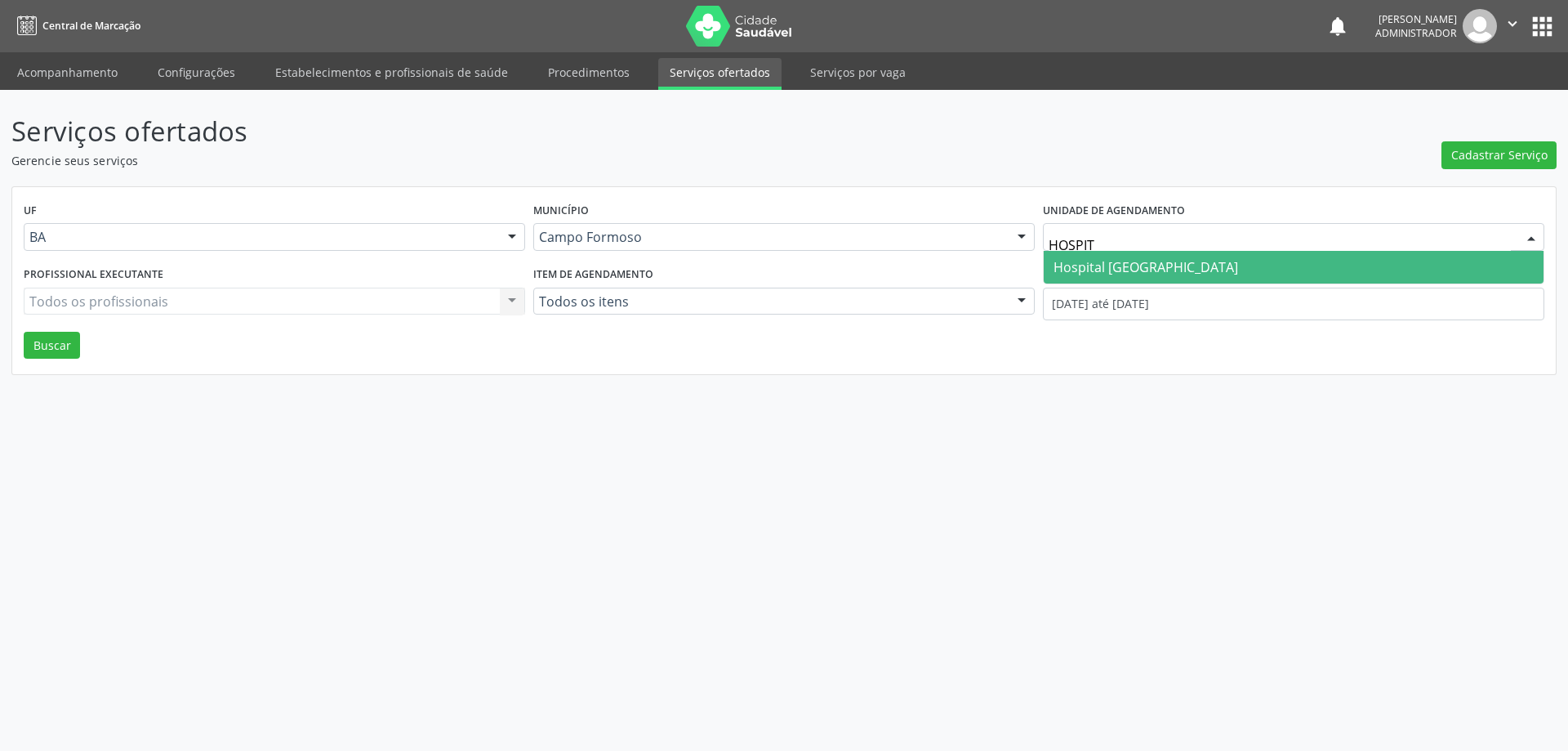
type input "HOSPITA"
click at [1142, 264] on span "Hospital Sao Francisco" at bounding box center [1146, 268] width 184 height 18
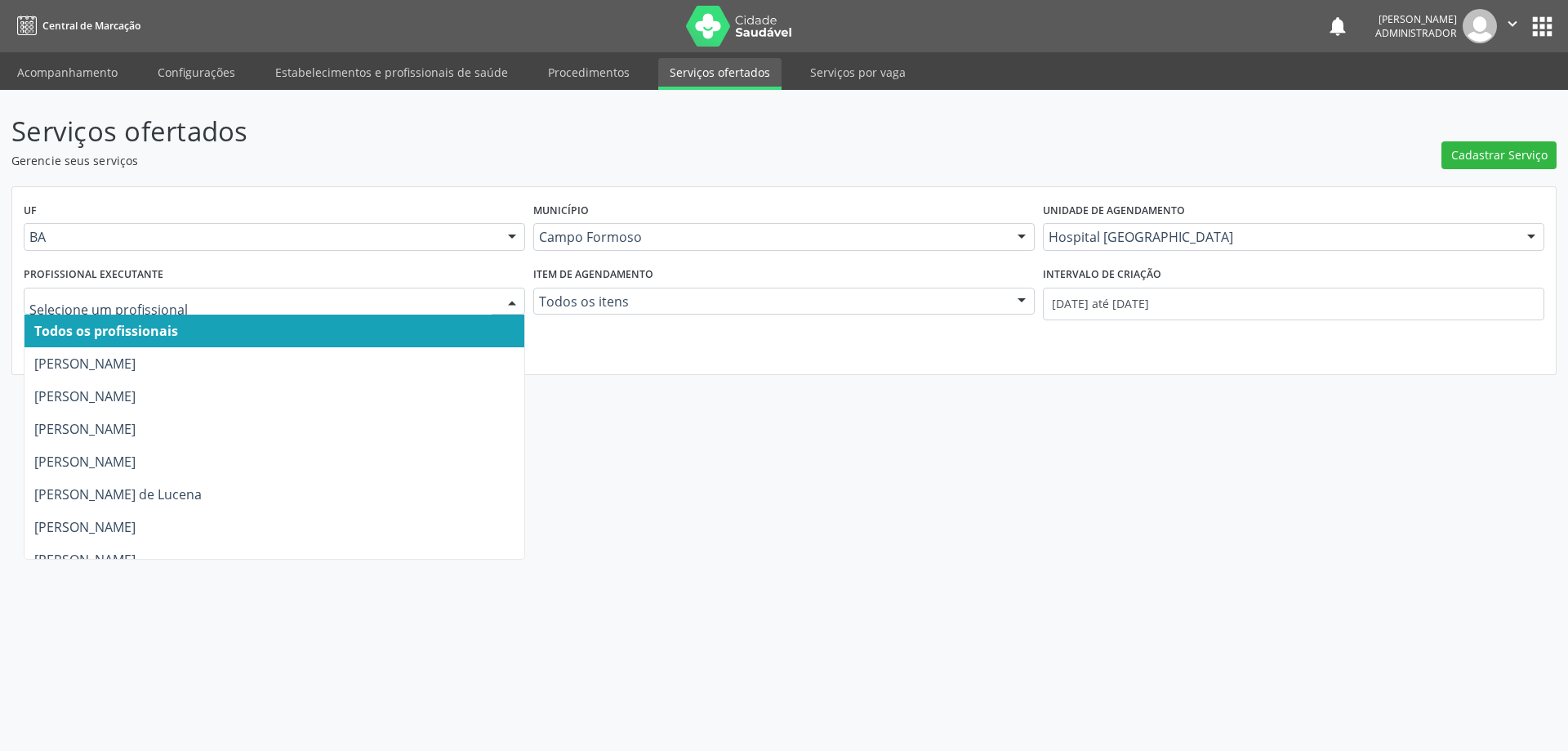
click at [505, 296] on div at bounding box center [512, 302] width 25 height 28
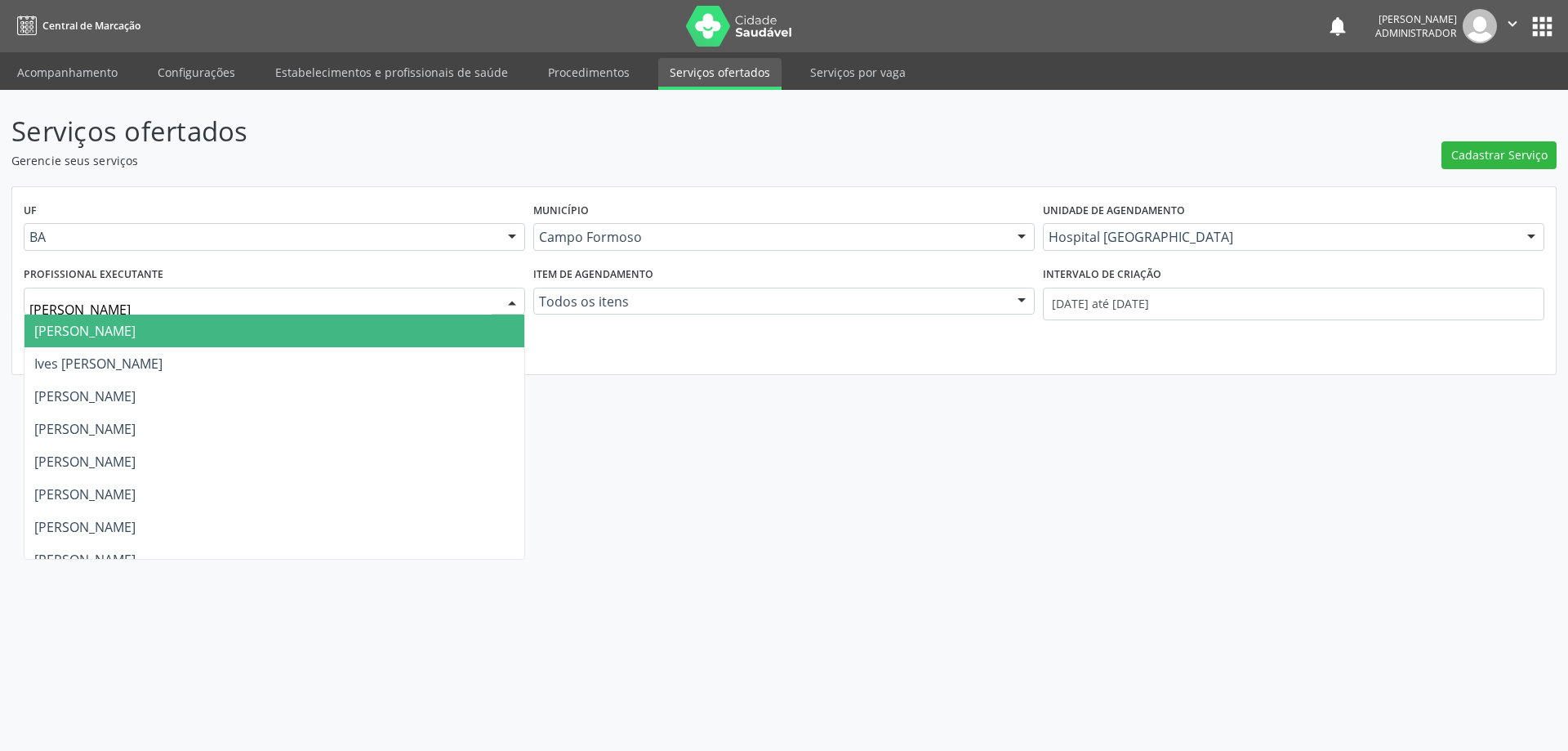
type input "JOEL"
click at [472, 330] on span "Joel da Rocha Almeida" at bounding box center [274, 331] width 500 height 33
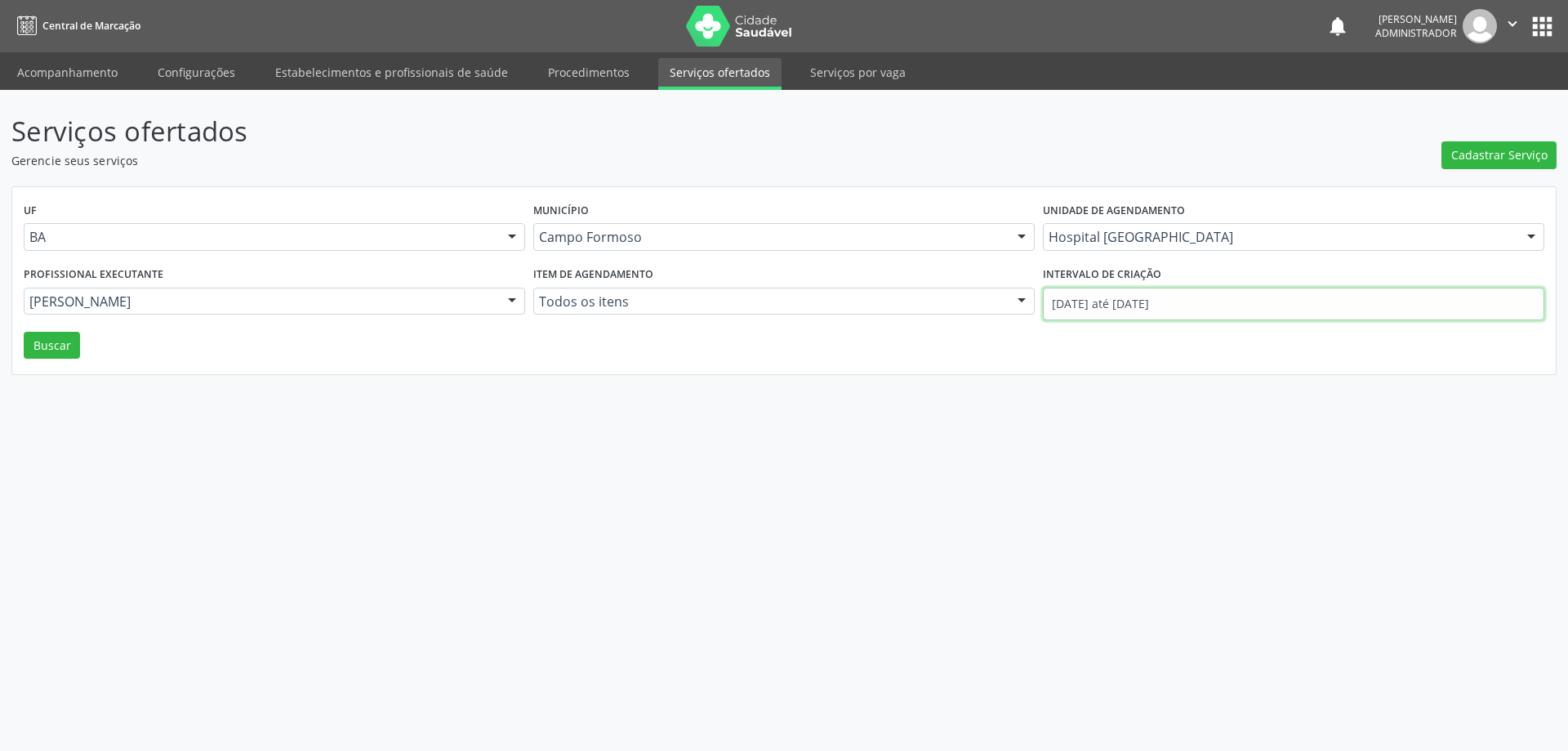
click at [1072, 297] on input "01/08/2025 até 12/08/2025" at bounding box center [1293, 304] width 501 height 33
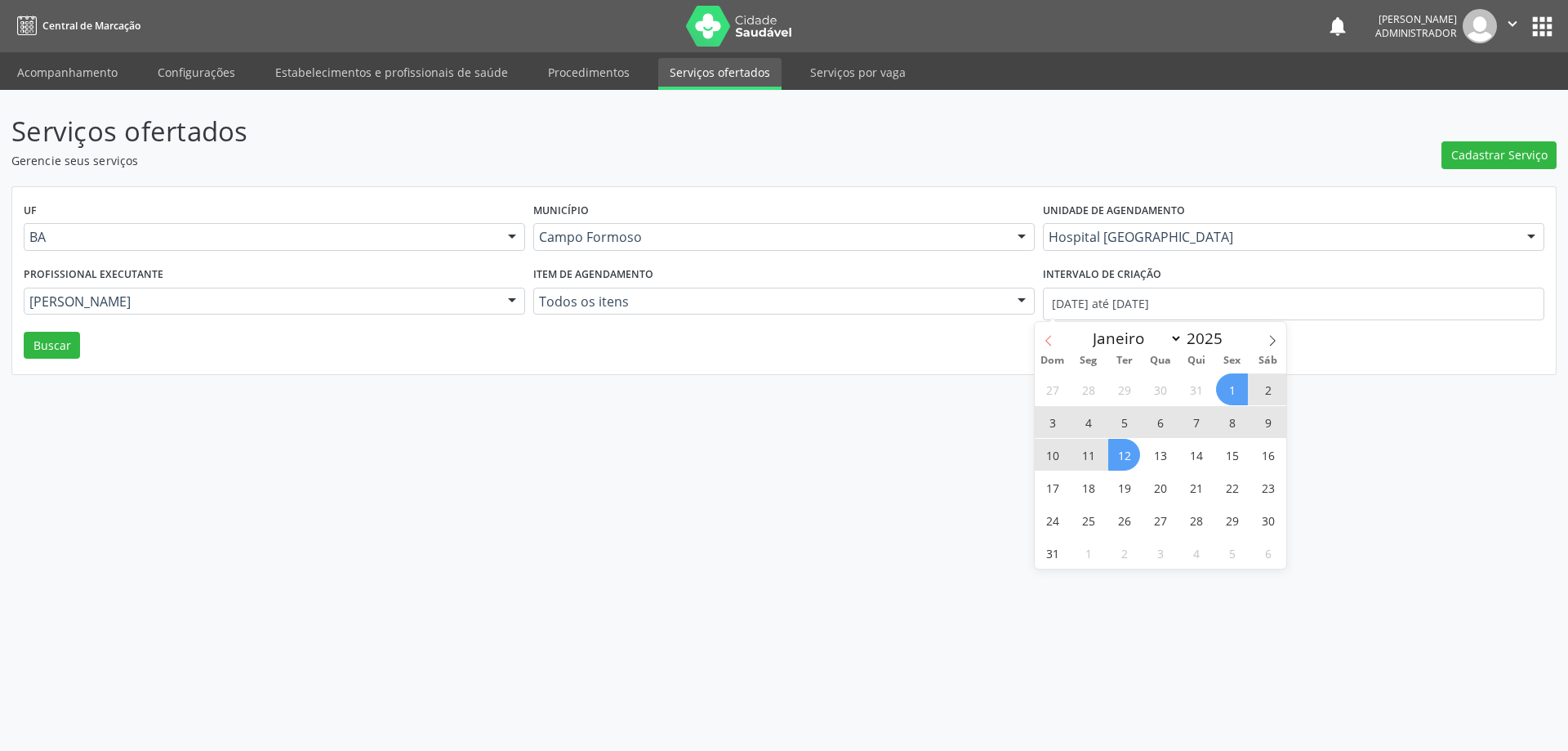
click at [1046, 338] on icon at bounding box center [1049, 341] width 12 height 12
select select "6"
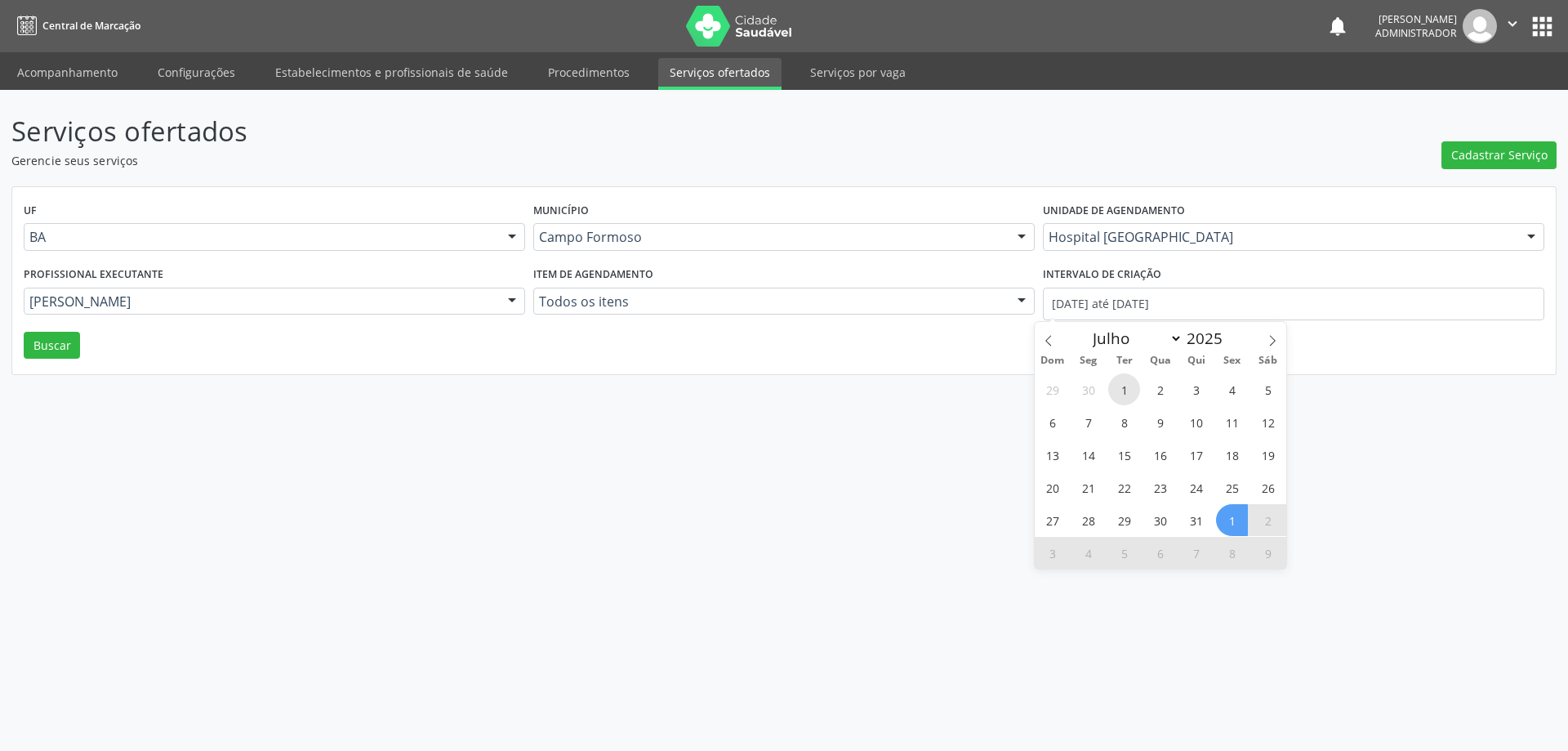
click at [1123, 386] on span "1" at bounding box center [1124, 389] width 32 height 32
type input "01/07/2025"
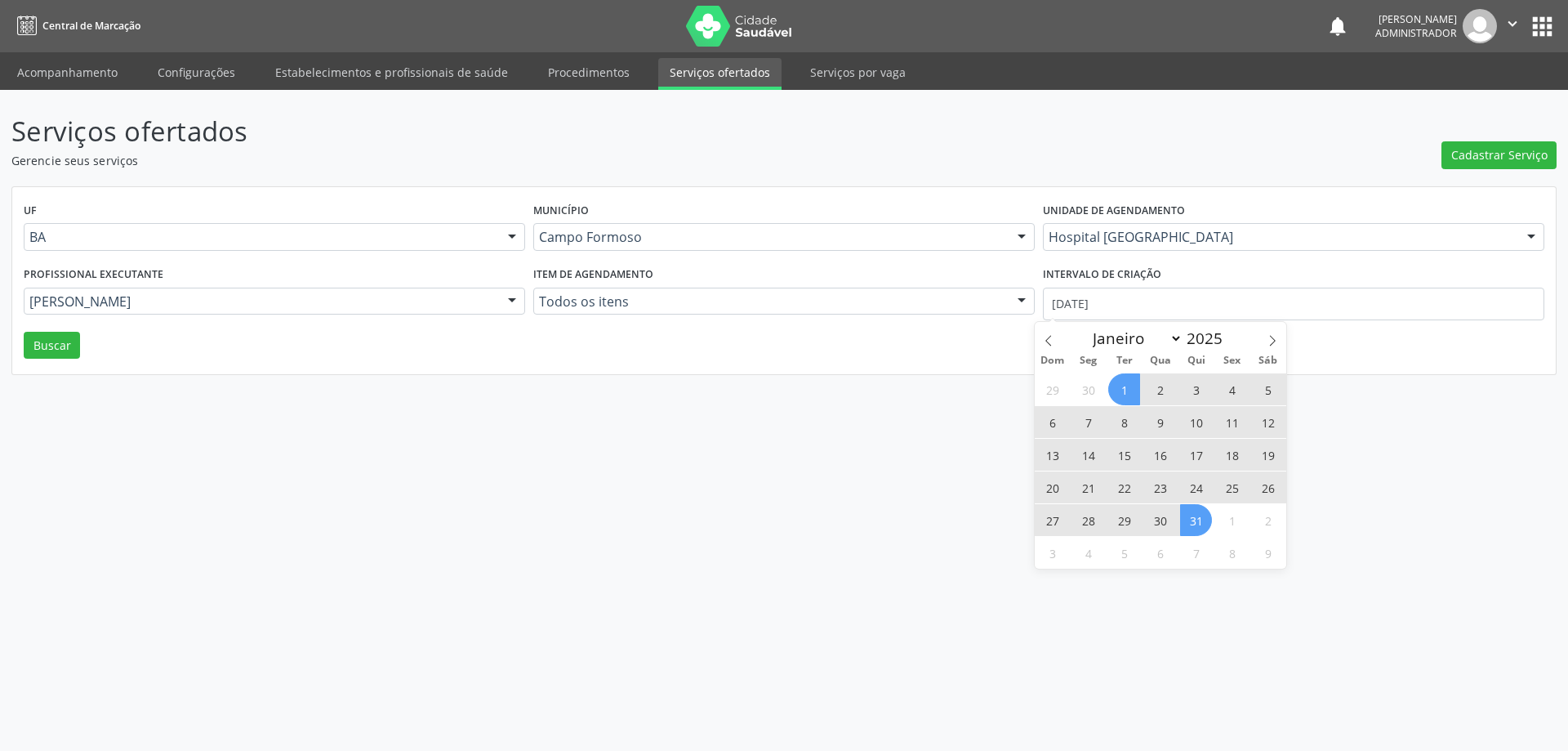
click at [1203, 522] on span "31" at bounding box center [1196, 520] width 32 height 32
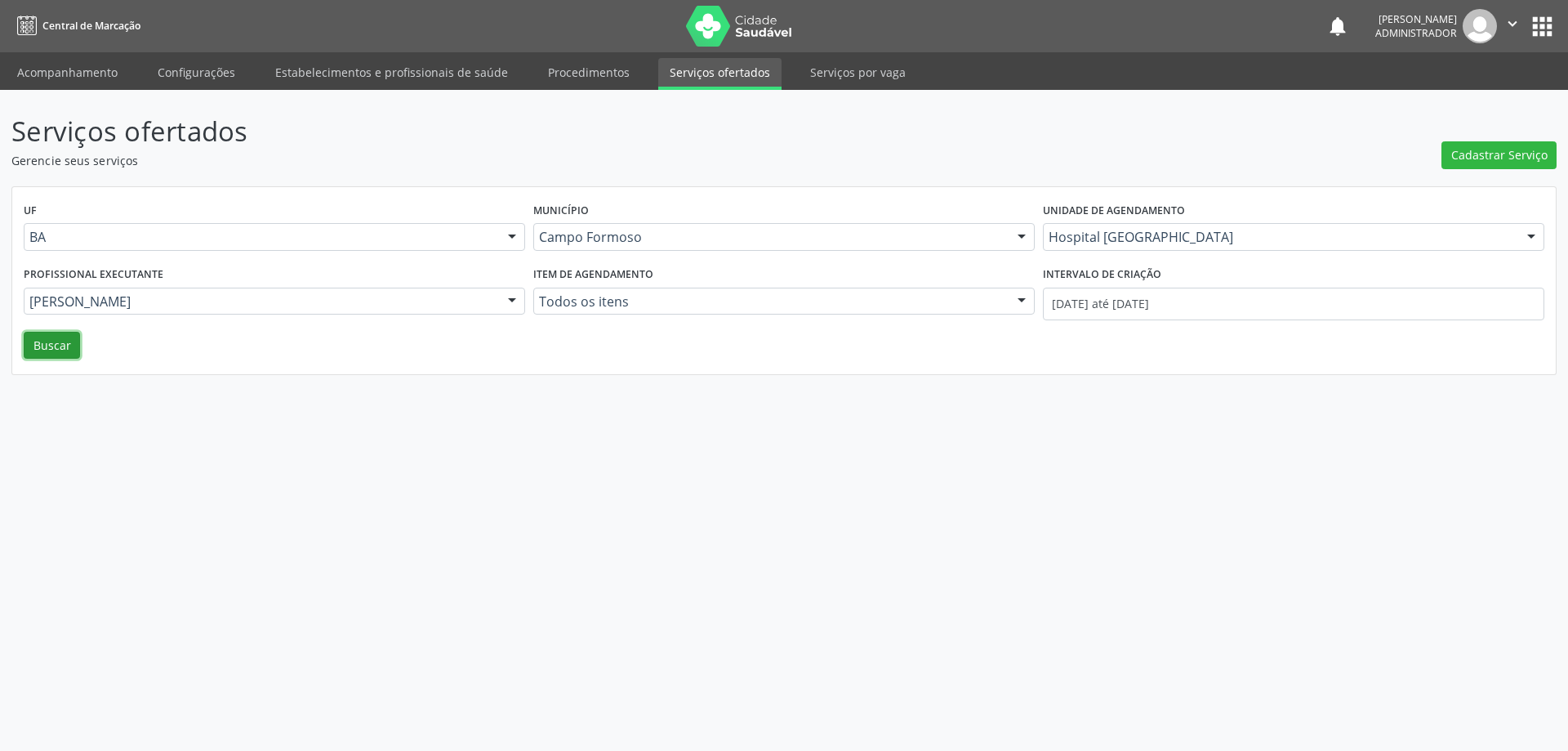
click at [42, 339] on button "Buscar" at bounding box center [52, 346] width 56 height 28
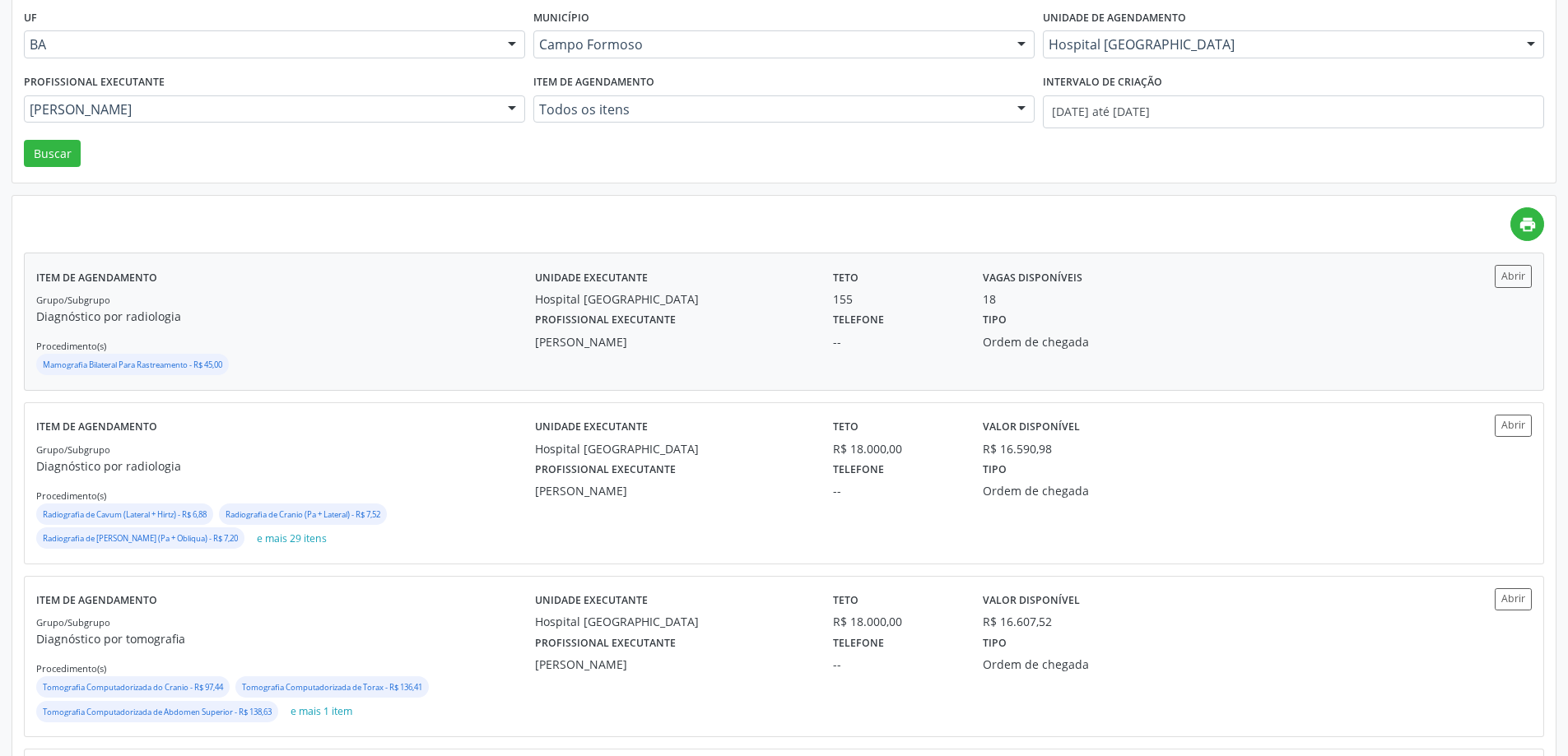
scroll to position [247, 0]
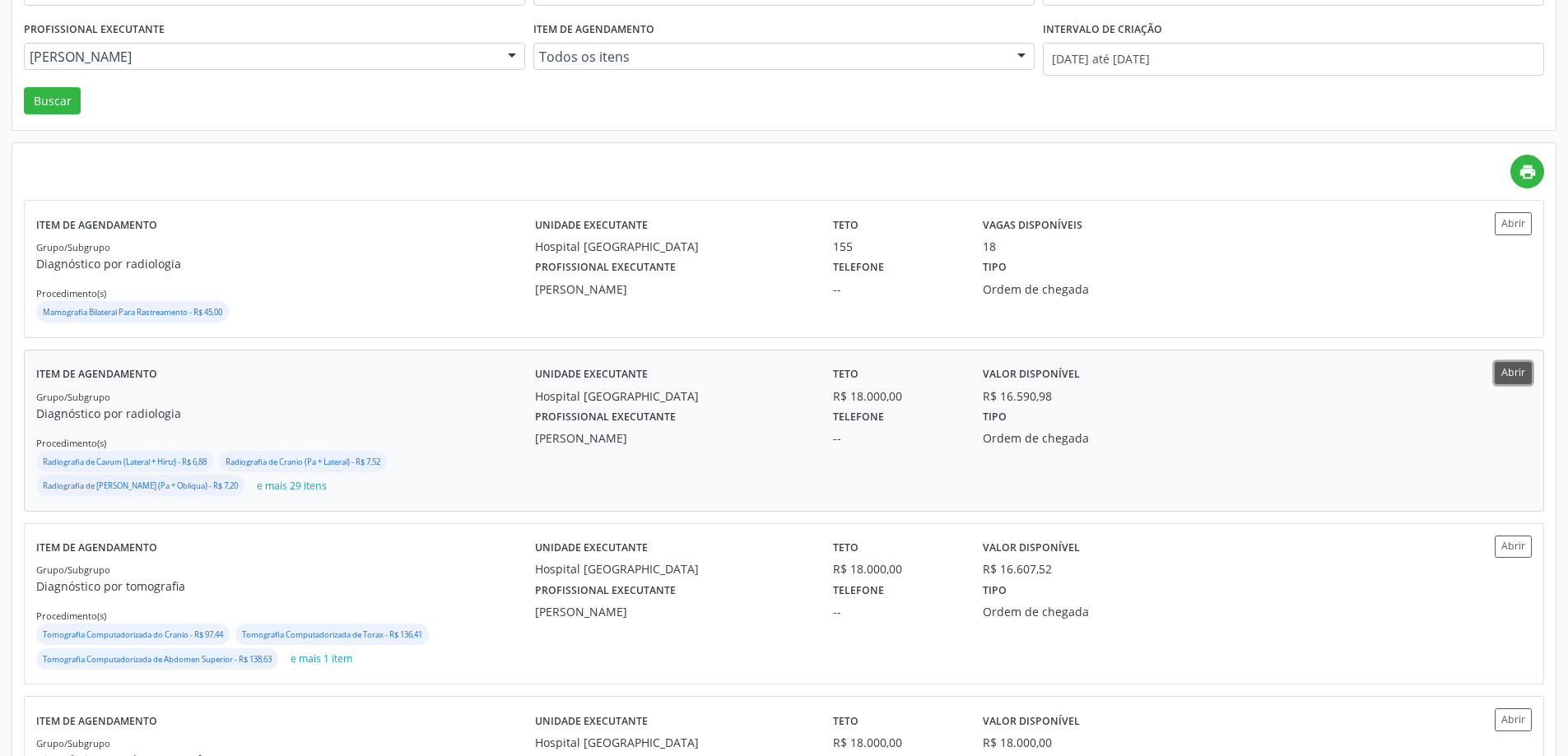
click at [1523, 371] on button "Abrir" at bounding box center [1512, 373] width 37 height 22
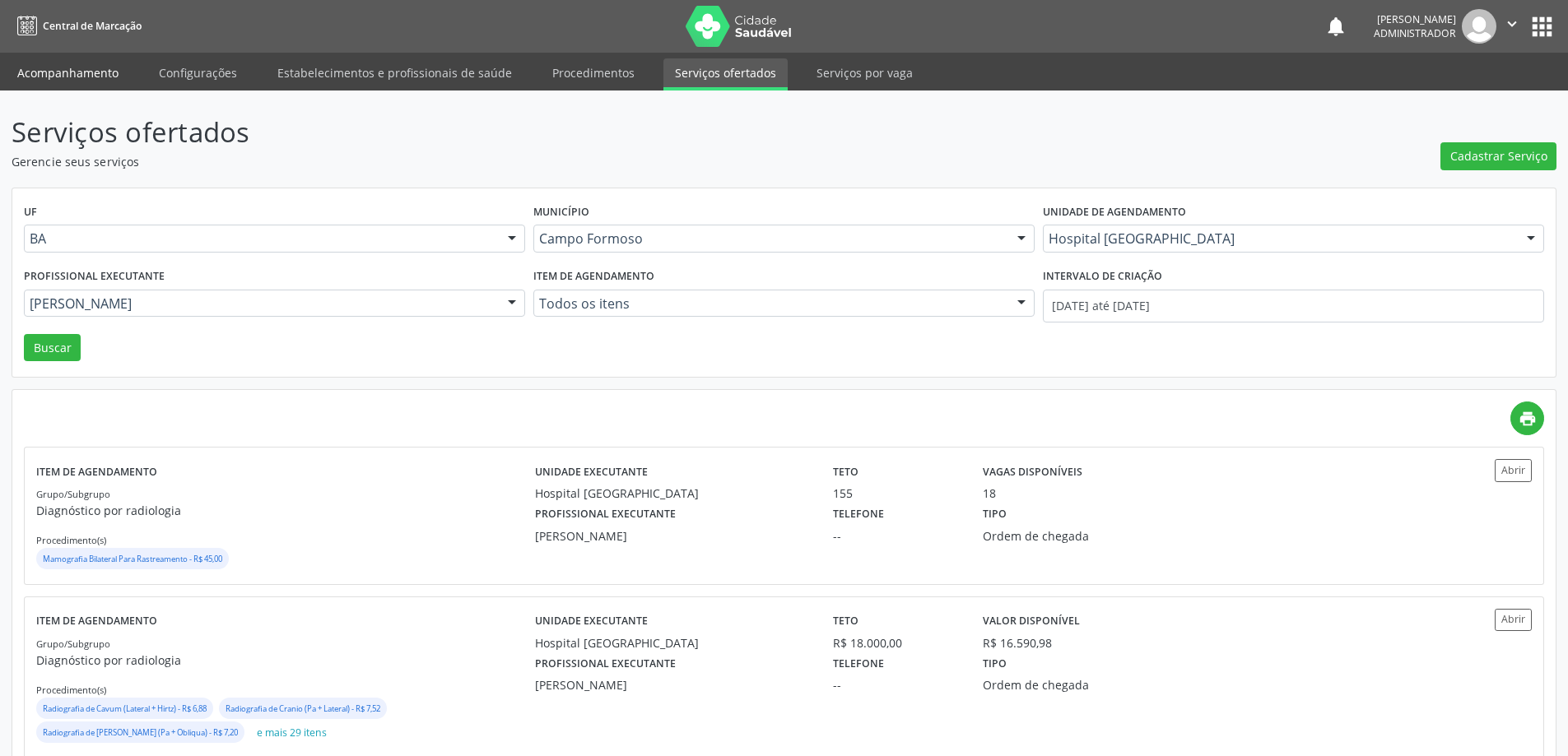
click at [82, 73] on link "Acompanhamento" at bounding box center [68, 72] width 124 height 29
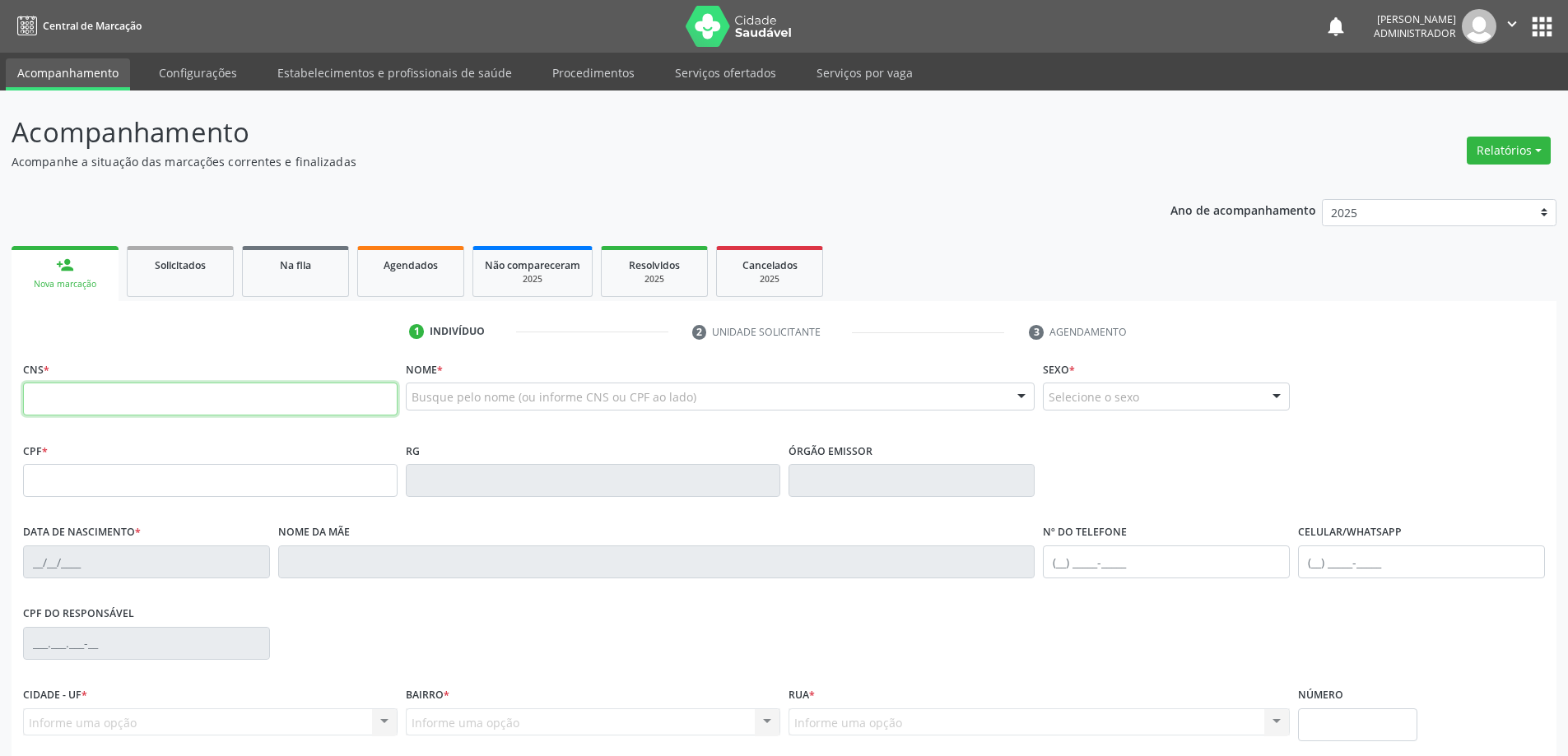
click at [100, 407] on input "text" at bounding box center [211, 399] width 375 height 33
type input "700 0010 7868 2202"
type input "0943852382"
type input "13/03/1982"
type input "(74) 99132-1868"
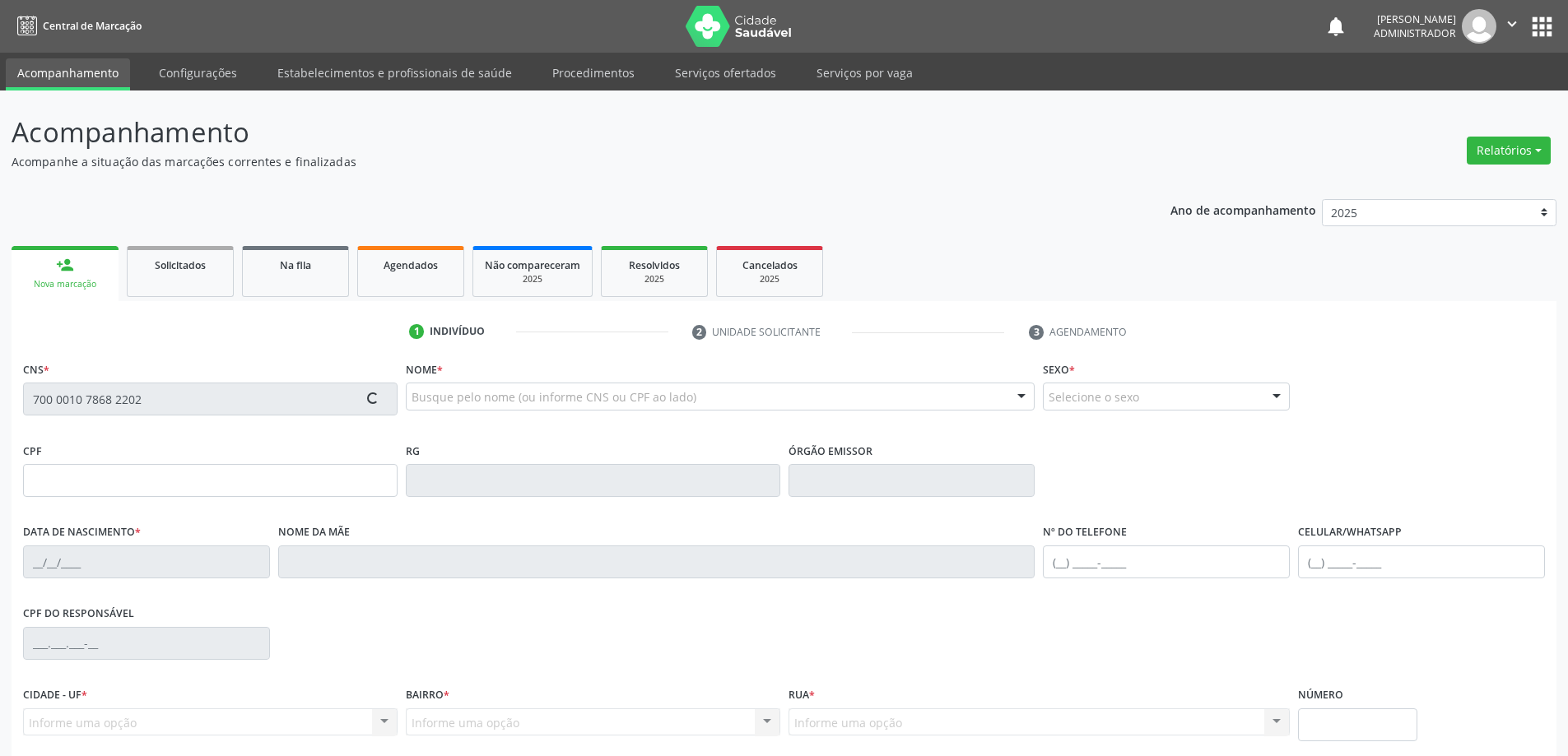
type input "(74) 99132-1868"
type input "040.074.705-70"
type input "S/N"
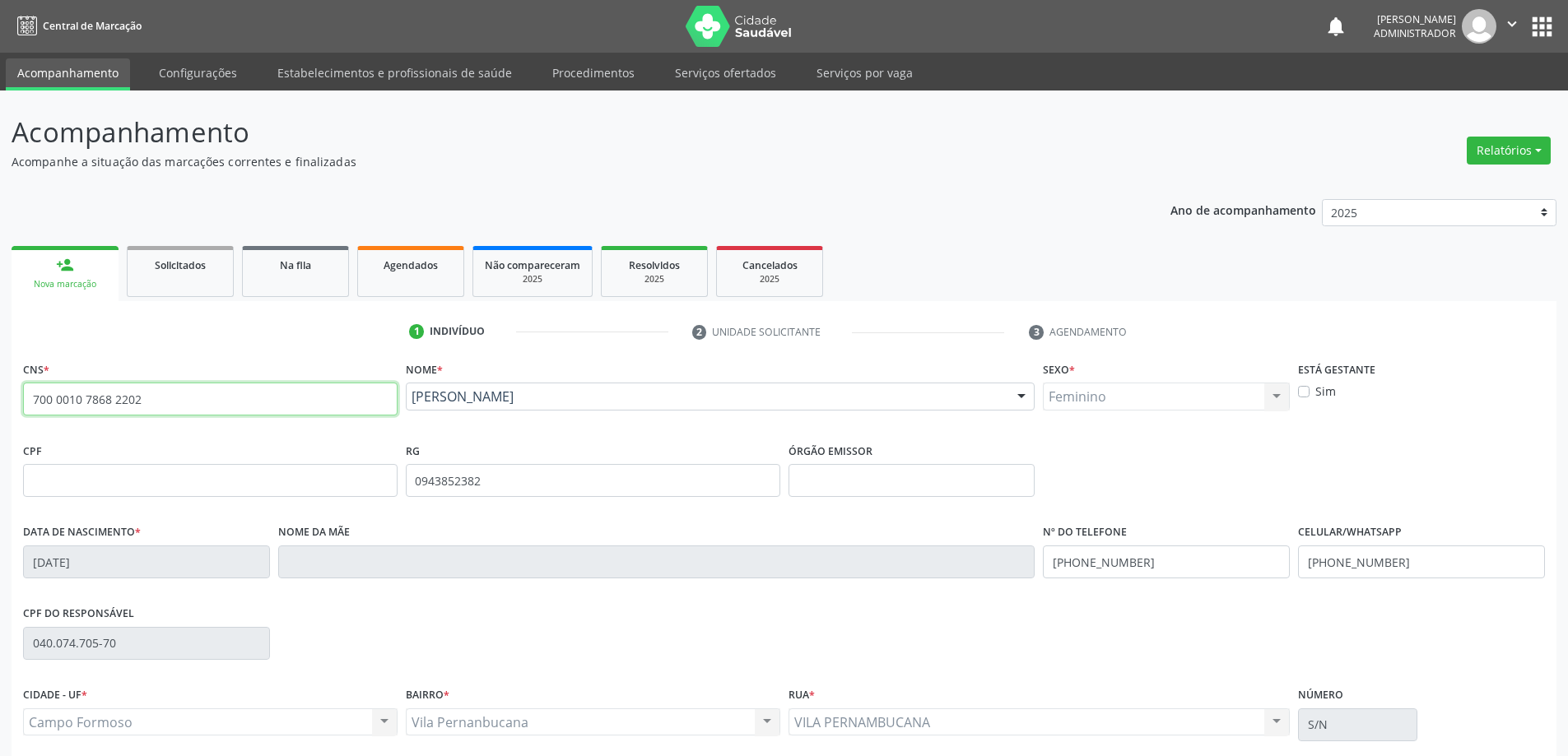
drag, startPoint x: 172, startPoint y: 397, endPoint x: 0, endPoint y: 415, distance: 172.9
click at [0, 415] on div "Acompanhamento Acompanhe a situação das marcações correntes e finalizadas Relat…" at bounding box center [784, 491] width 1568 height 802
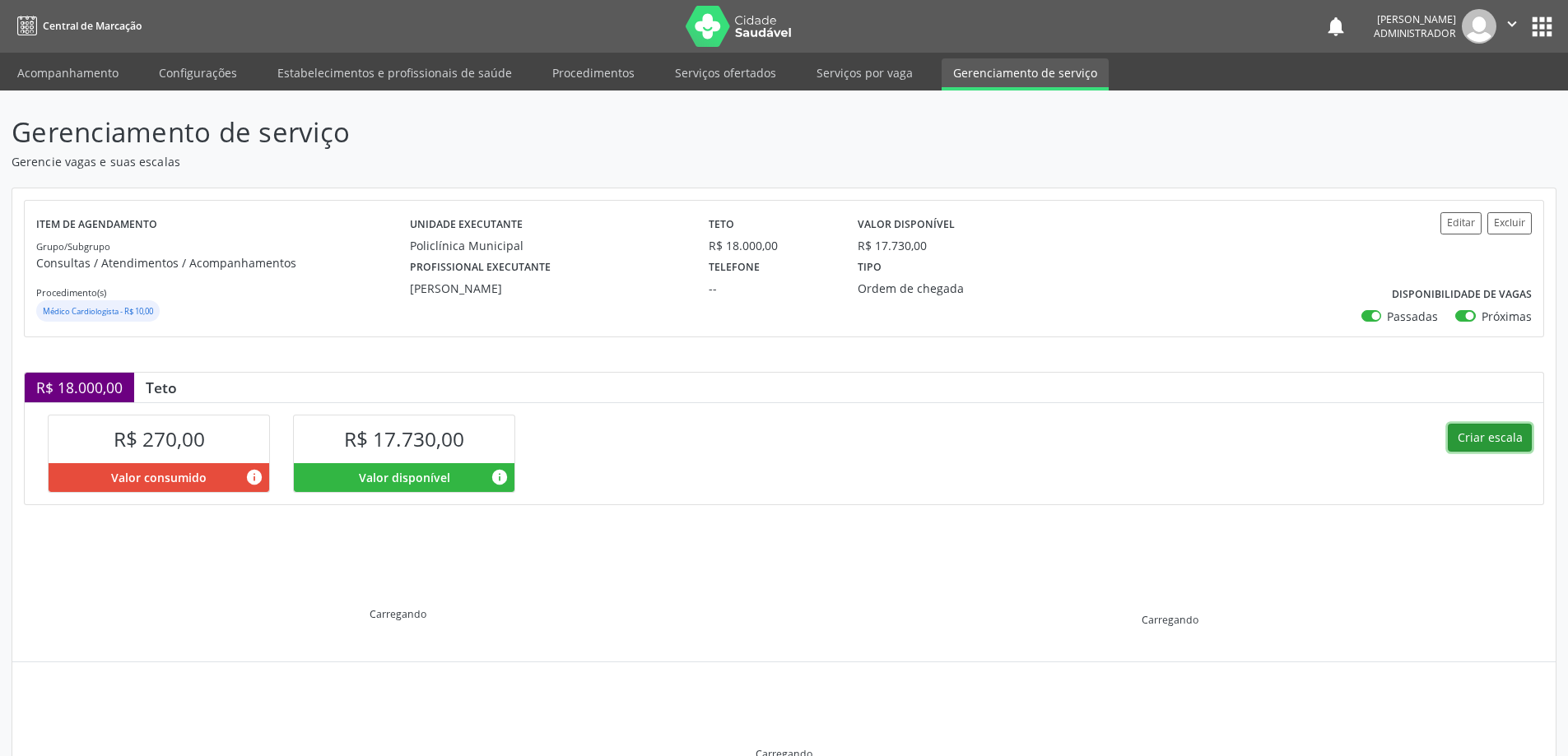
click at [1480, 443] on button "Criar escala" at bounding box center [1489, 438] width 84 height 28
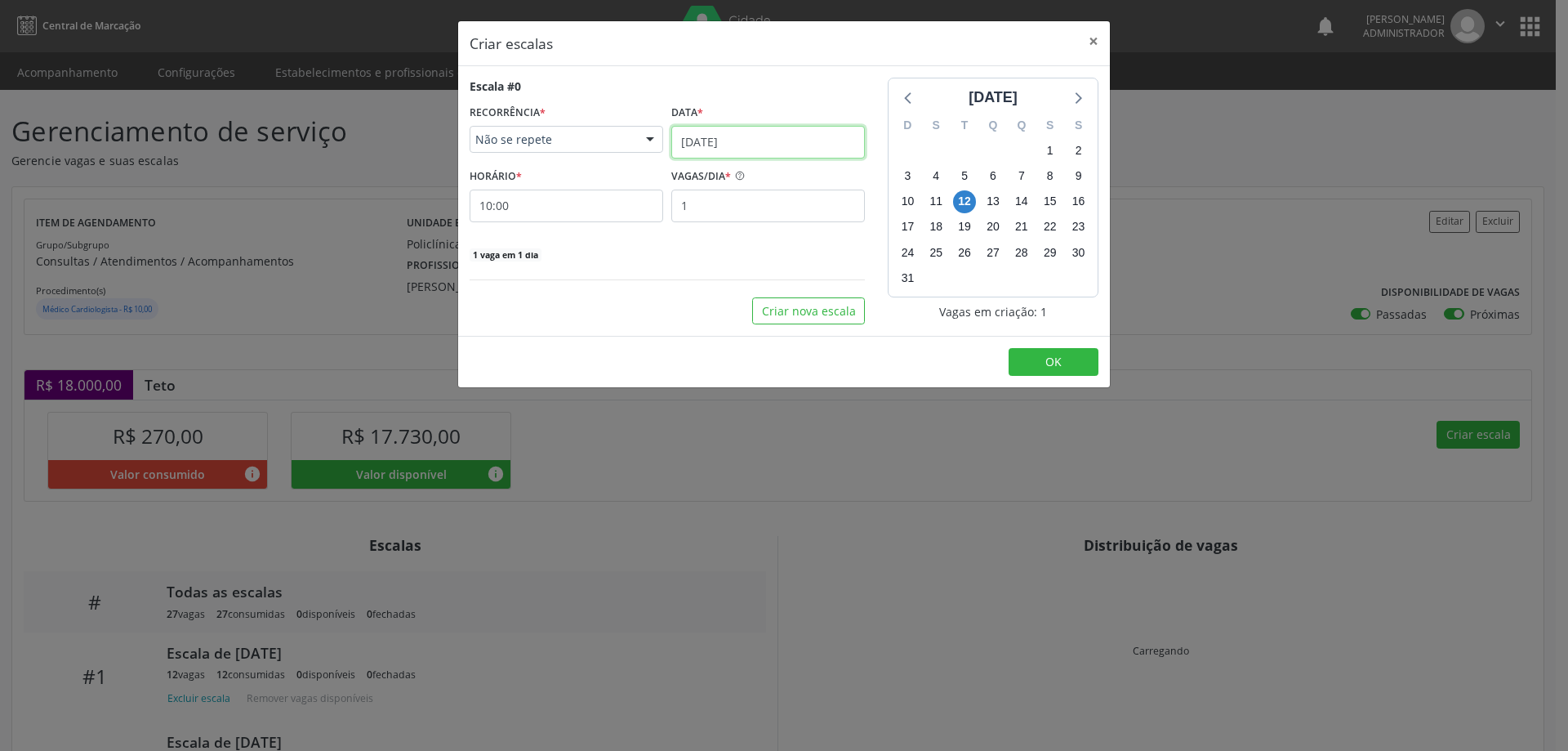
click at [724, 138] on input "12/08/2025" at bounding box center [768, 142] width 193 height 33
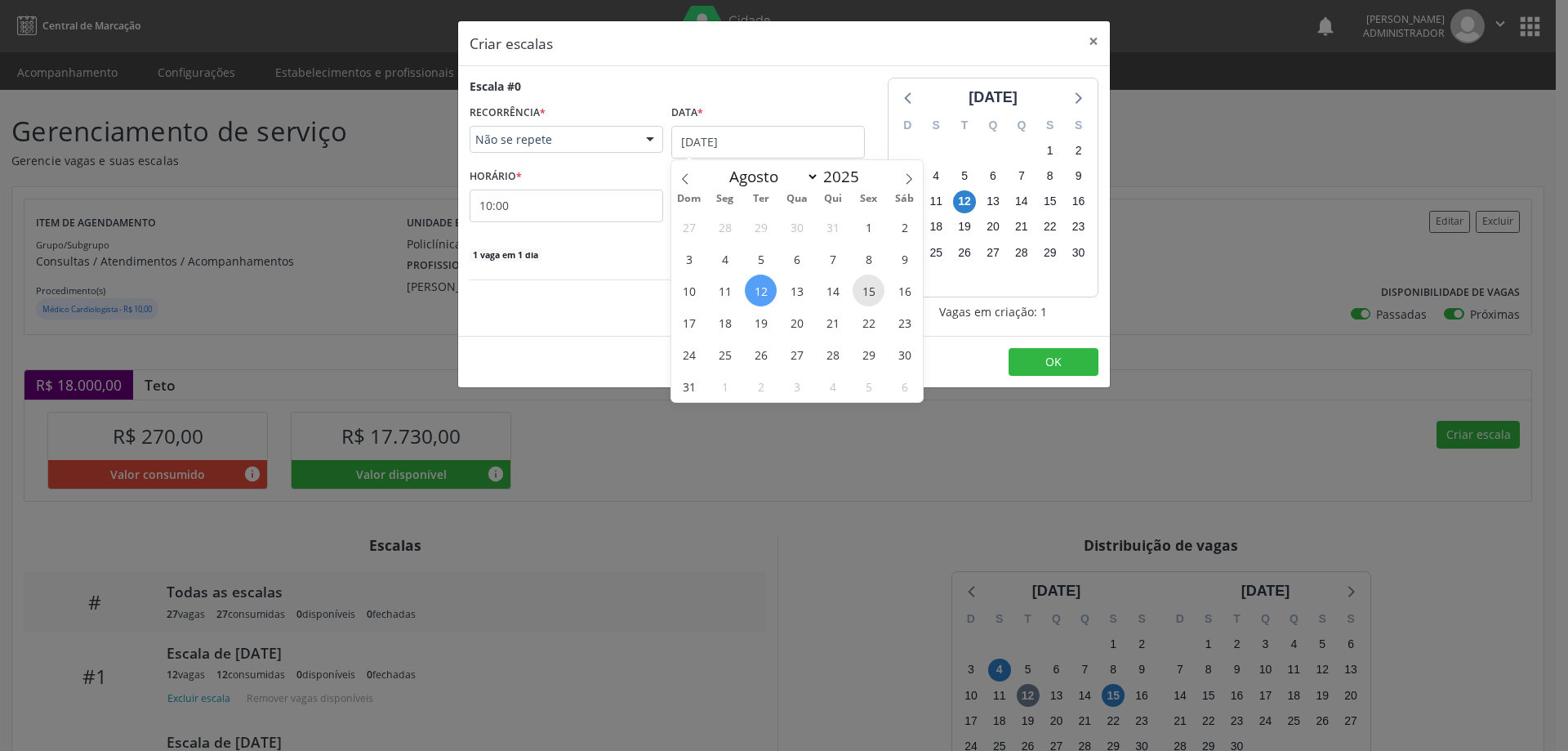
click at [866, 294] on span "15" at bounding box center [868, 290] width 32 height 32
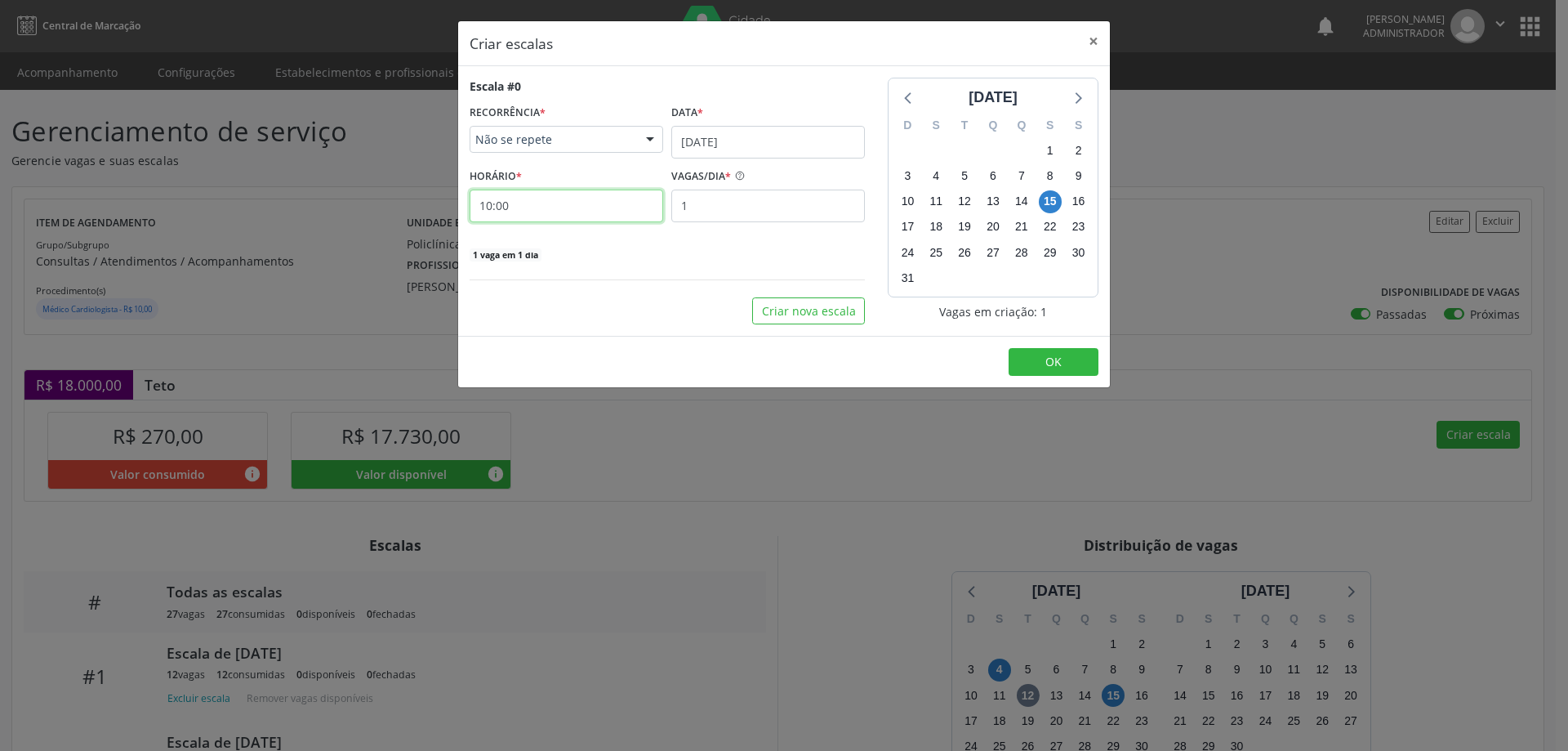
click at [592, 203] on input "10:00" at bounding box center [566, 206] width 193 height 33
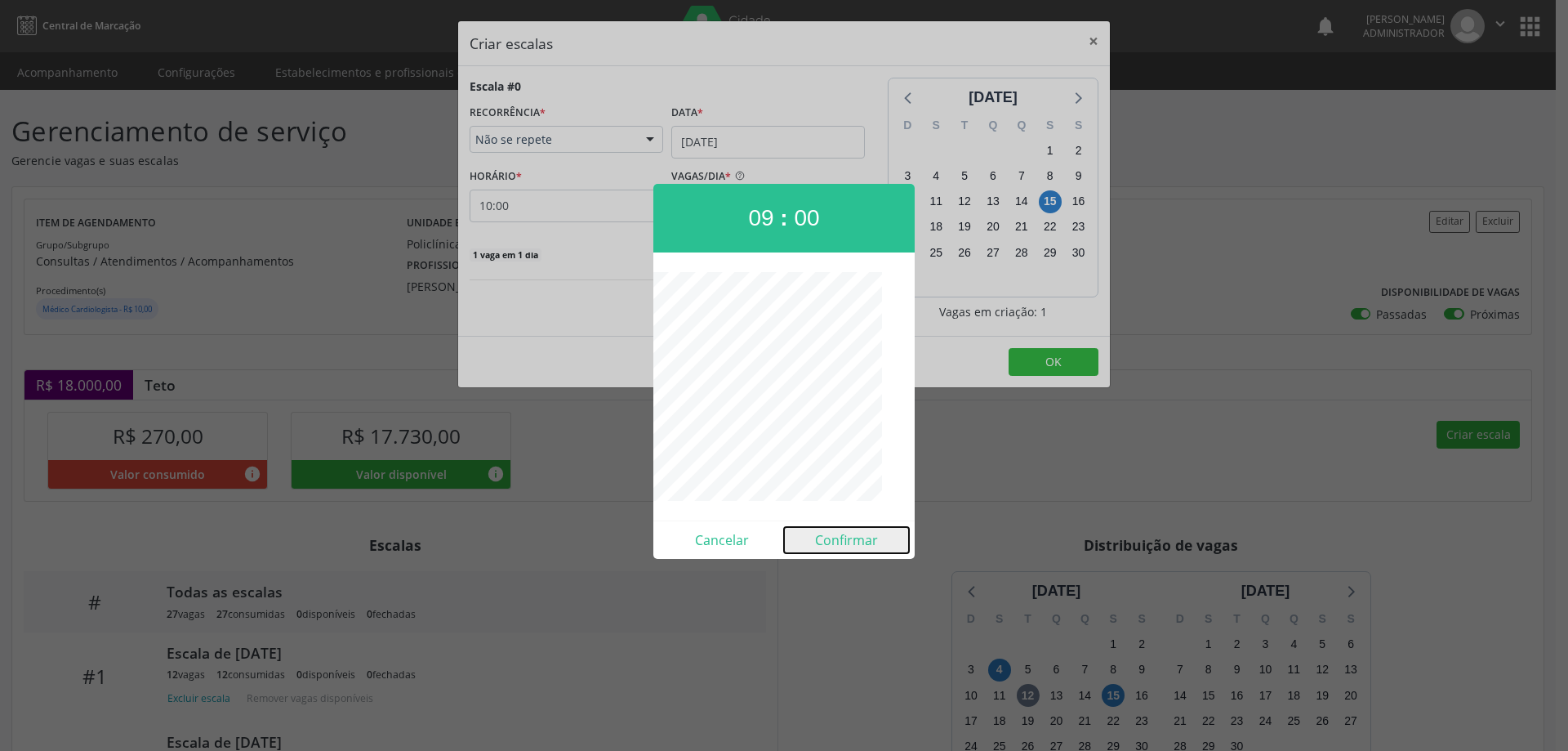
click at [818, 529] on button "Confirmar" at bounding box center [847, 540] width 125 height 26
type input "09:00"
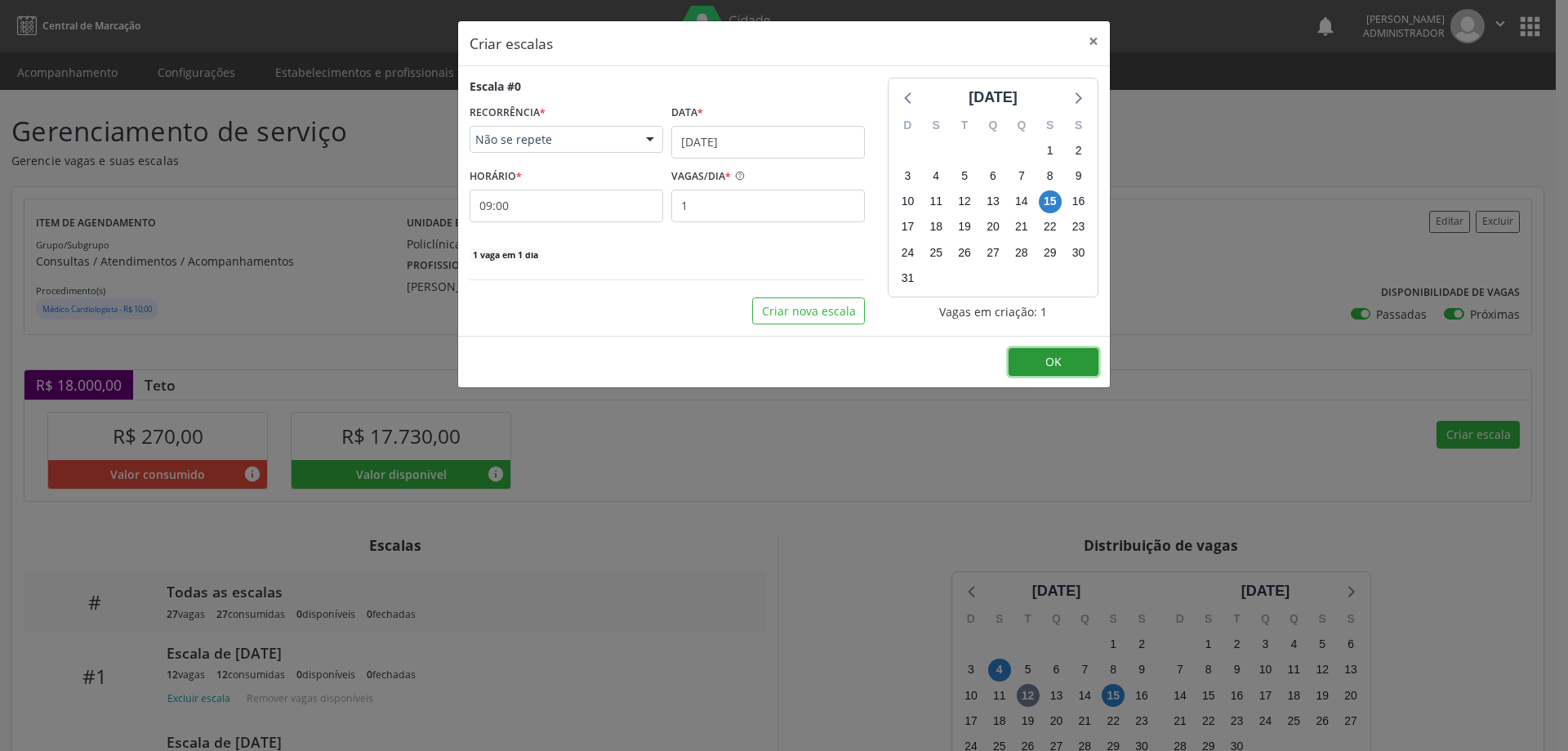
click at [1072, 359] on button "OK" at bounding box center [1054, 362] width 90 height 28
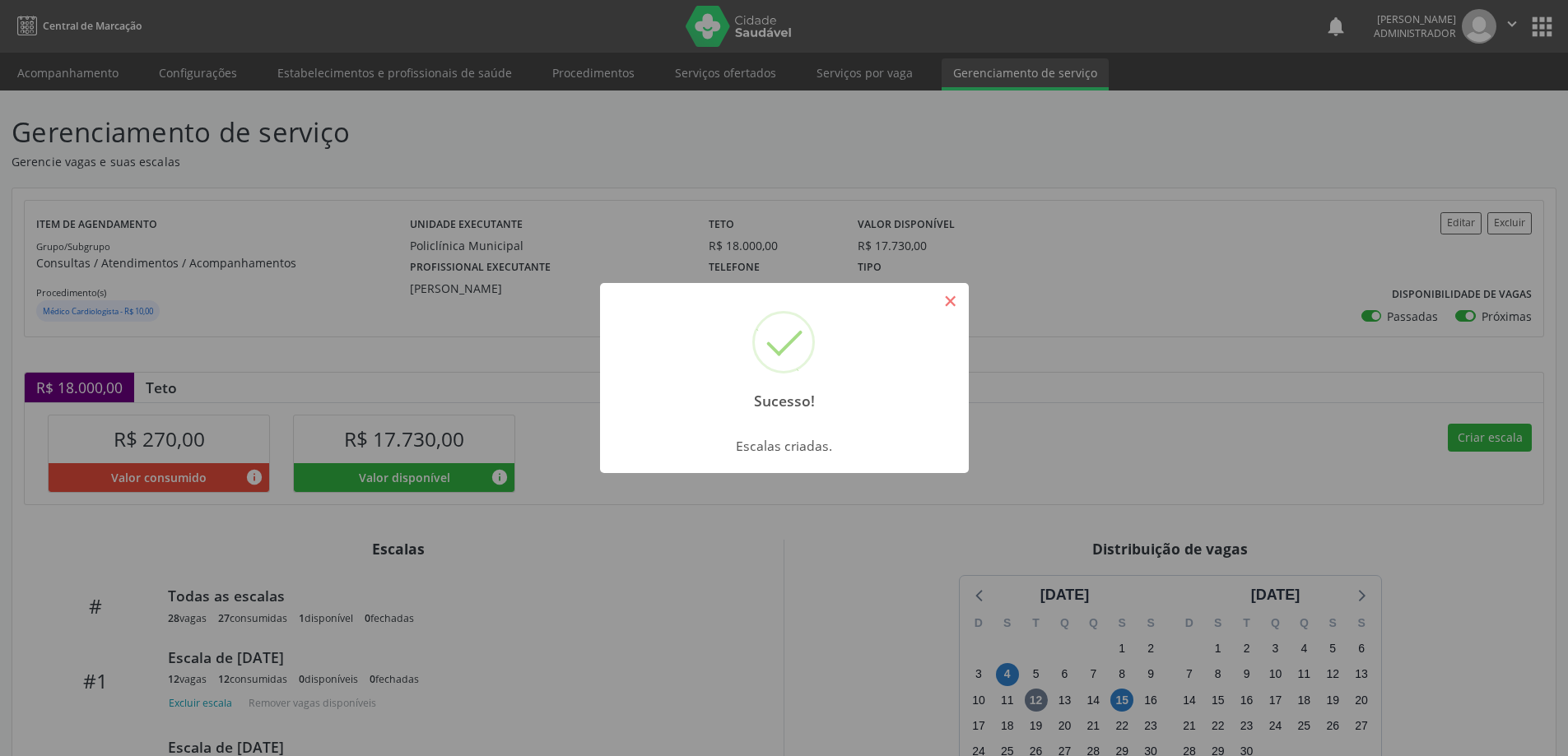
click at [949, 308] on button "×" at bounding box center [950, 301] width 28 height 28
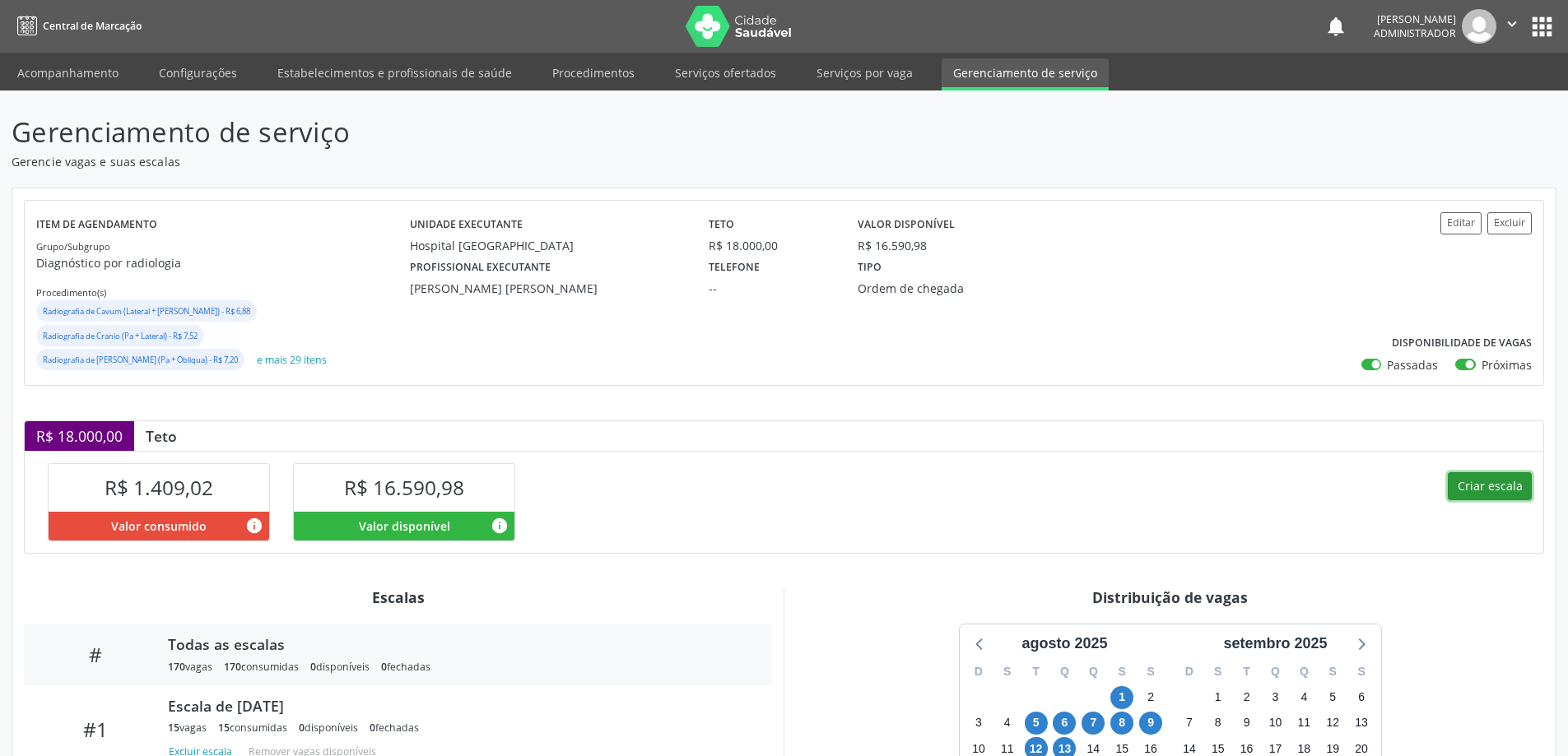
click at [1487, 472] on button "Criar escala" at bounding box center [1489, 487] width 84 height 28
select select "7"
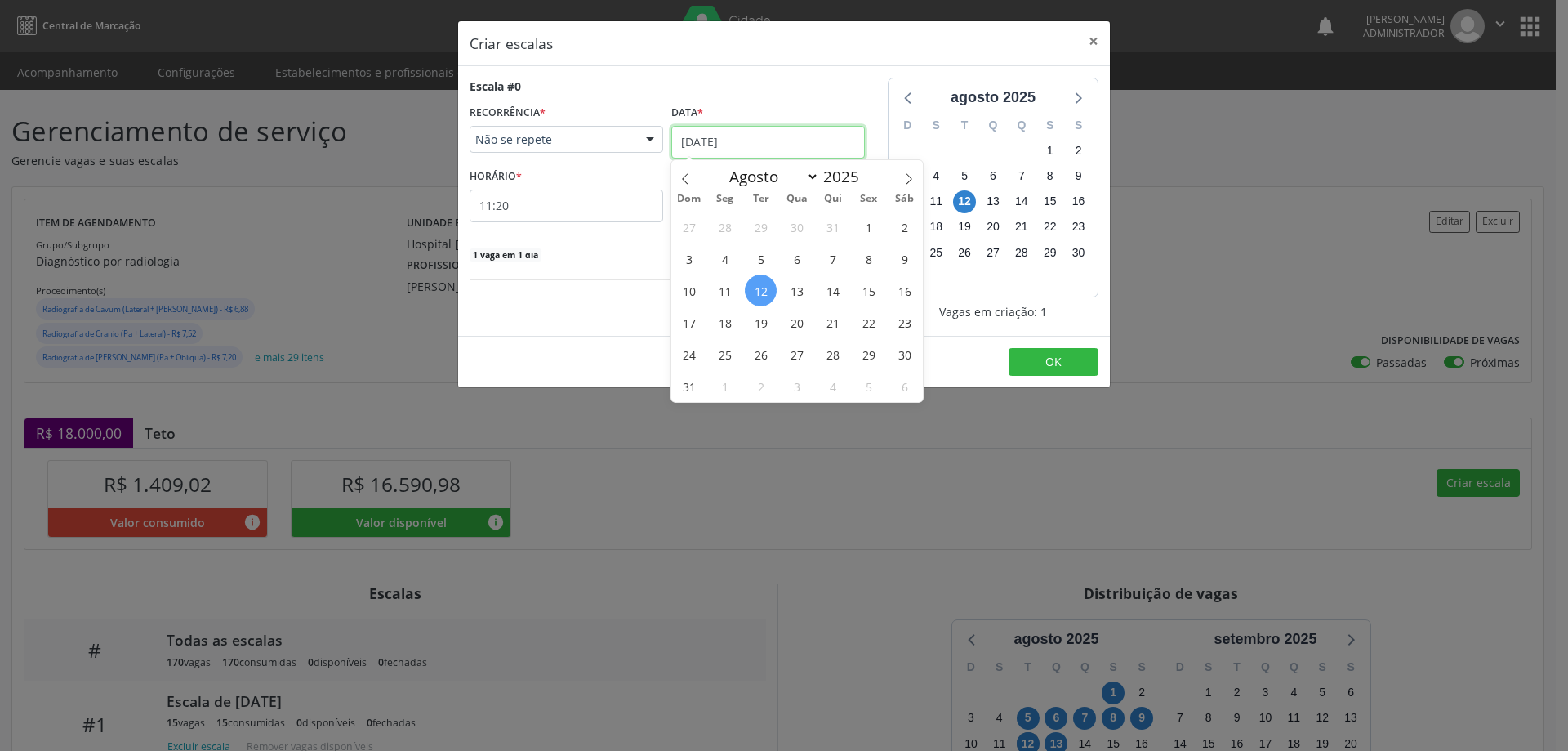
click at [742, 138] on input "12/08/2025" at bounding box center [768, 142] width 193 height 33
click at [834, 286] on span "14" at bounding box center [832, 290] width 32 height 32
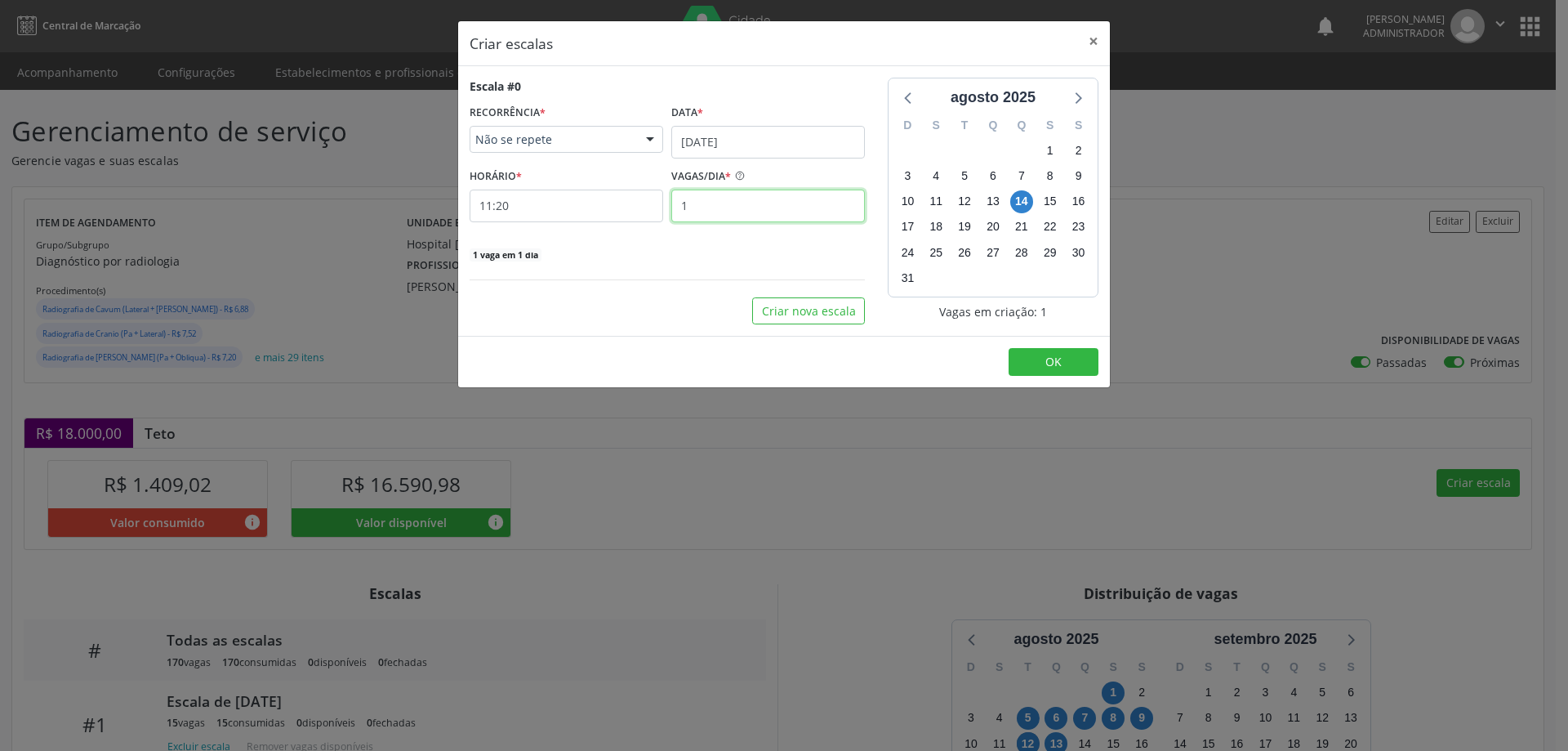
click at [750, 207] on input "1" at bounding box center [768, 206] width 193 height 33
type input "15"
click at [602, 201] on input "11:20" at bounding box center [566, 206] width 193 height 33
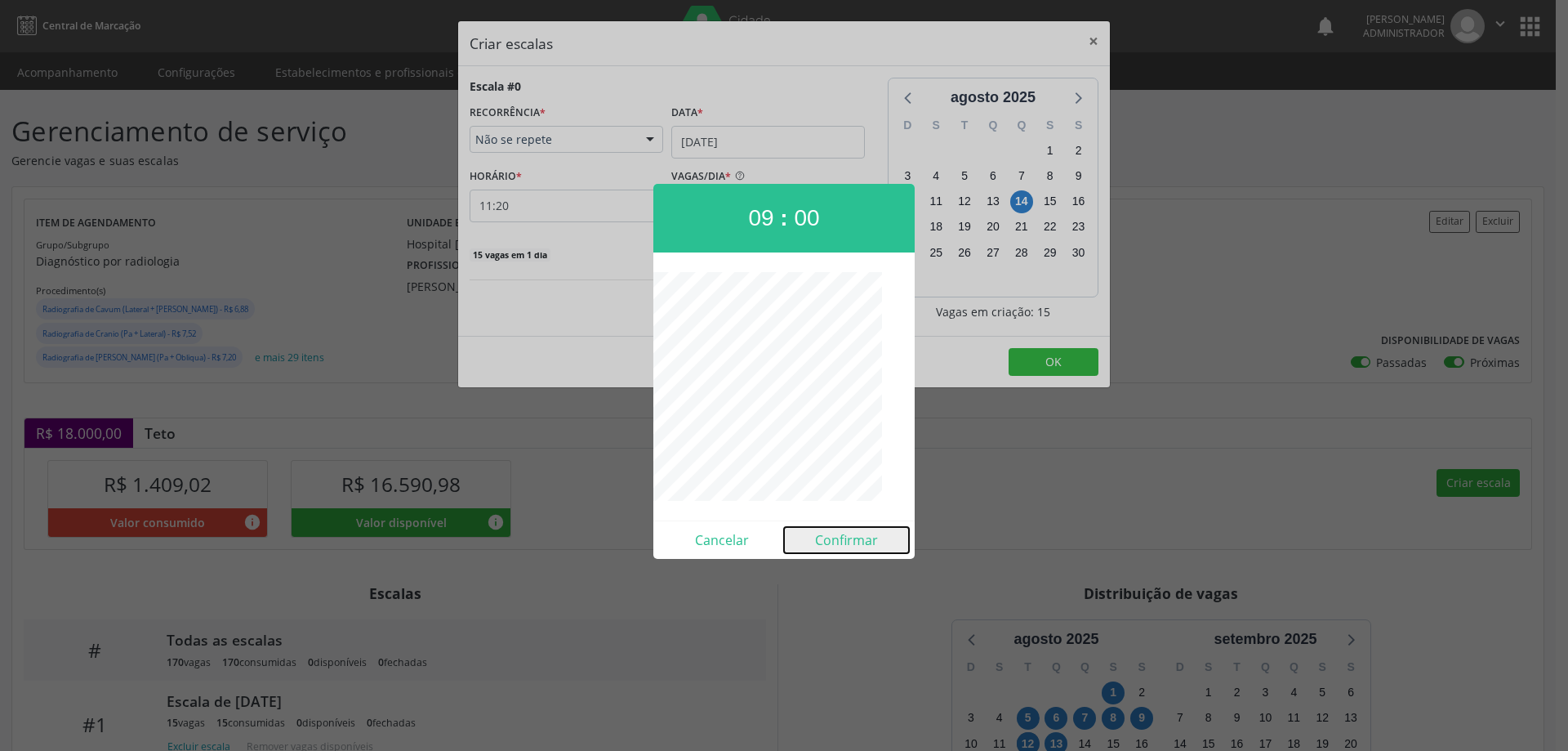
click at [848, 542] on button "Confirmar" at bounding box center [847, 540] width 125 height 26
type input "09:00"
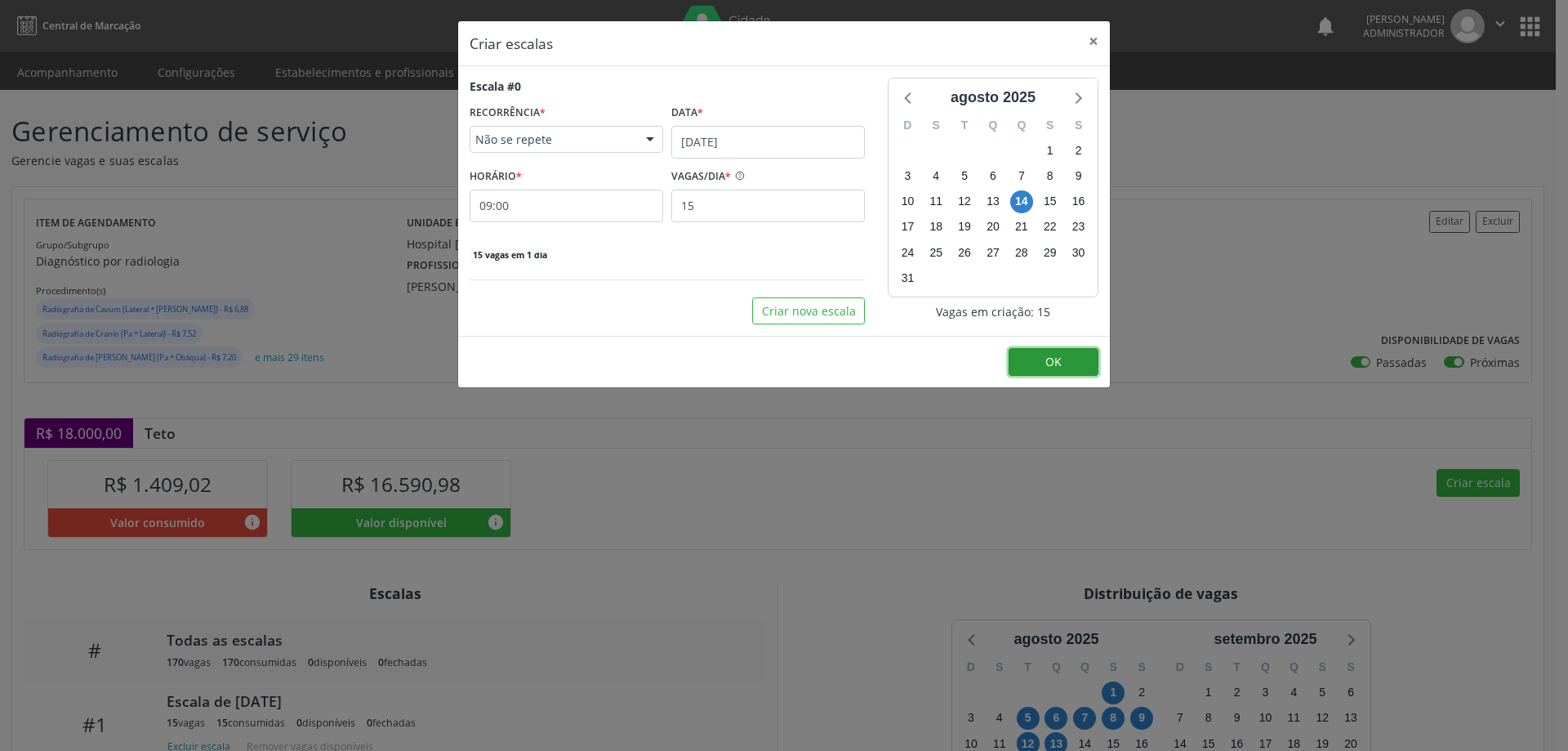
click at [1054, 352] on button "OK" at bounding box center [1054, 362] width 90 height 28
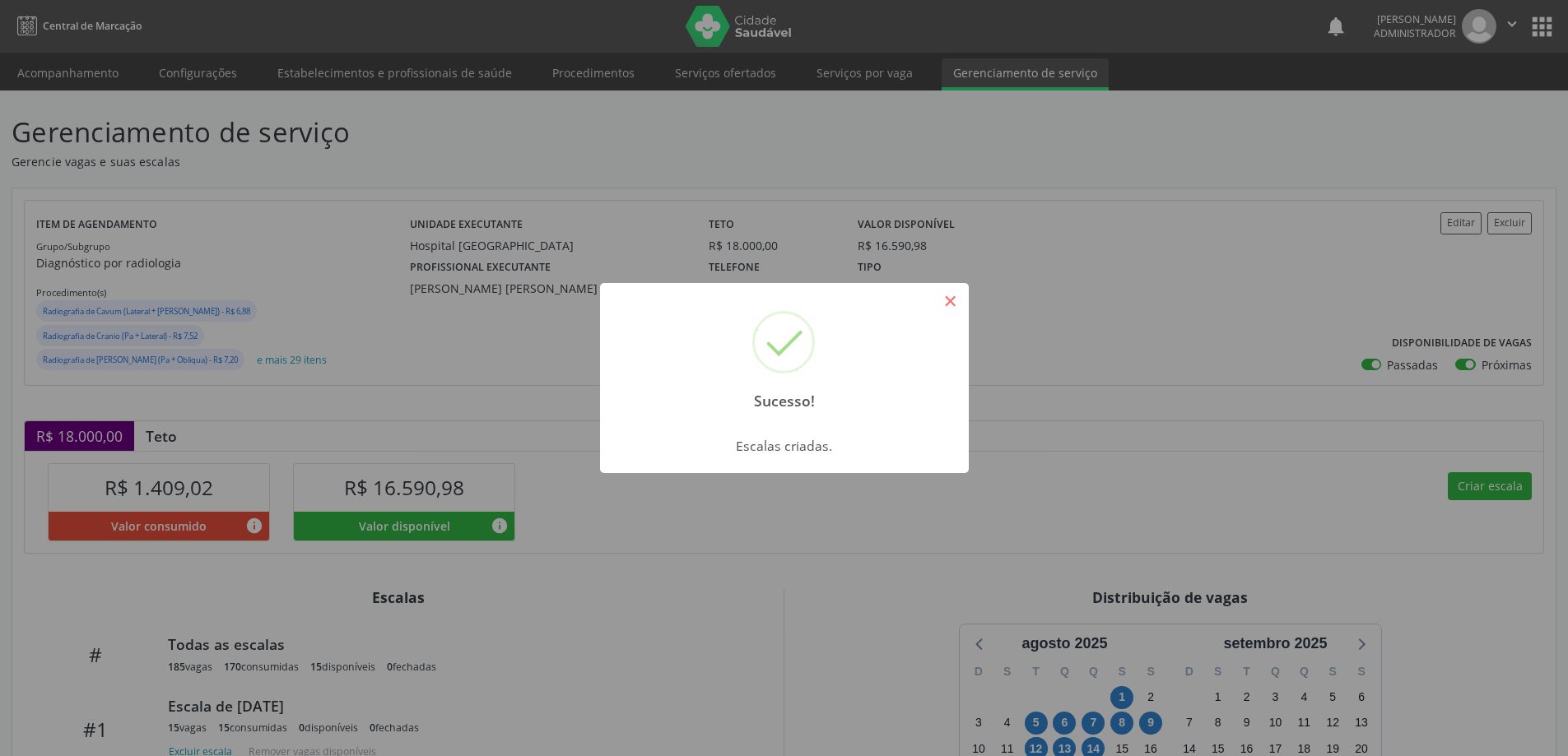
click at [956, 296] on button "×" at bounding box center [950, 301] width 28 height 28
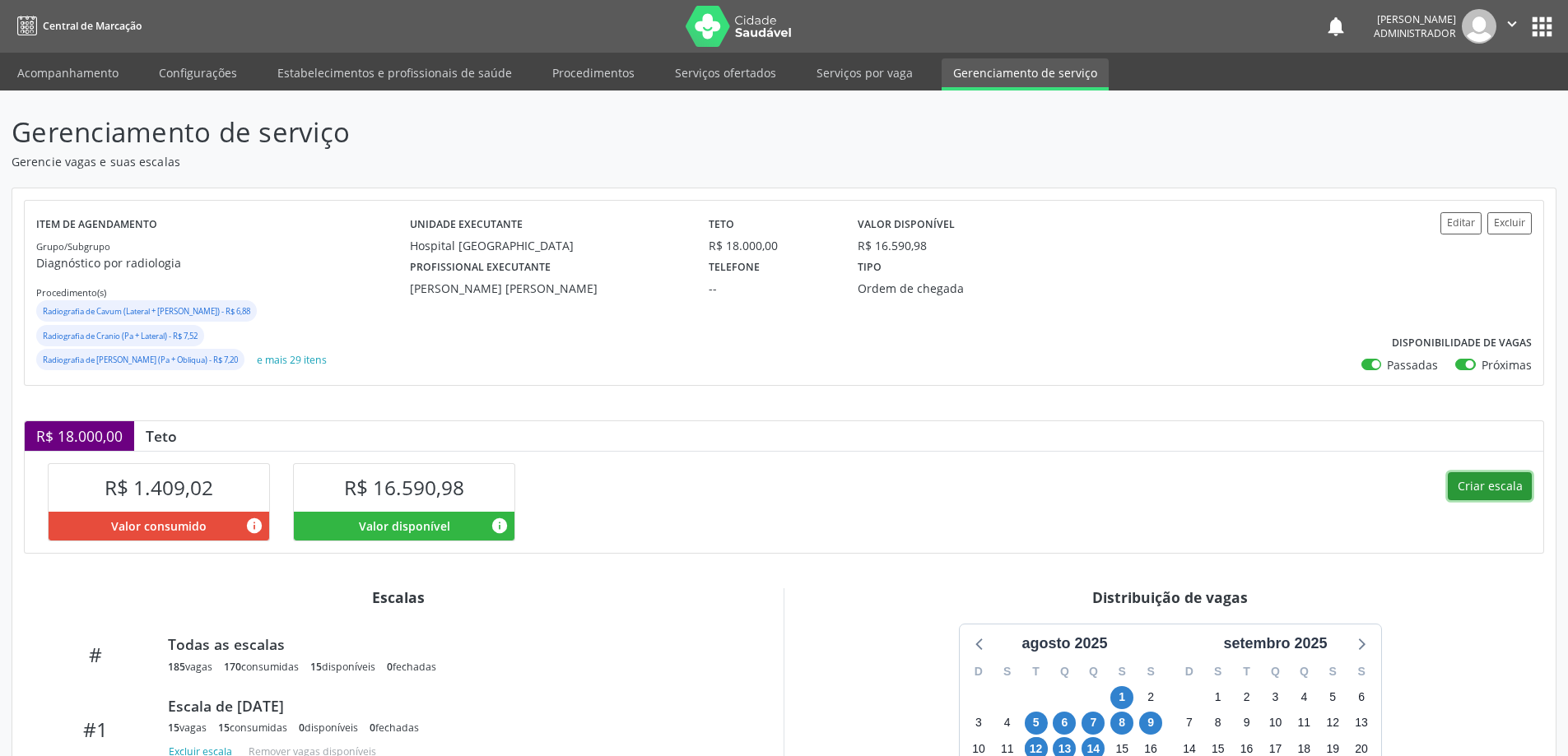
drag, startPoint x: 1483, startPoint y: 463, endPoint x: 1475, endPoint y: 465, distance: 8.2
click at [1475, 472] on button "Criar escala" at bounding box center [1489, 487] width 84 height 28
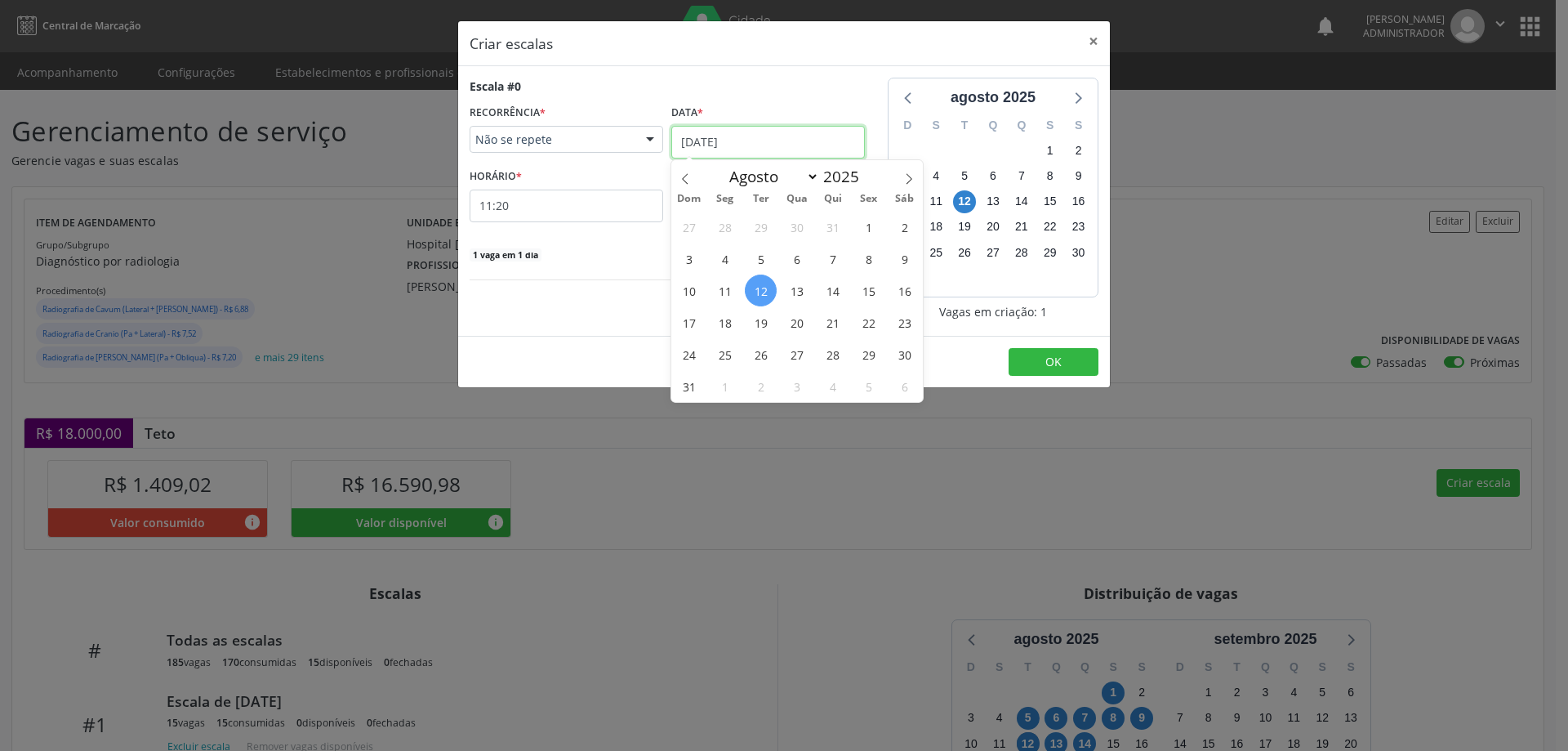
click at [759, 138] on input "12/08/2025" at bounding box center [768, 142] width 193 height 33
drag, startPoint x: 842, startPoint y: 285, endPoint x: 798, endPoint y: 265, distance: 48.3
click at [839, 287] on span "14" at bounding box center [832, 290] width 32 height 32
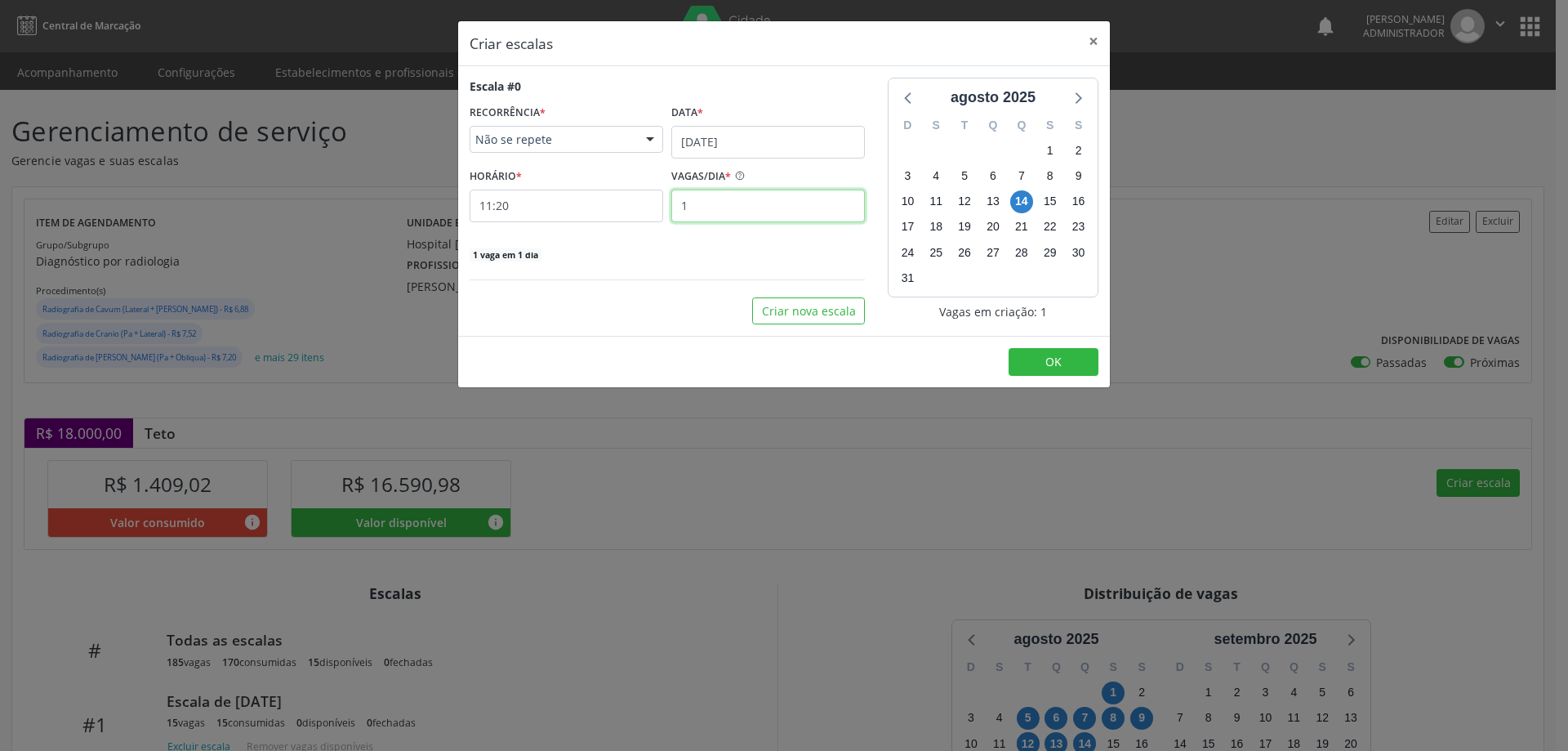
click at [709, 206] on input "1" at bounding box center [768, 206] width 193 height 33
type input "11"
click at [557, 210] on input "11:20" at bounding box center [566, 206] width 193 height 33
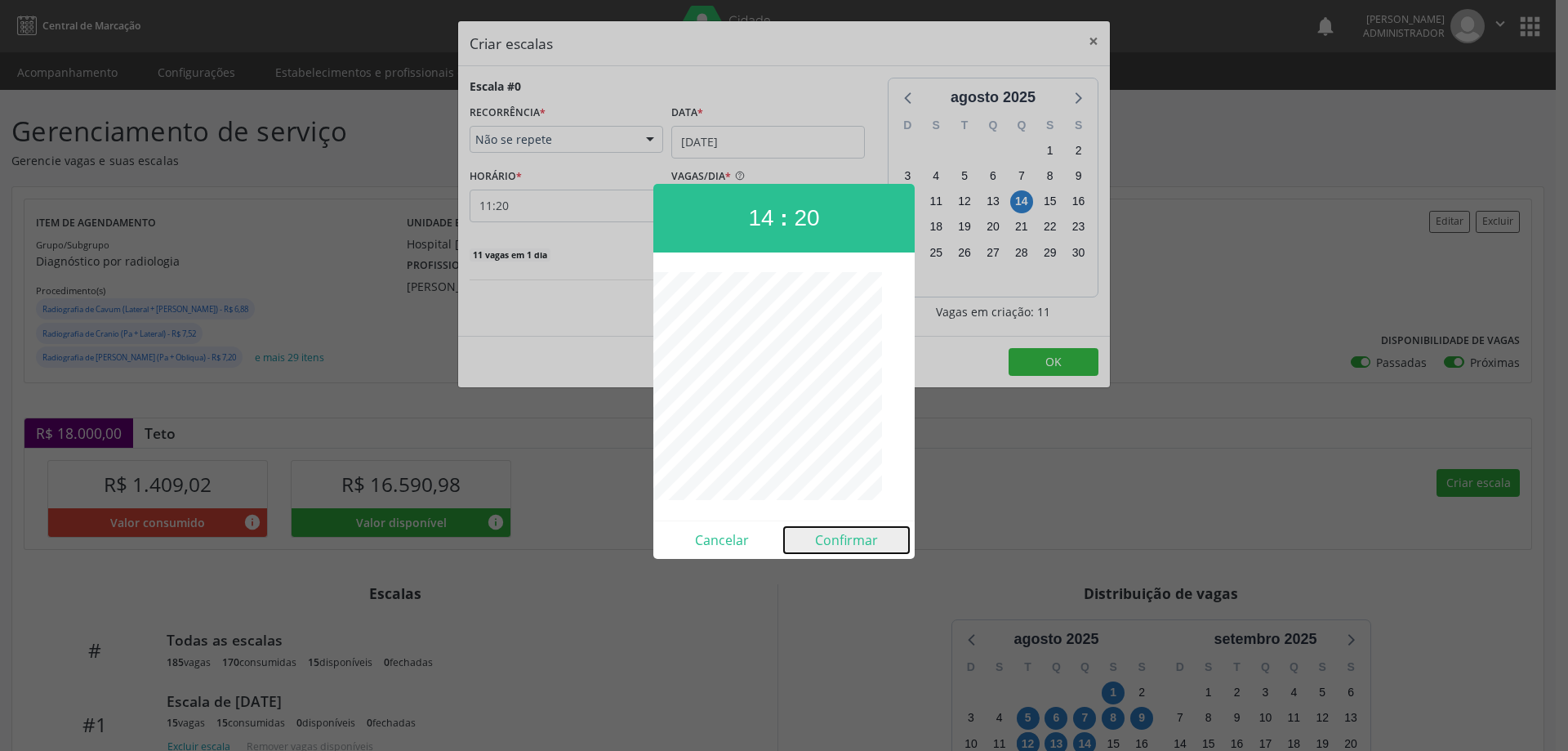
click at [855, 539] on button "Confirmar" at bounding box center [847, 540] width 125 height 26
type input "14:20"
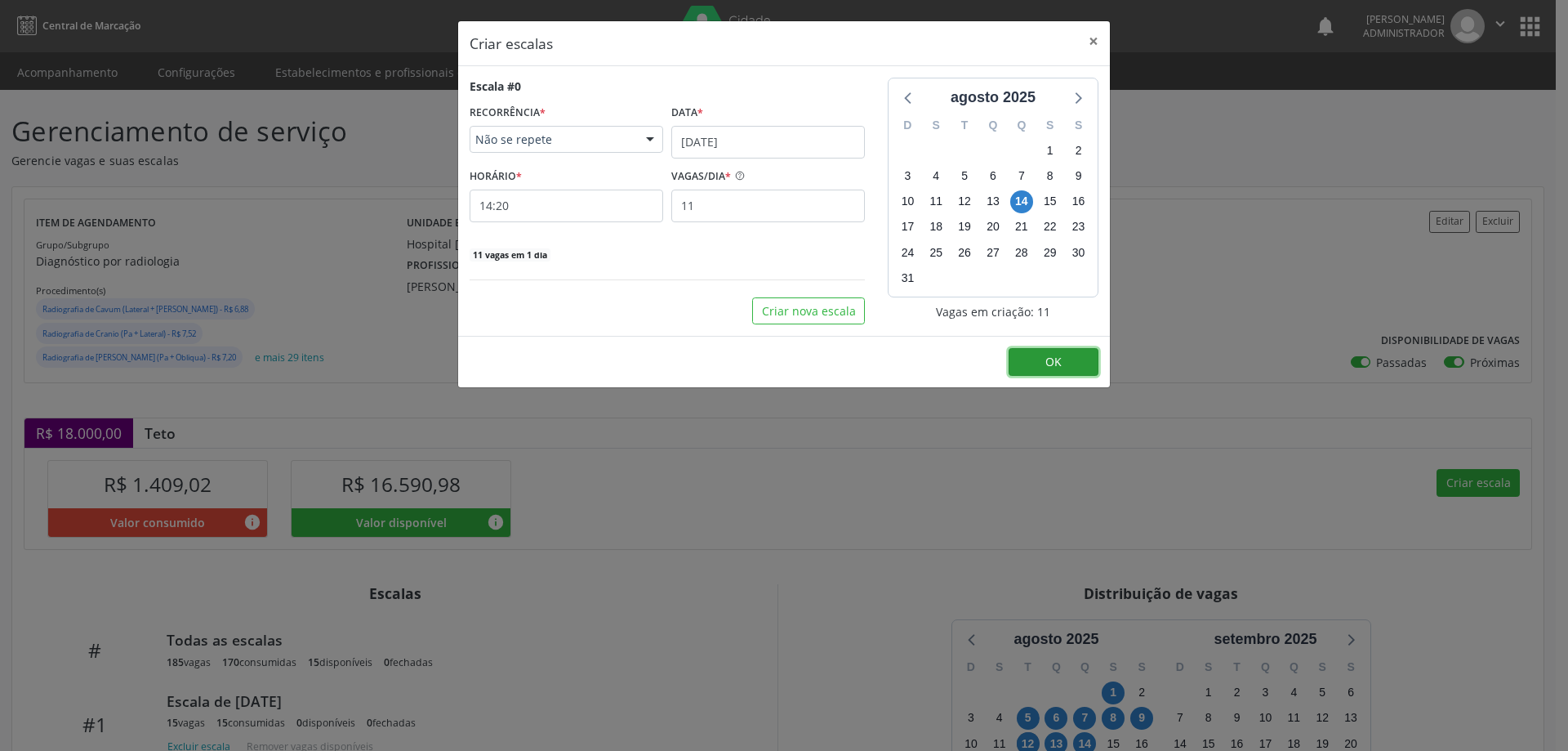
click at [1045, 362] on button "OK" at bounding box center [1054, 362] width 90 height 28
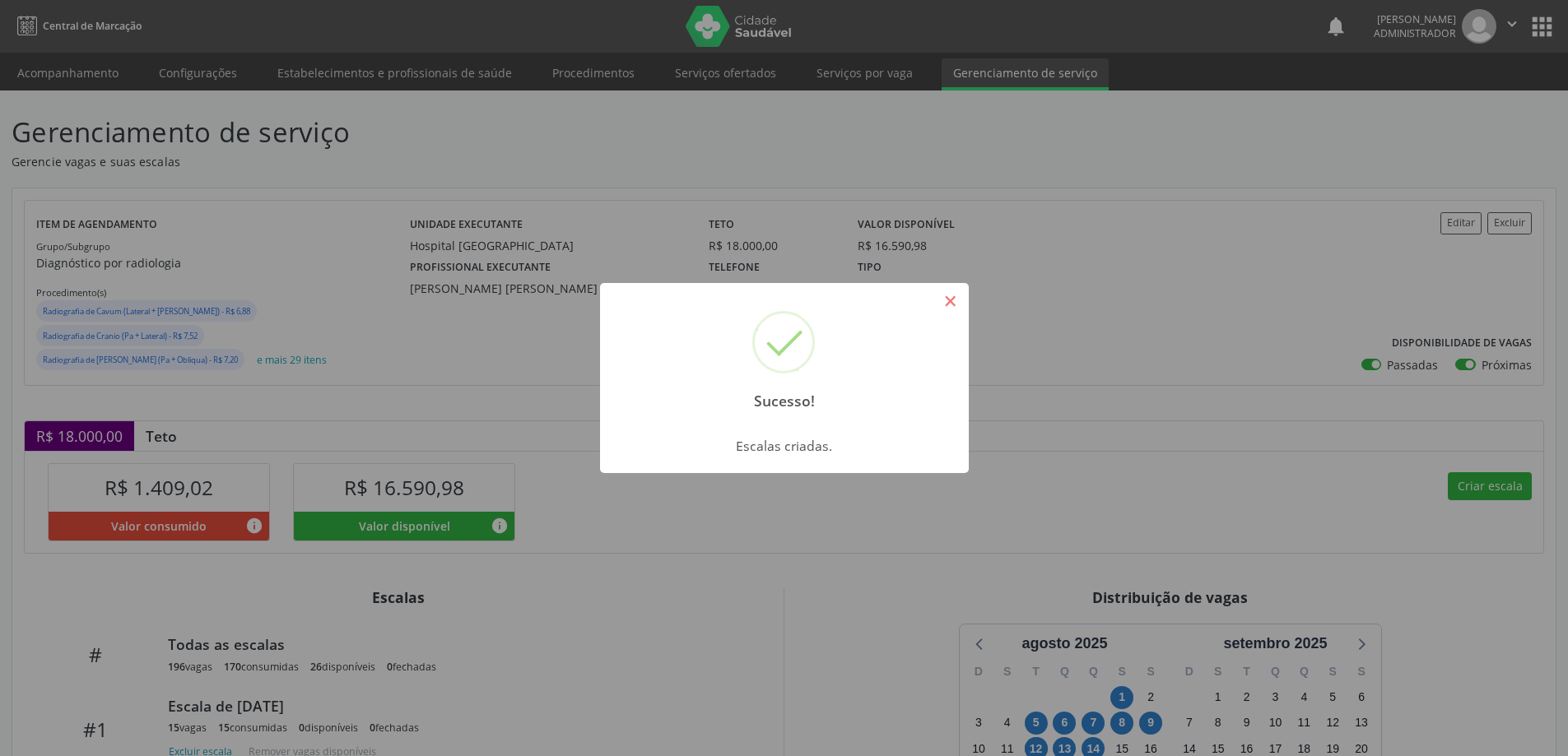
click at [945, 308] on button "×" at bounding box center [950, 301] width 28 height 28
